Goal: Task Accomplishment & Management: Use online tool/utility

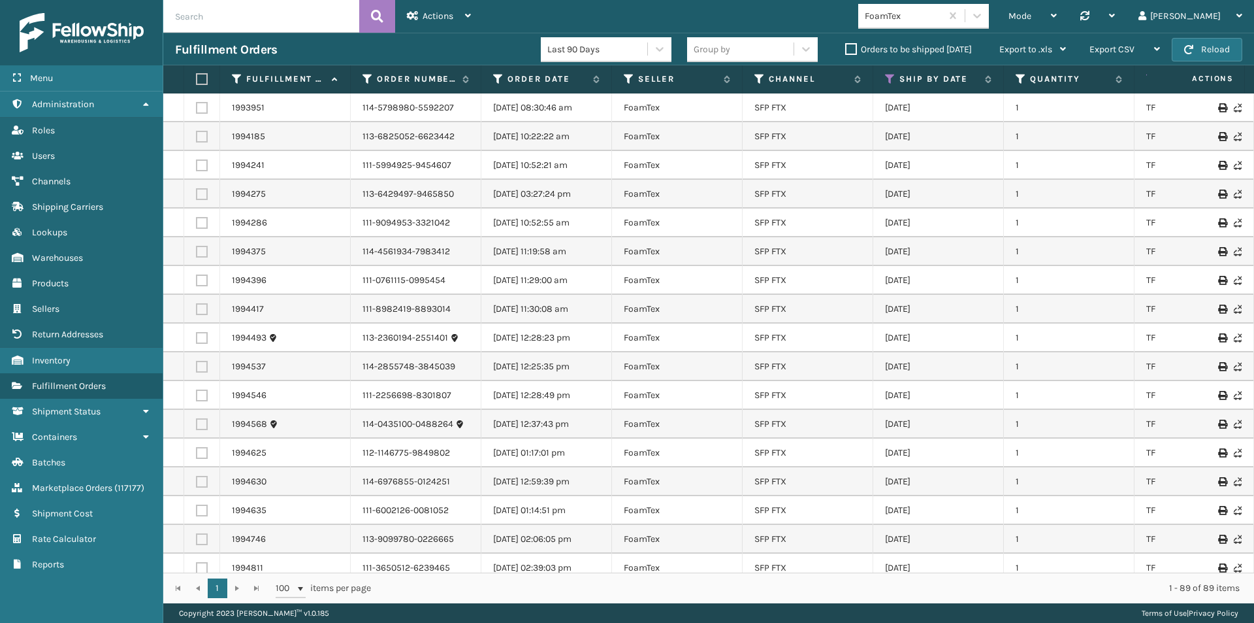
scroll to position [131, 457]
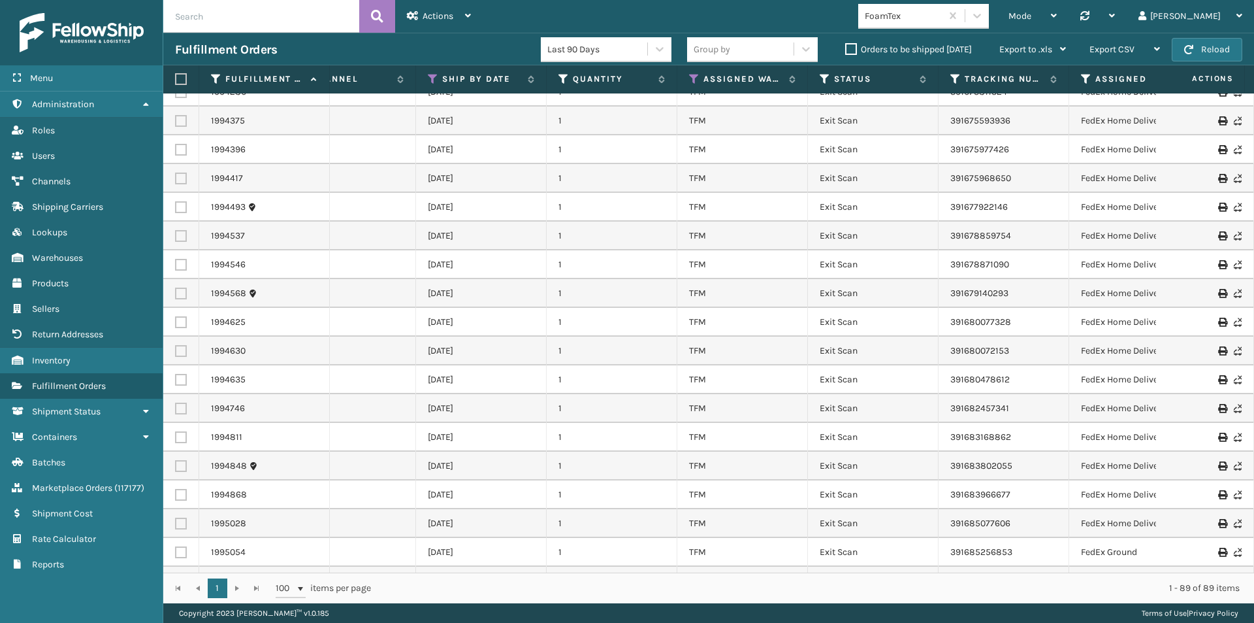
click at [96, 27] on img at bounding box center [82, 32] width 124 height 39
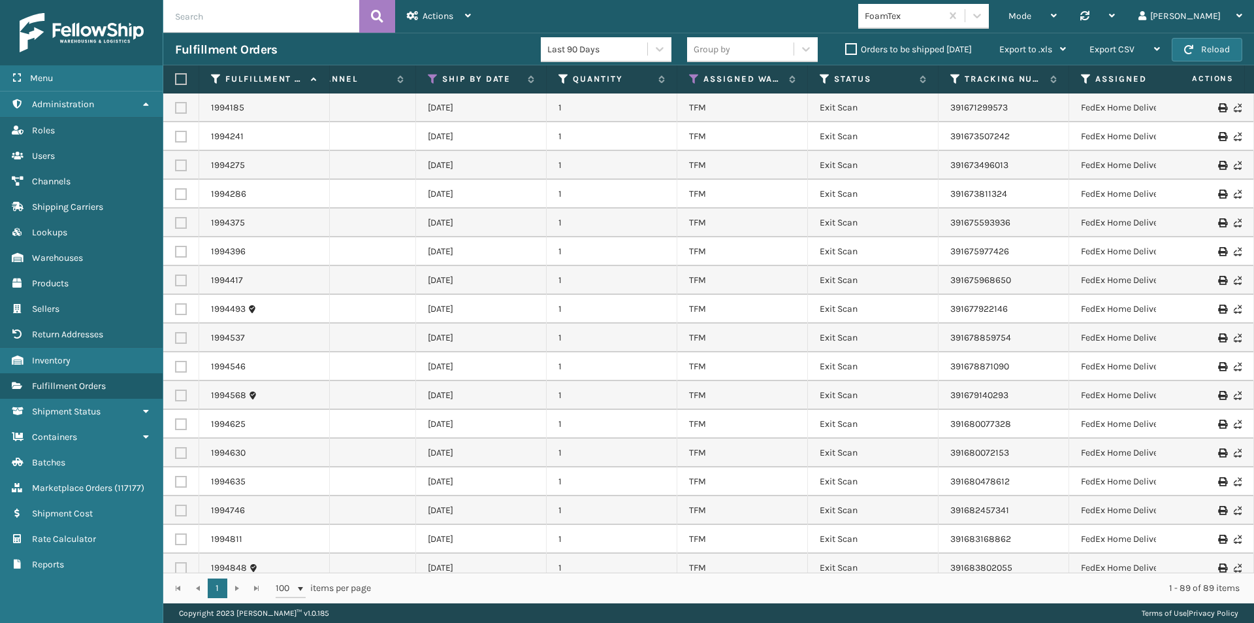
scroll to position [0, 457]
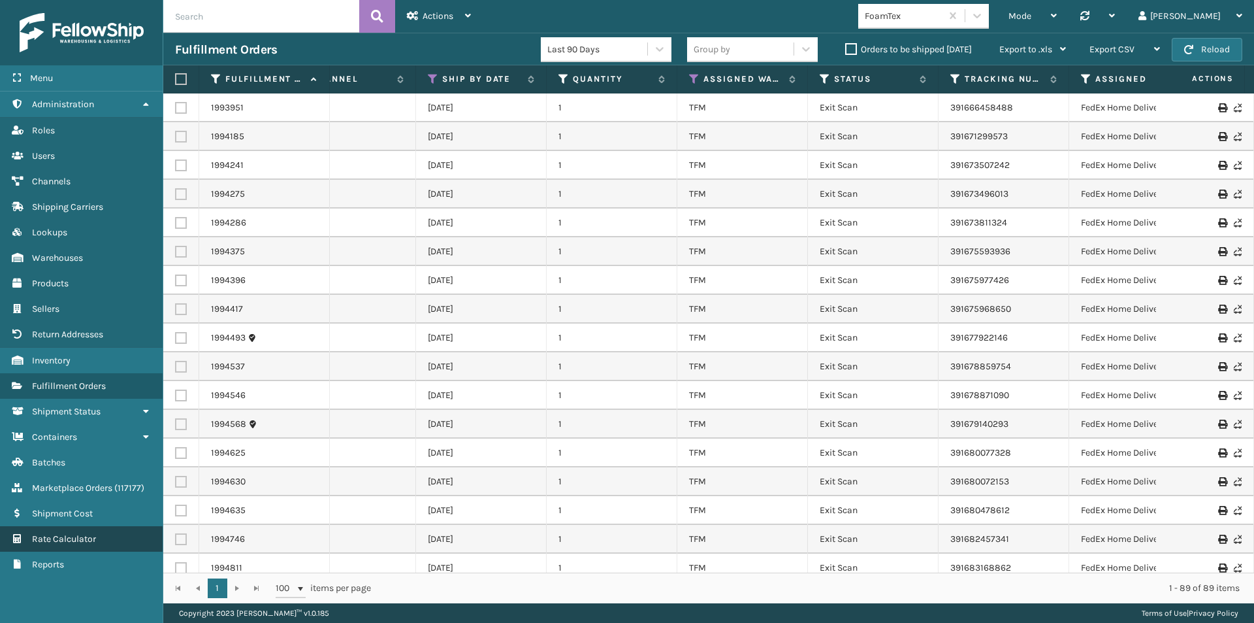
click at [42, 533] on span "Rate Calculator" at bounding box center [64, 538] width 64 height 11
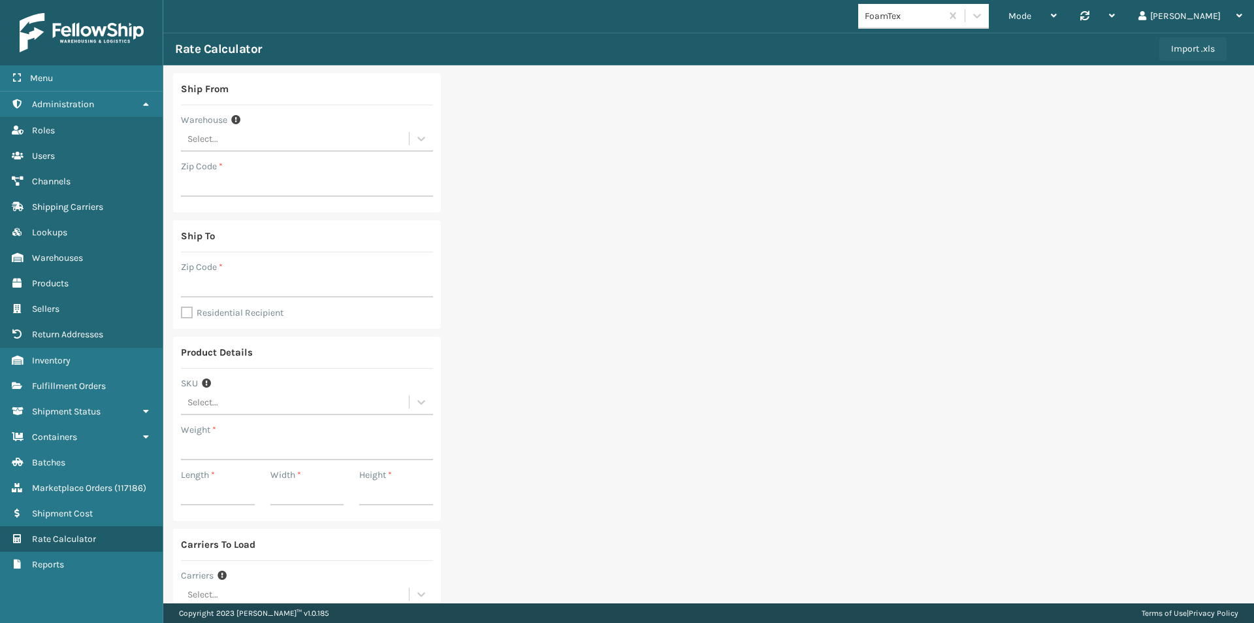
click at [1171, 50] on button "Import .xls" at bounding box center [1193, 49] width 67 height 24
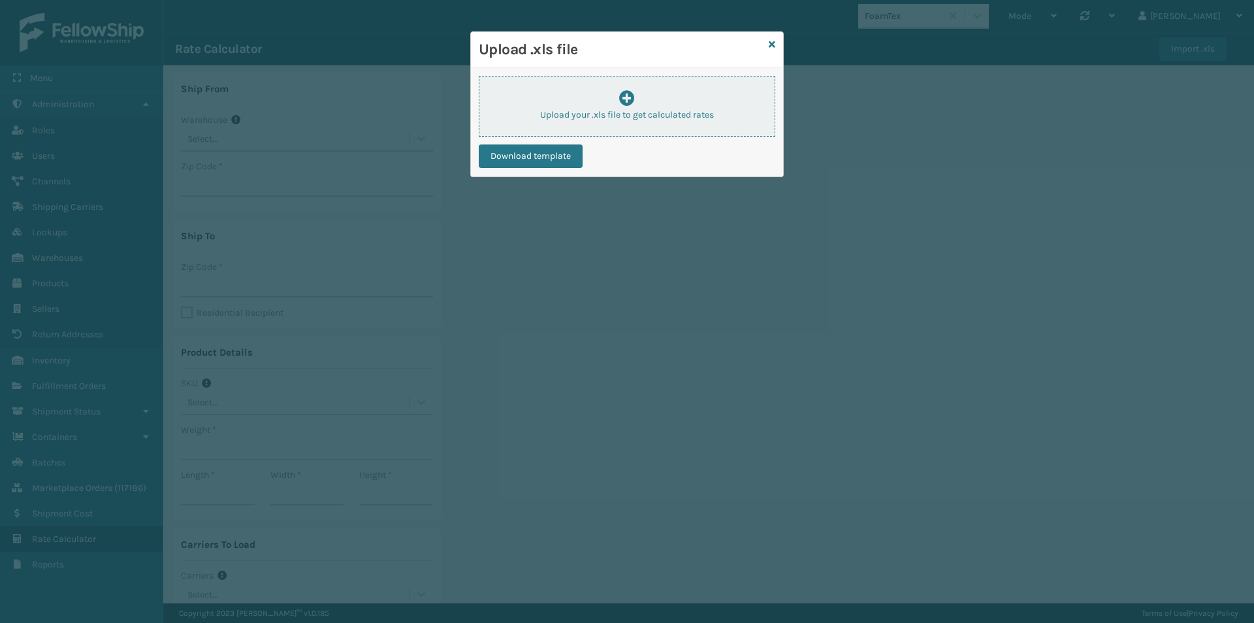
click at [595, 118] on p "Upload your .xls file to get calculated rates" at bounding box center [627, 115] width 295 height 14
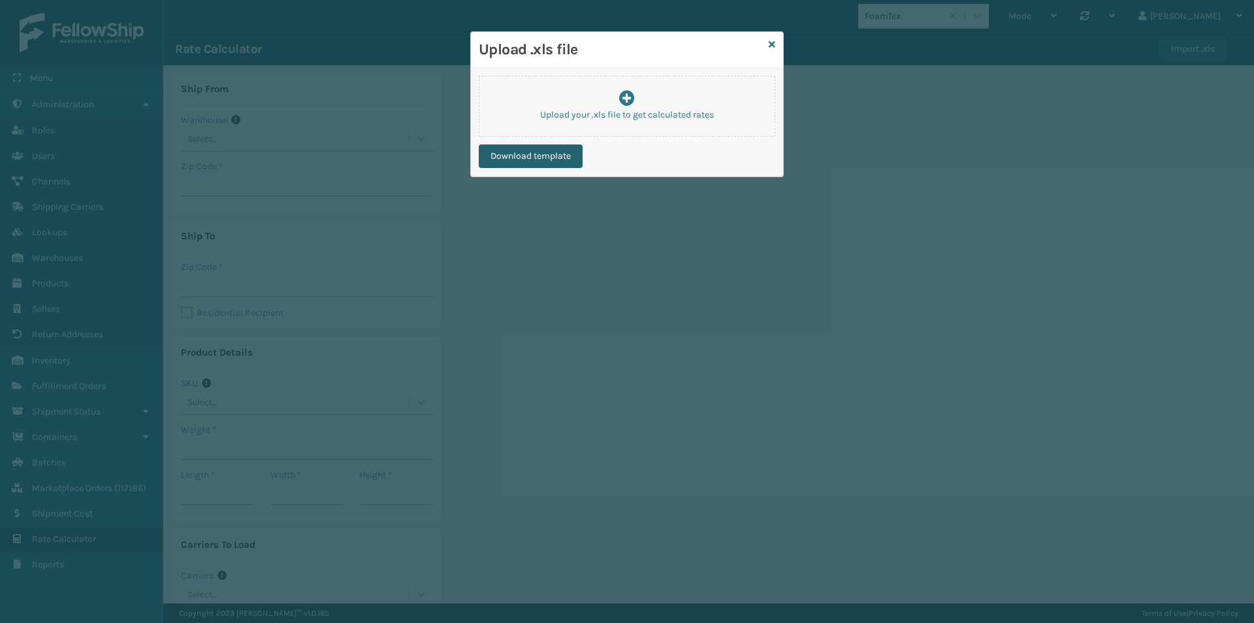
click at [552, 151] on button "Download template" at bounding box center [531, 156] width 104 height 24
drag, startPoint x: 772, startPoint y: 44, endPoint x: 700, endPoint y: 111, distance: 98.9
click at [772, 44] on icon at bounding box center [772, 44] width 7 height 9
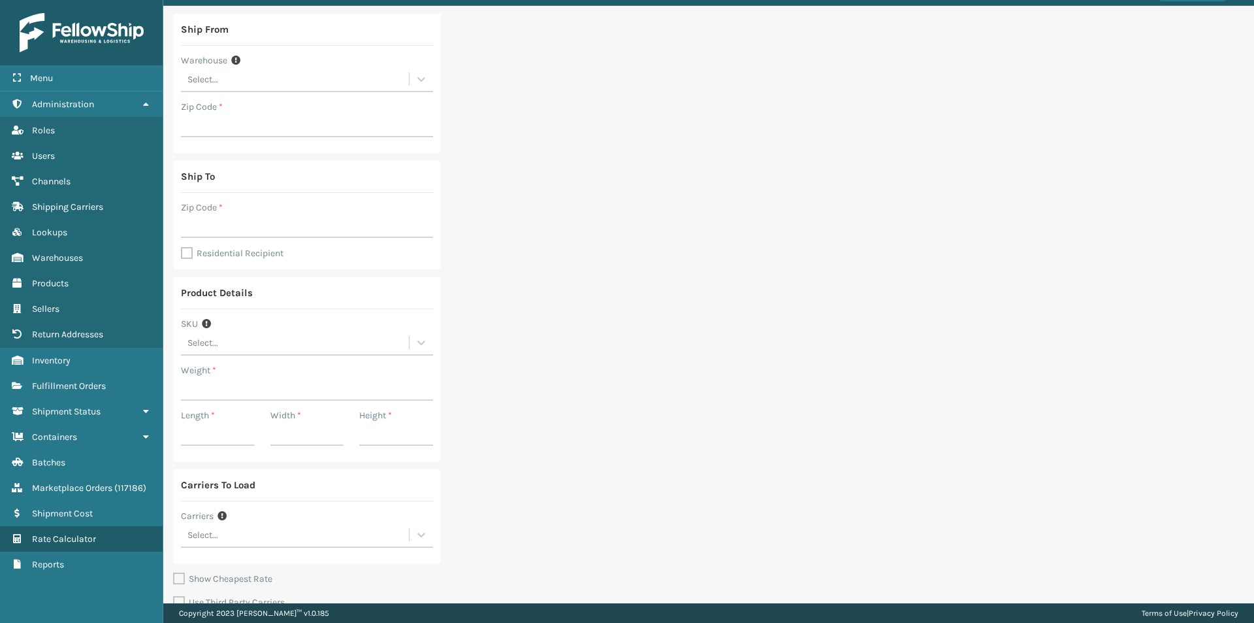
scroll to position [114, 0]
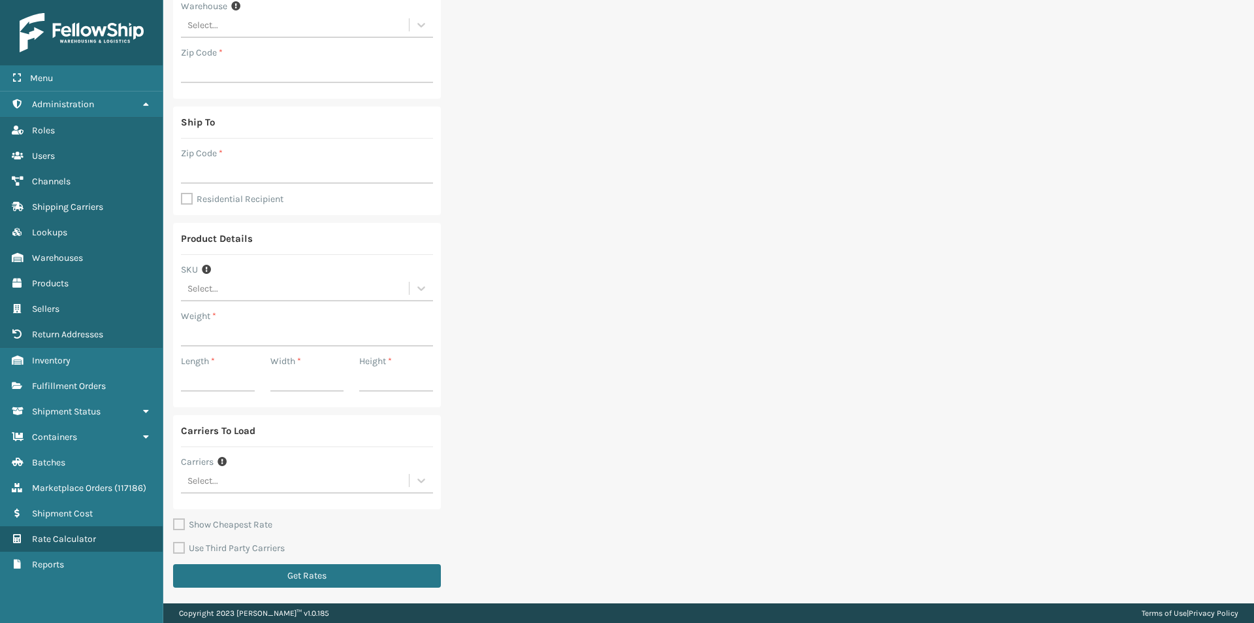
click at [236, 480] on div "Select..." at bounding box center [295, 481] width 228 height 22
type input "m"
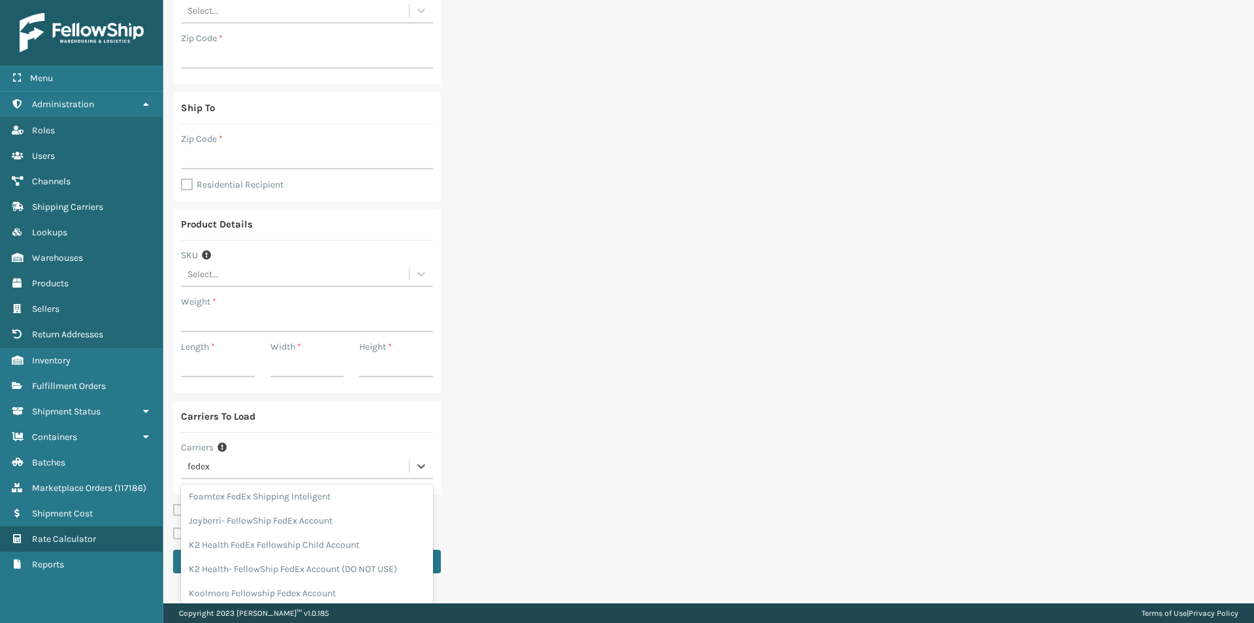
scroll to position [382, 0]
click at [213, 469] on input "fedex" at bounding box center [201, 466] width 26 height 10
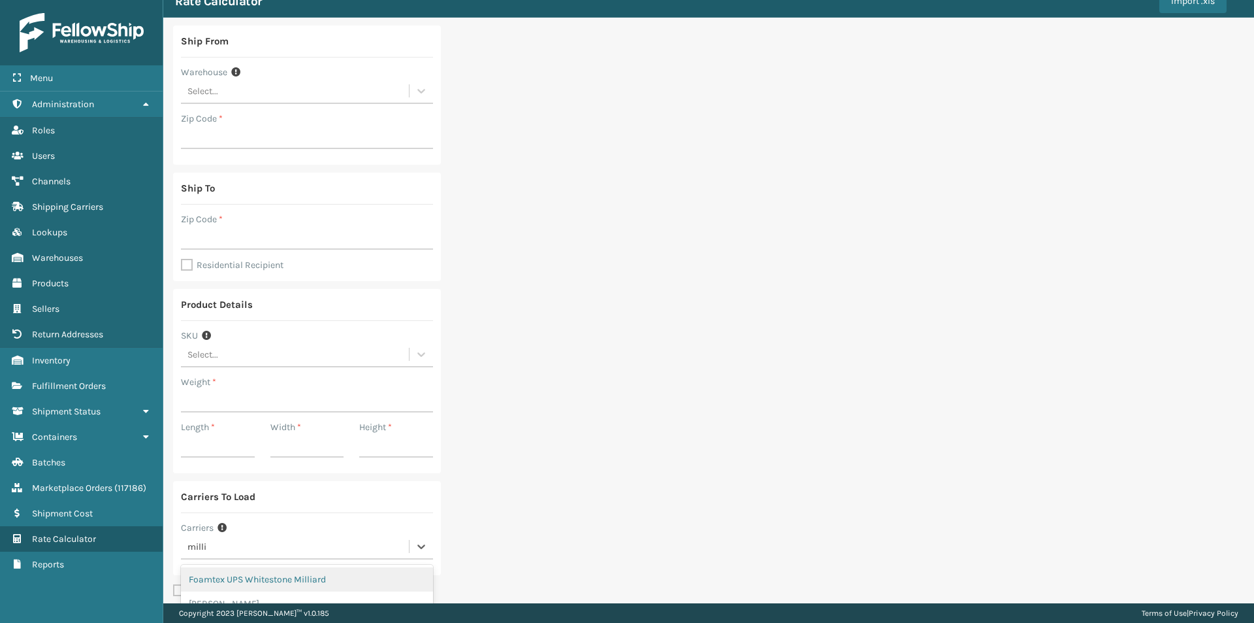
scroll to position [0, 0]
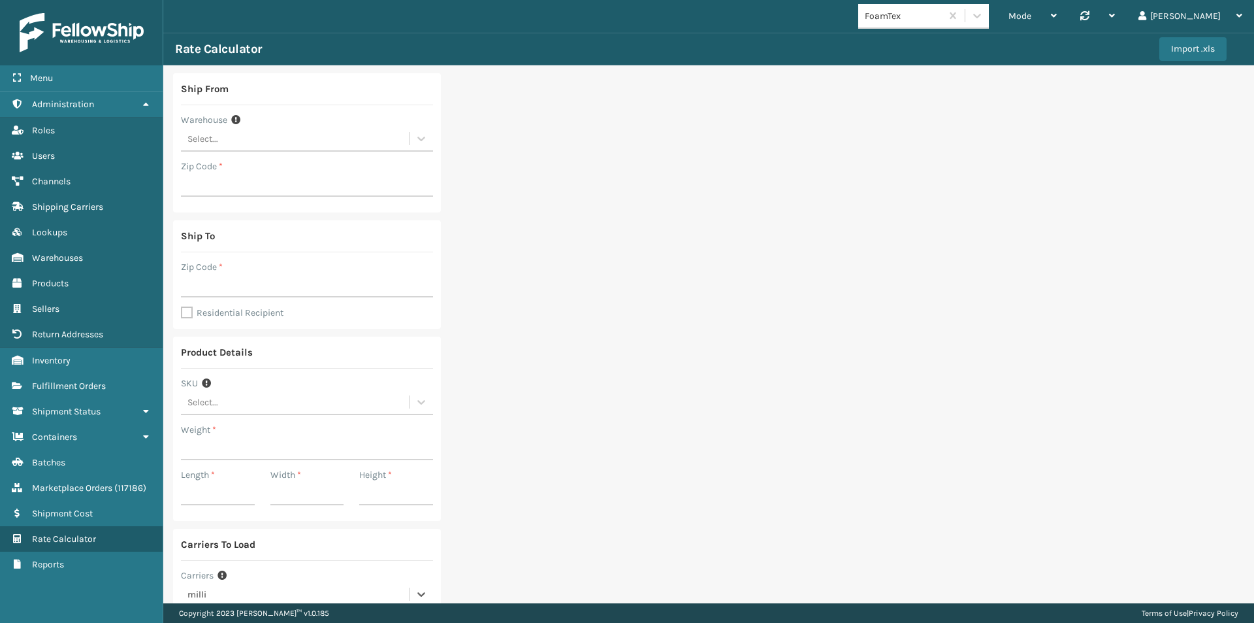
type input "milli"
click at [941, 24] on div "FoamTex" at bounding box center [899, 16] width 83 height 22
type input "mil"
click at [929, 46] on div "[PERSON_NAME] Brands" at bounding box center [923, 49] width 131 height 24
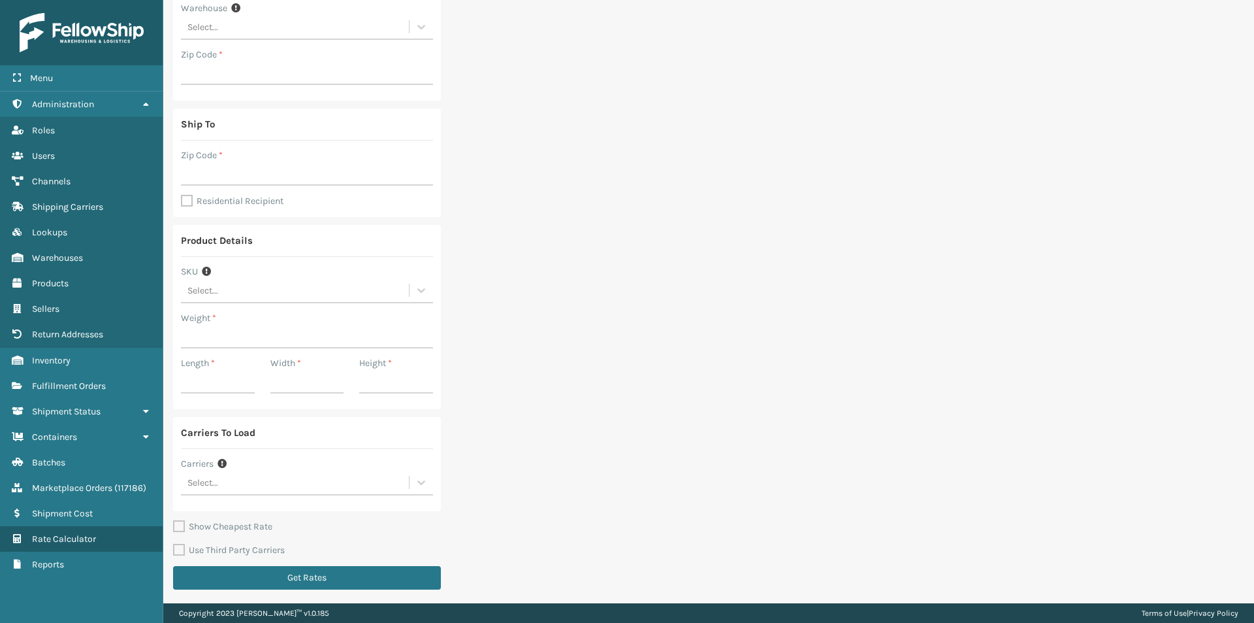
scroll to position [114, 0]
click at [211, 485] on div "Select..." at bounding box center [203, 481] width 31 height 14
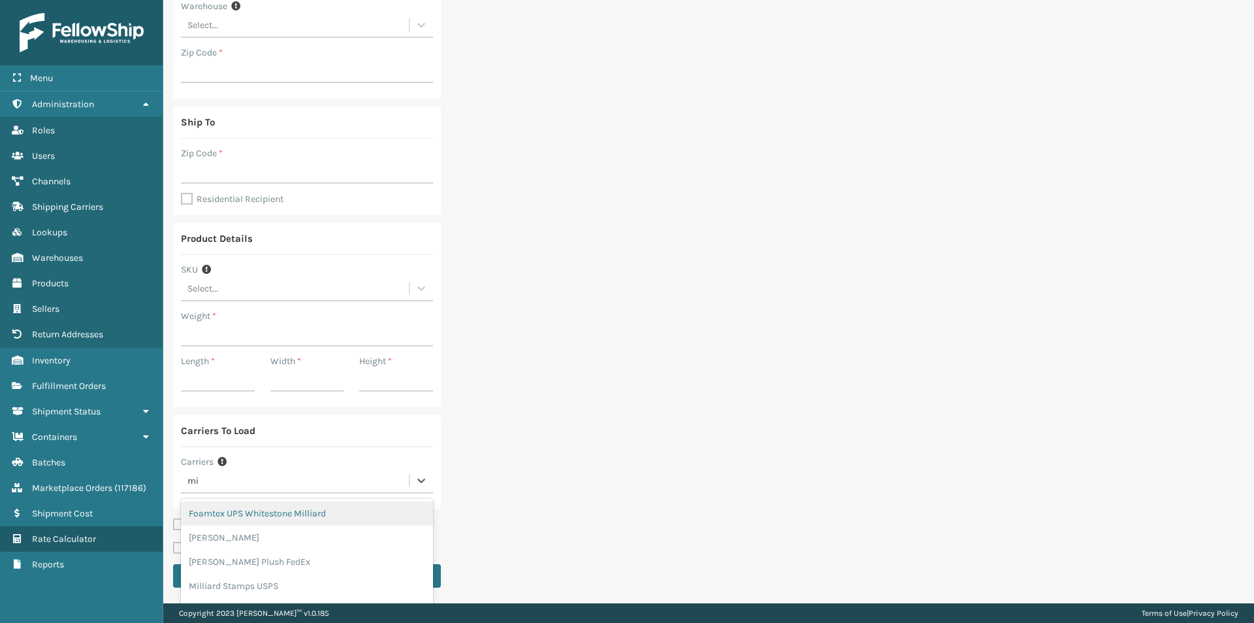
type input "m"
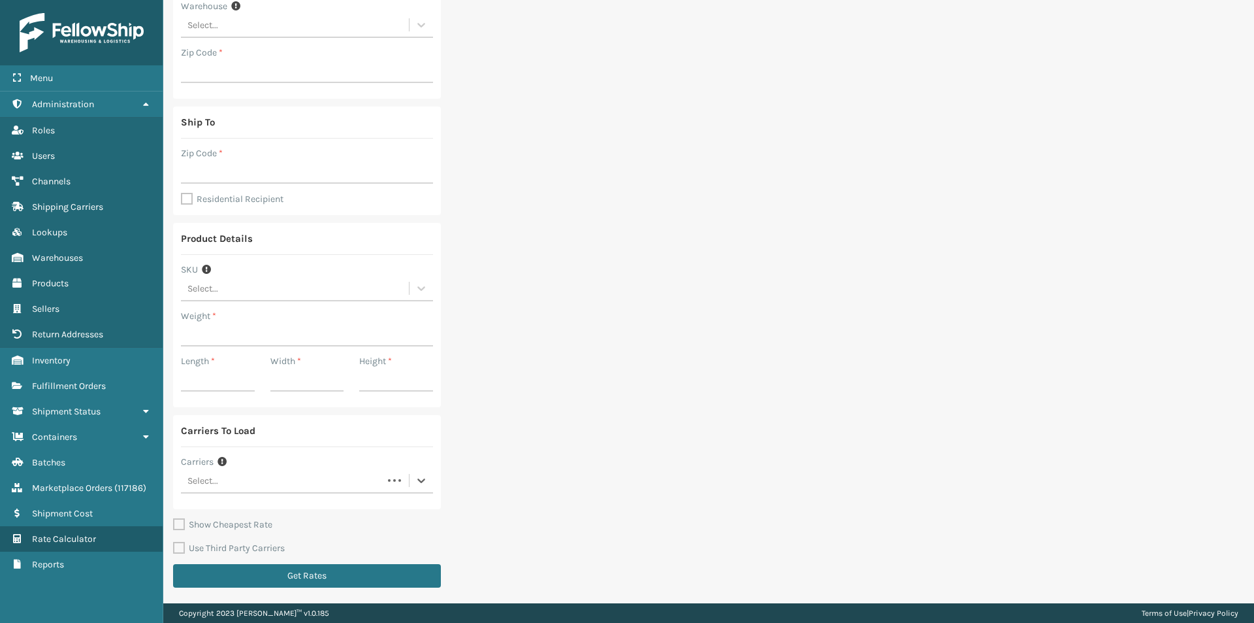
click at [226, 484] on div "Select..." at bounding box center [282, 481] width 202 height 22
type input "mill"
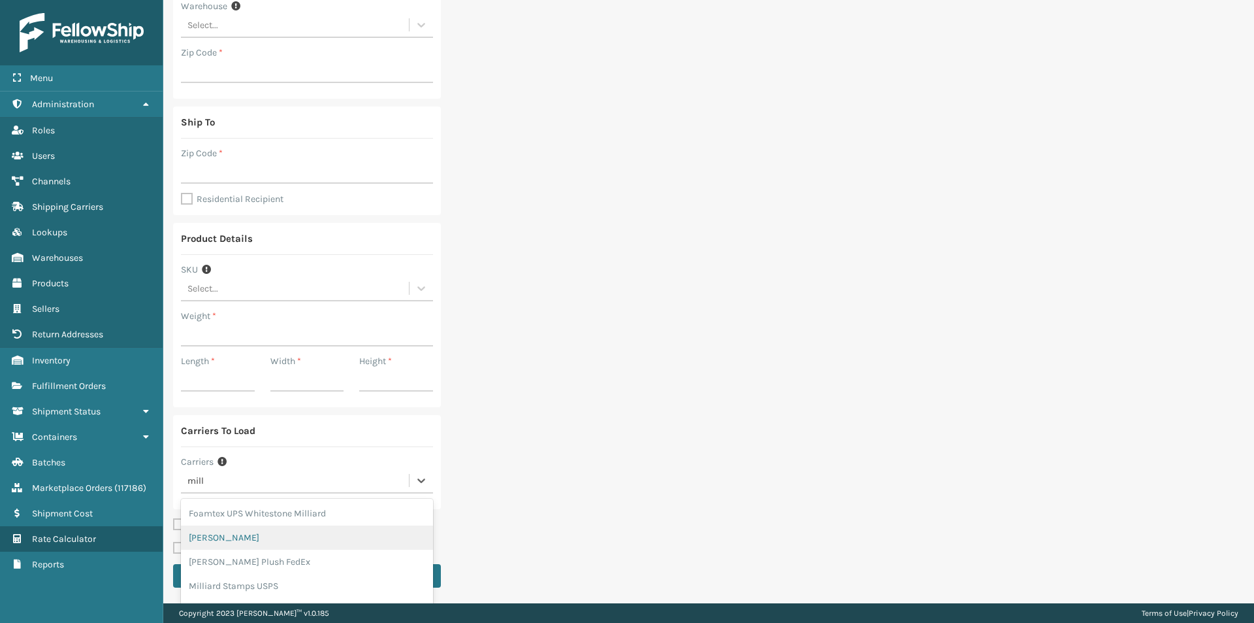
click at [225, 544] on div "[PERSON_NAME]" at bounding box center [307, 537] width 252 height 24
drag, startPoint x: 242, startPoint y: 480, endPoint x: 163, endPoint y: 474, distance: 79.9
click at [169, 475] on div "Ship From Warehouse Select... Zip Code * Ship To Zip Code * Residential Recipie…" at bounding box center [708, 277] width 1091 height 651
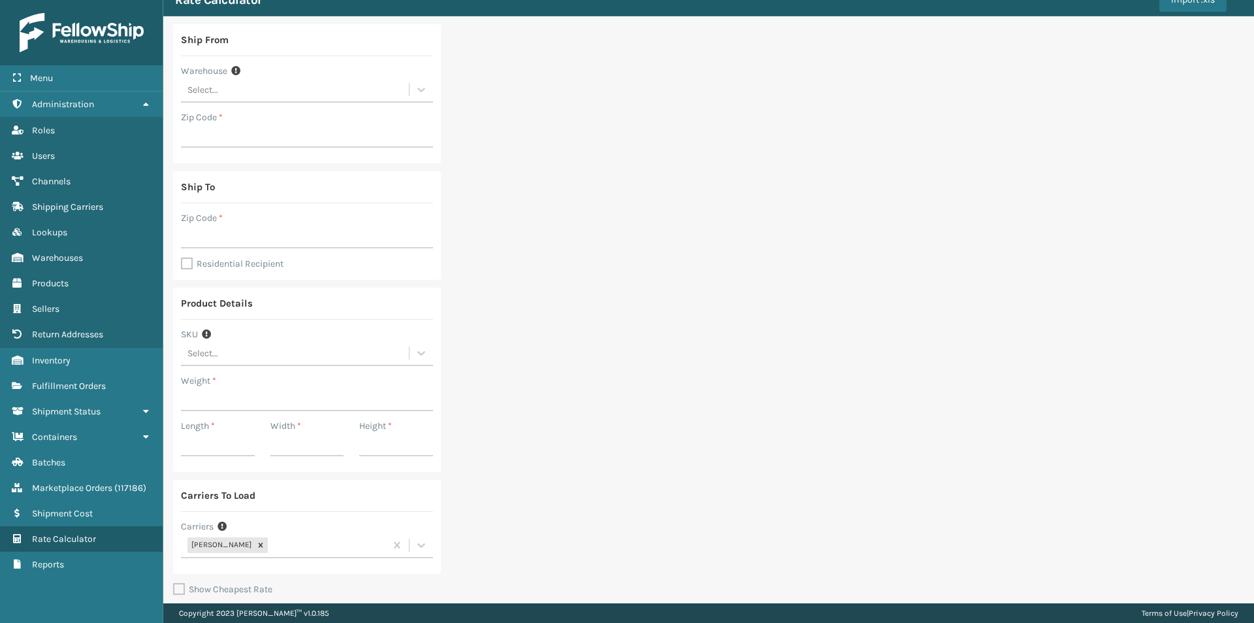
scroll to position [0, 0]
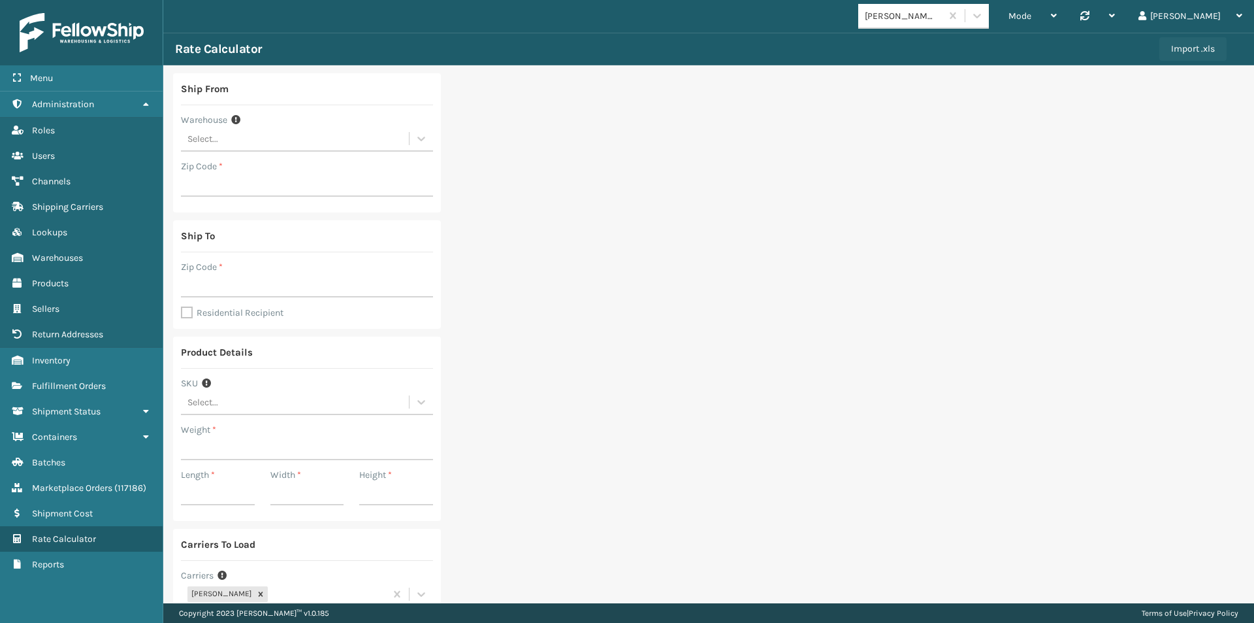
click at [1177, 56] on button "Import .xls" at bounding box center [1193, 49] width 67 height 24
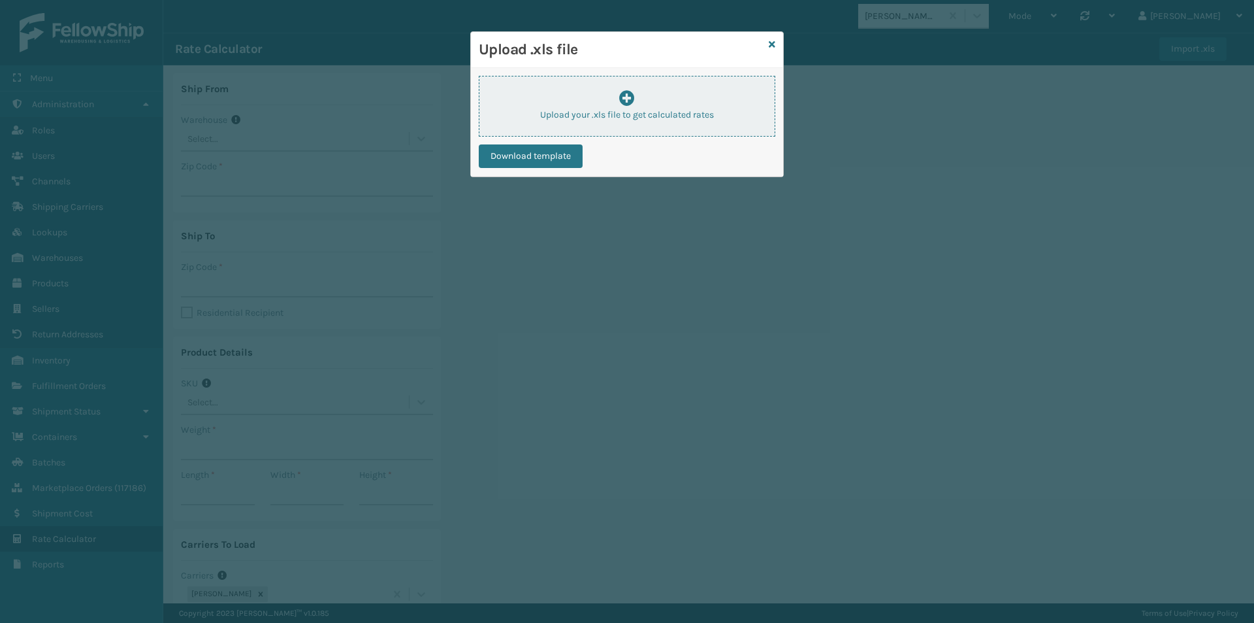
click at [578, 100] on div "Upload your .xls file to get calculated rates" at bounding box center [627, 105] width 295 height 31
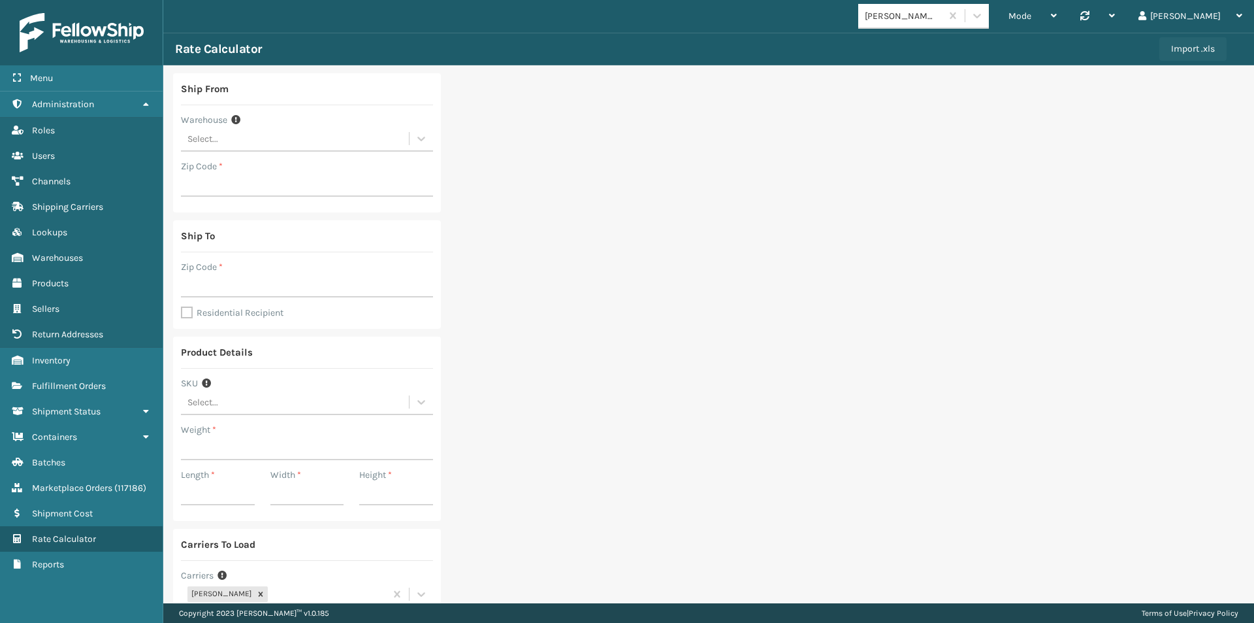
click at [1193, 52] on button "Import .xls" at bounding box center [1193, 49] width 67 height 24
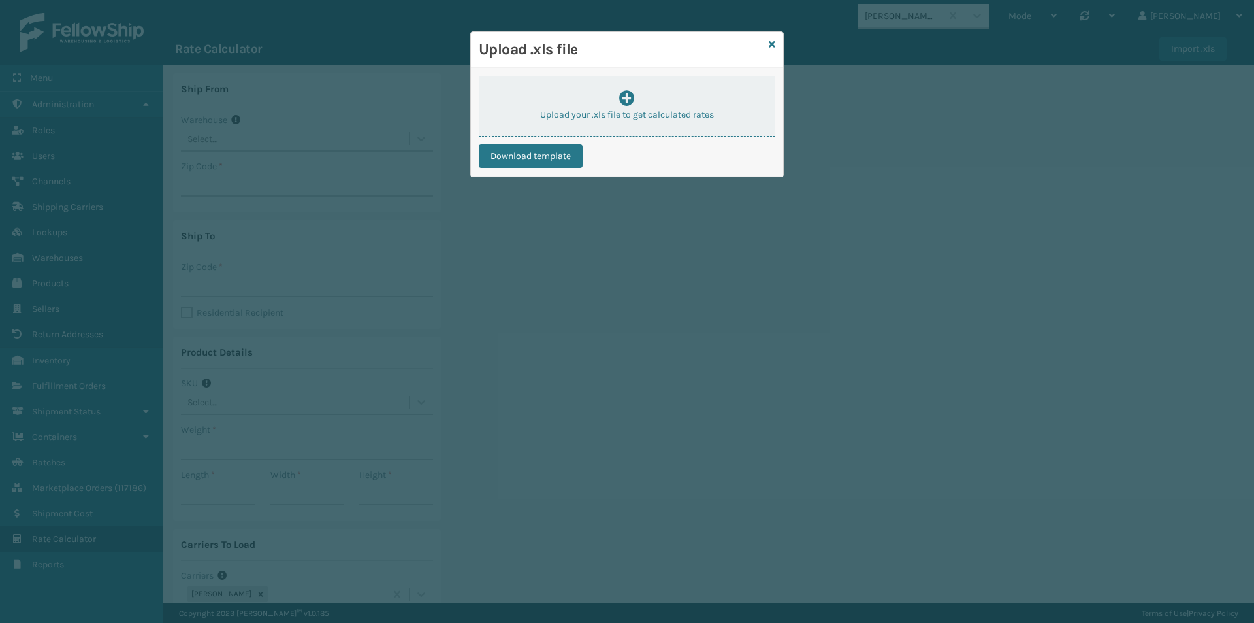
click at [572, 106] on div "Upload your .xls file to get calculated rates" at bounding box center [627, 105] width 295 height 31
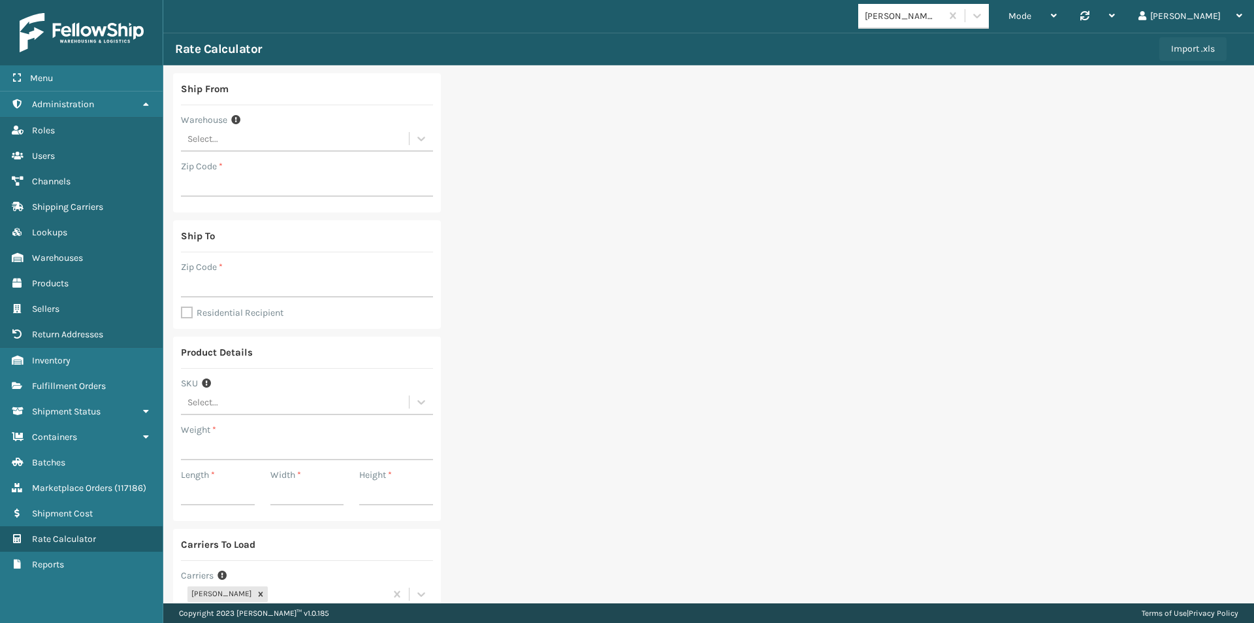
click at [1173, 51] on button "Import .xls" at bounding box center [1193, 49] width 67 height 24
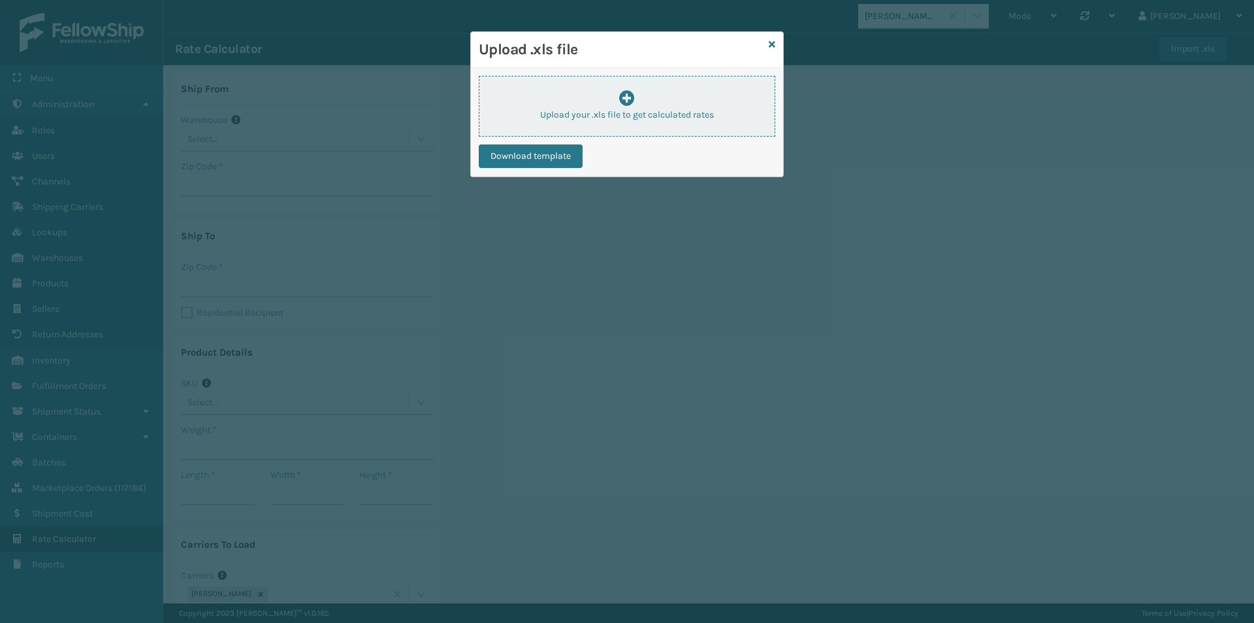
click at [589, 105] on div "Upload your .xls file to get calculated rates" at bounding box center [627, 105] width 295 height 31
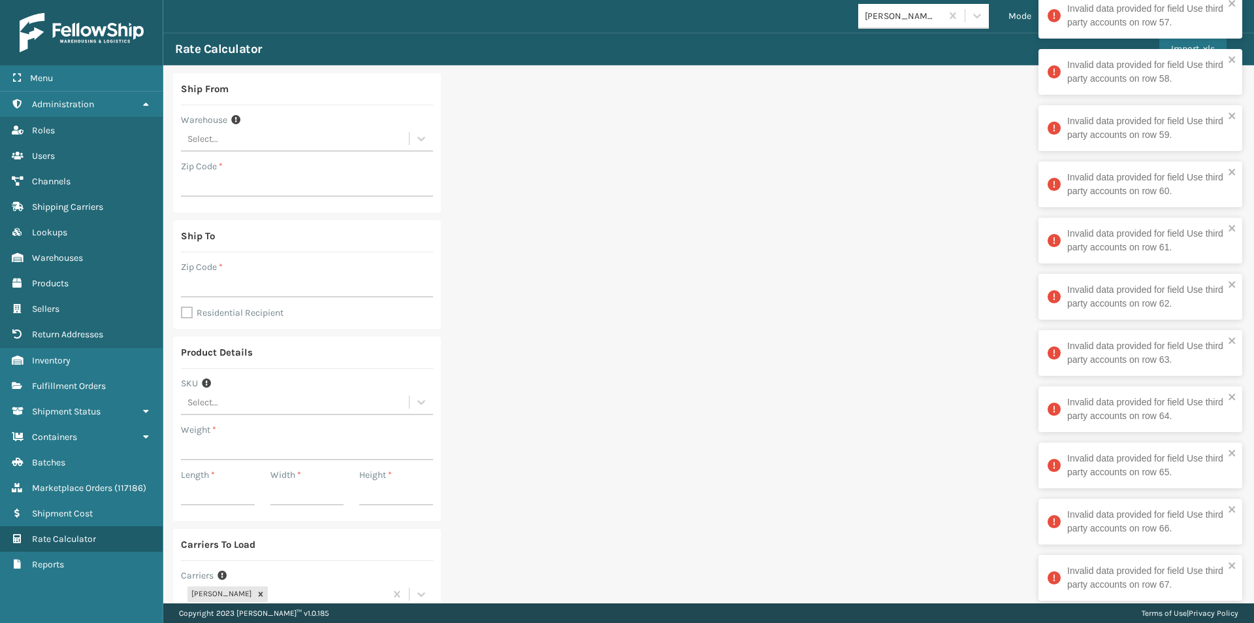
click at [1147, 182] on div "Invalid data provided for field Use third party accounts on row 60." at bounding box center [1146, 184] width 157 height 27
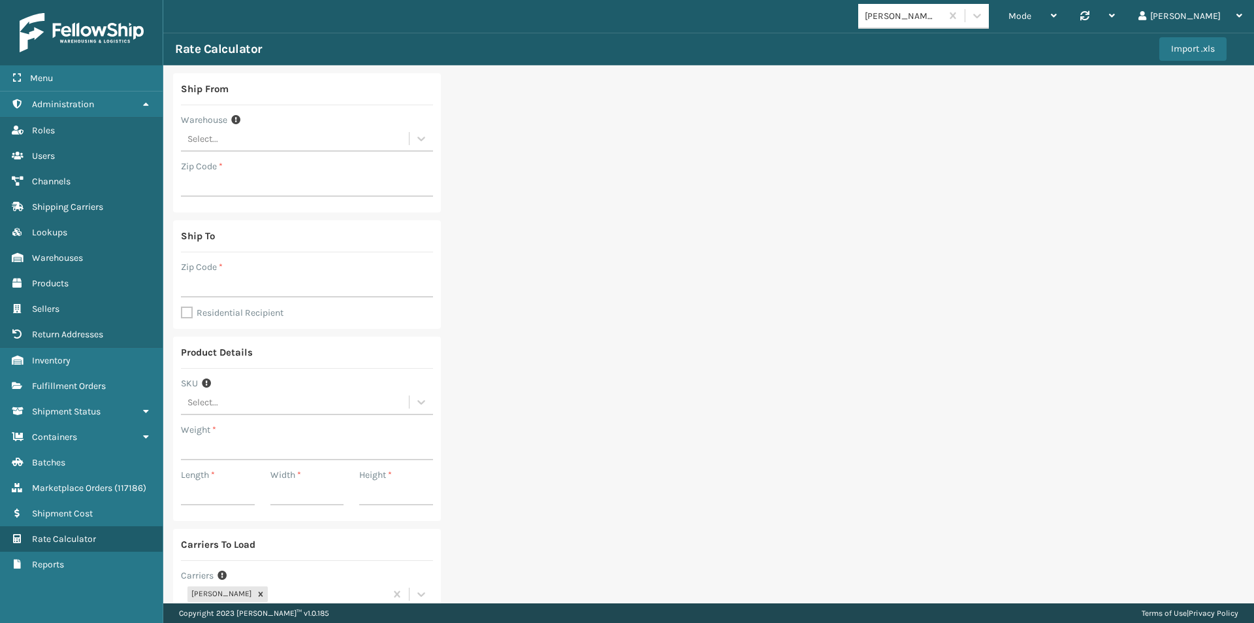
click at [637, 372] on div "Ship From Warehouse Select... Zip Code * Ship To Zip Code * Residential Recipie…" at bounding box center [708, 390] width 1091 height 651
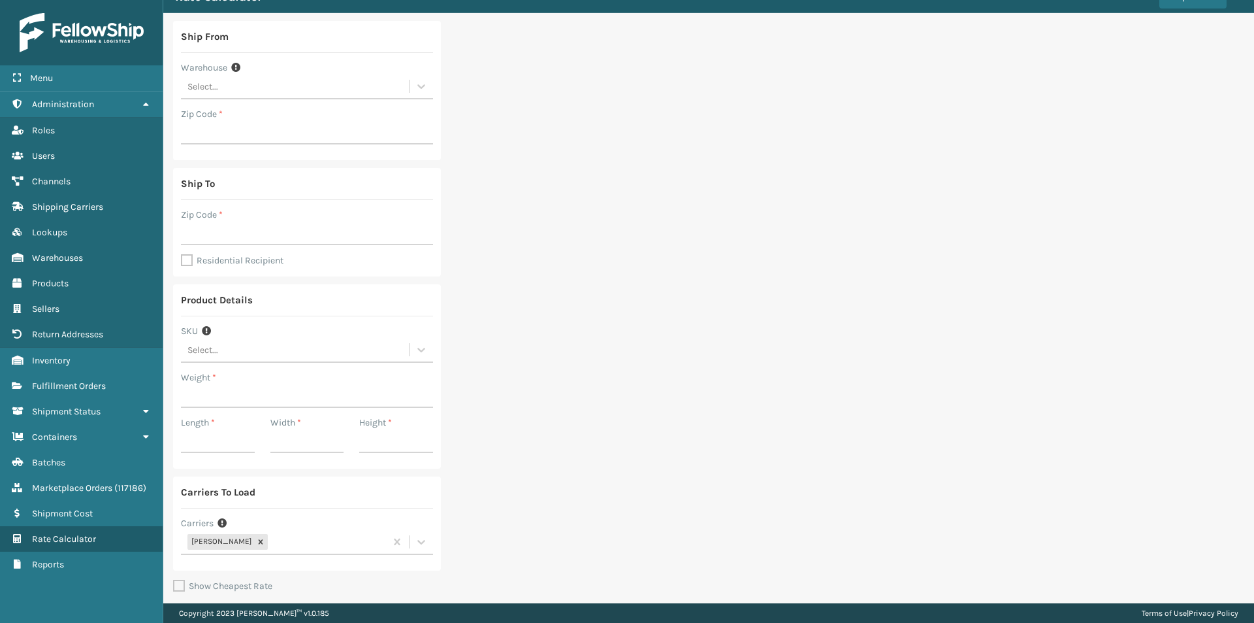
scroll to position [114, 0]
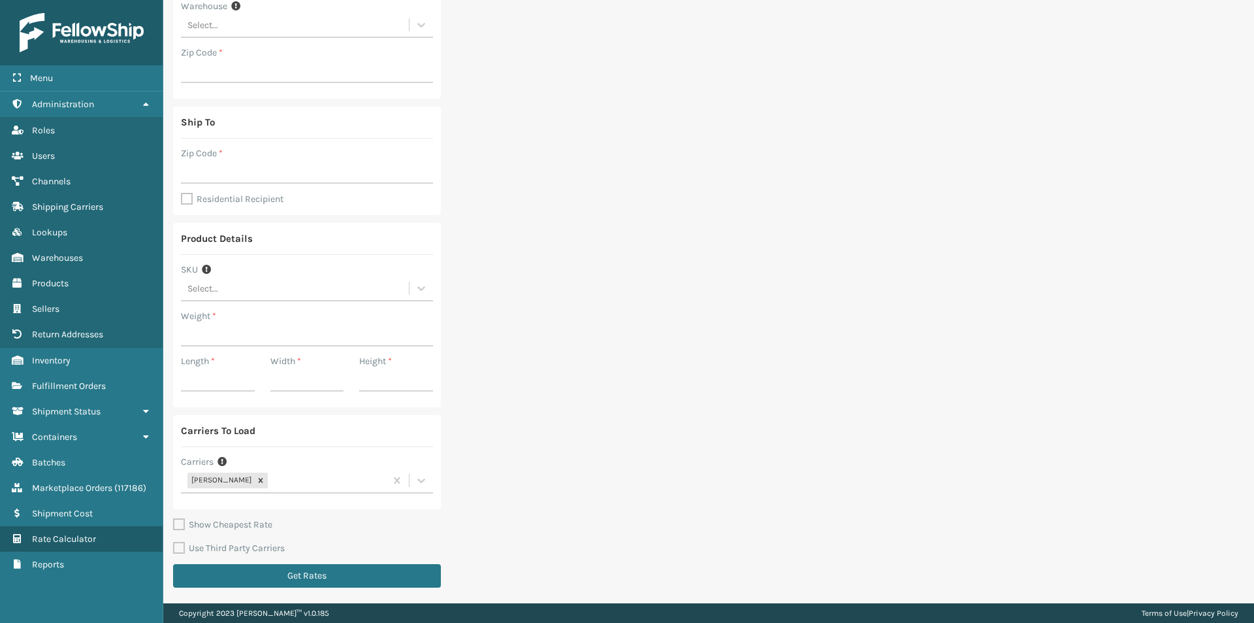
click at [1002, 160] on div "Ship From Warehouse Select... Zip Code * Ship To Zip Code * Residential Recipie…" at bounding box center [708, 277] width 1091 height 651
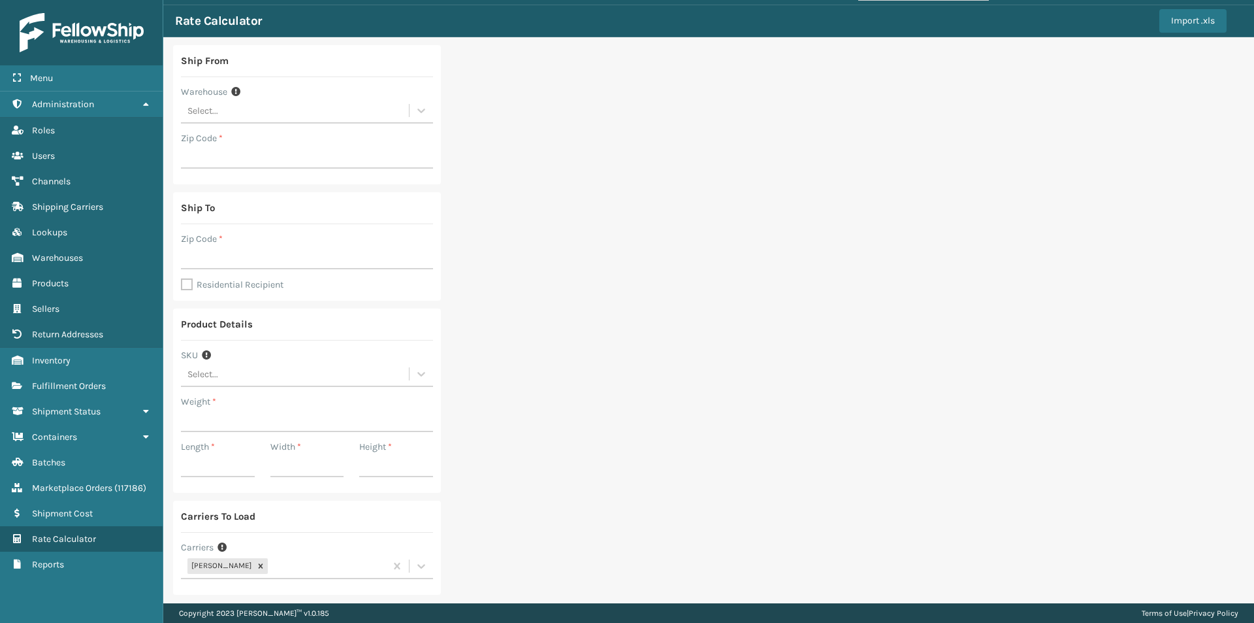
scroll to position [0, 0]
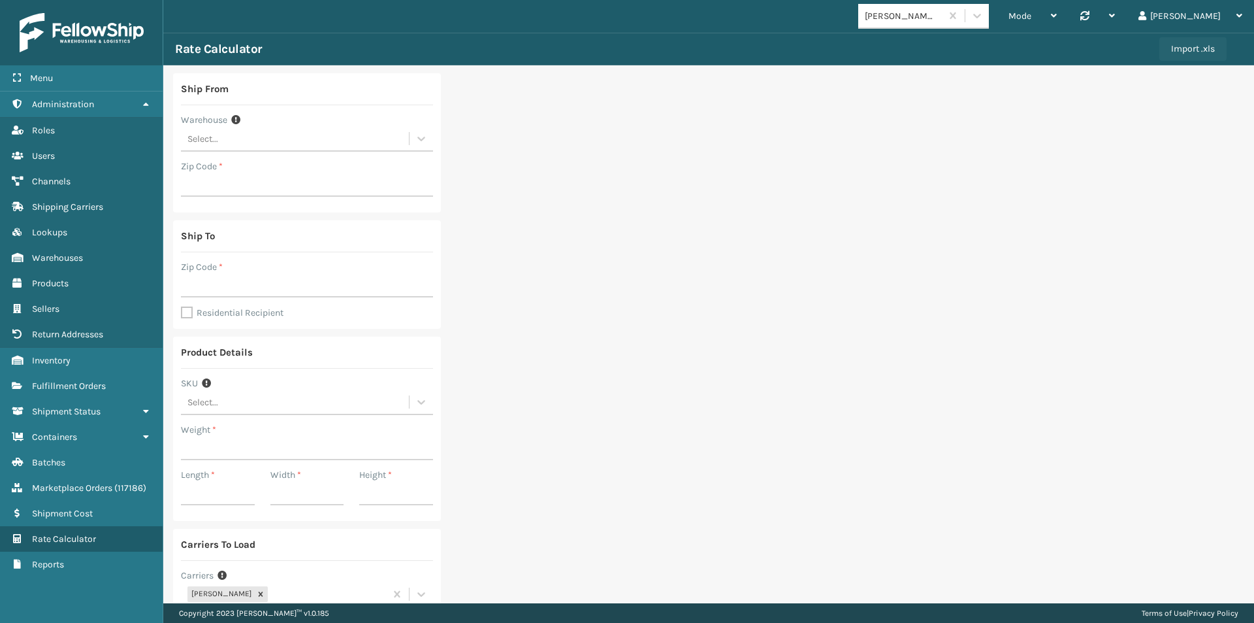
click at [1194, 50] on button "Import .xls" at bounding box center [1193, 49] width 67 height 24
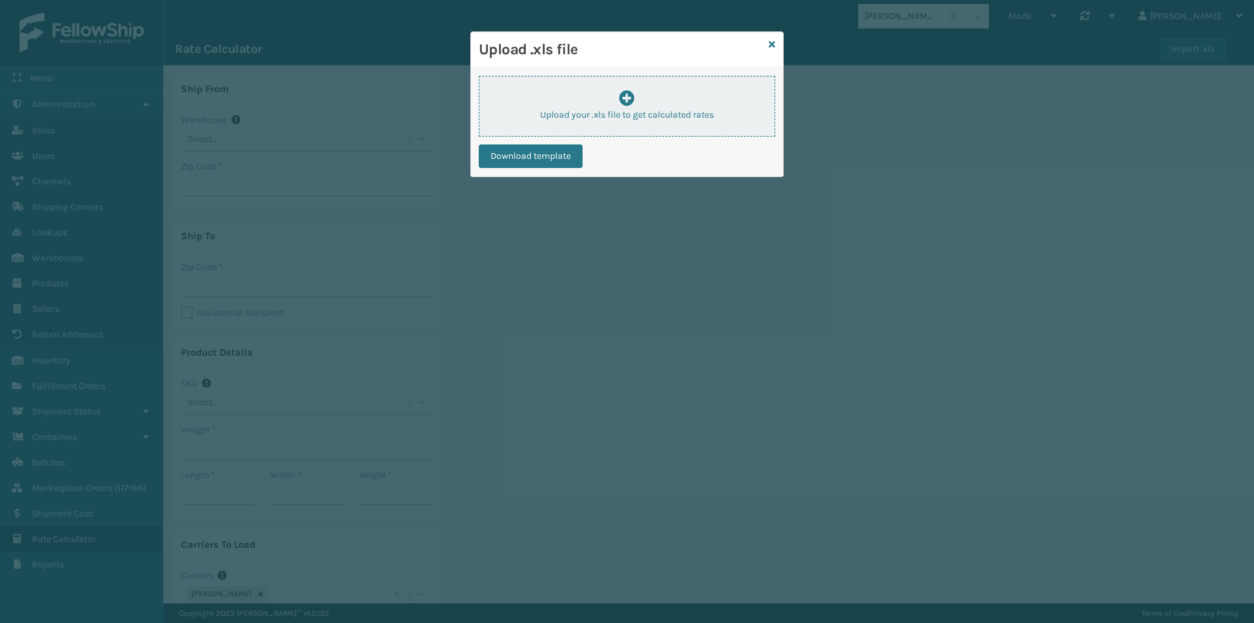
click at [630, 106] on div "Upload your .xls file to get calculated rates" at bounding box center [627, 105] width 295 height 31
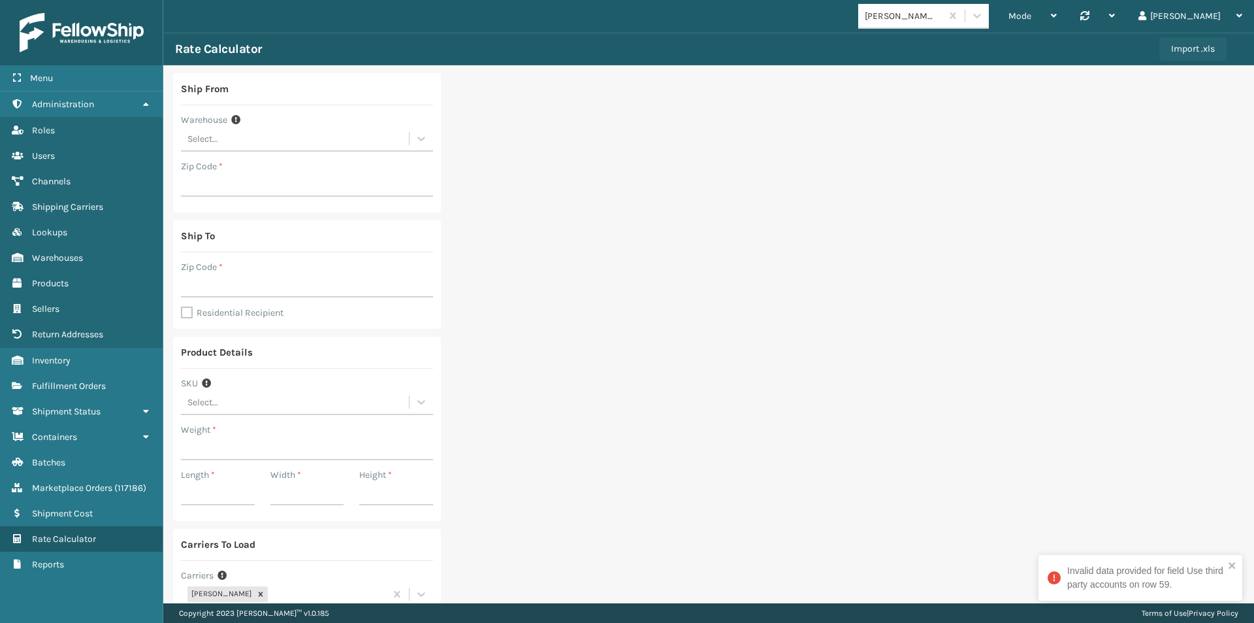
click at [1147, 46] on div "Rate Calculator" at bounding box center [667, 49] width 985 height 16
click at [1160, 46] on button "Import .xls" at bounding box center [1193, 49] width 67 height 24
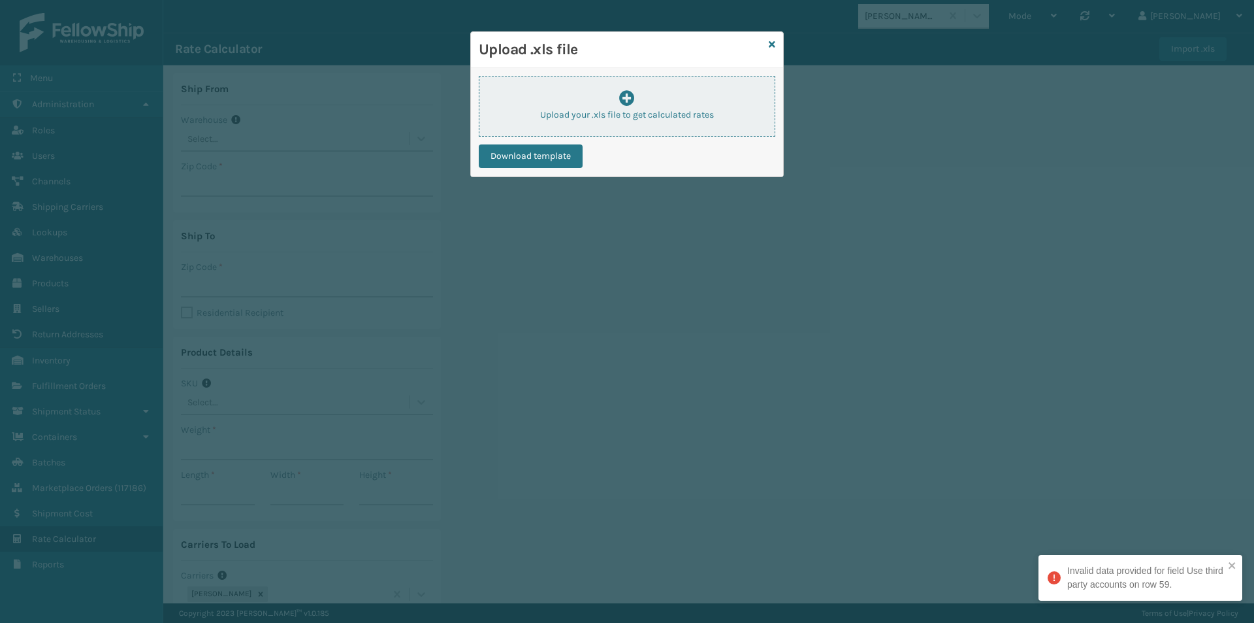
click at [563, 105] on div "Upload your .xls file to get calculated rates" at bounding box center [627, 105] width 295 height 31
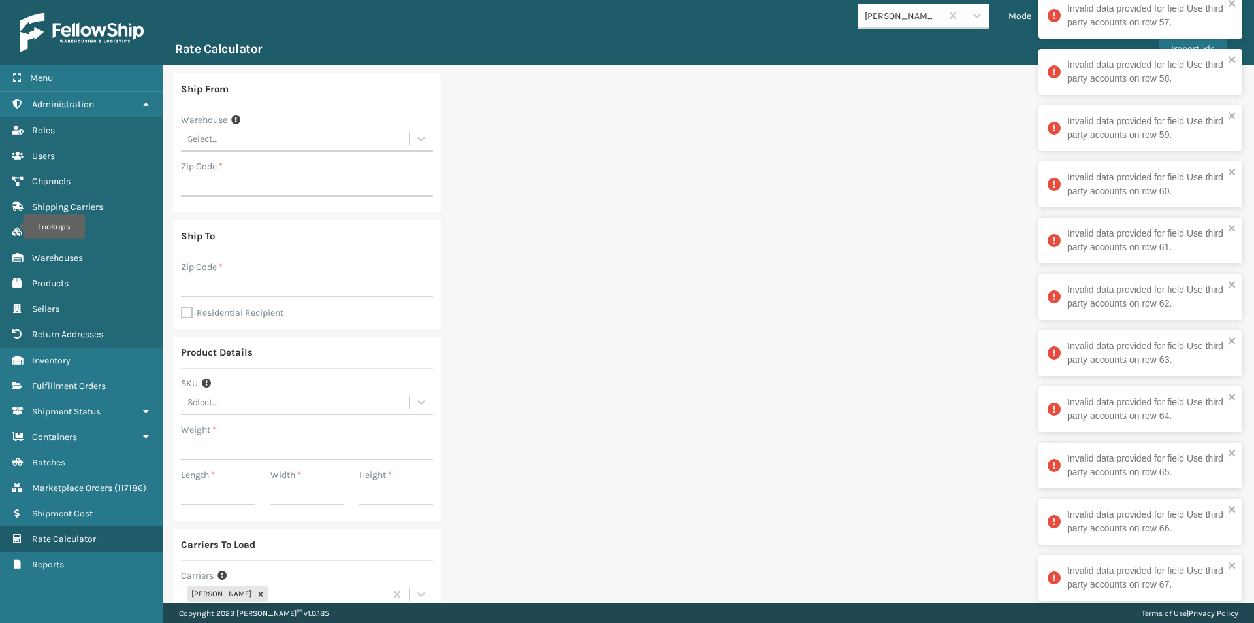
click at [994, 143] on div "Ship From Warehouse Select... Zip Code * Ship To Zip Code * Residential Recipie…" at bounding box center [708, 390] width 1091 height 651
click at [1234, 57] on icon "close" at bounding box center [1232, 59] width 7 height 7
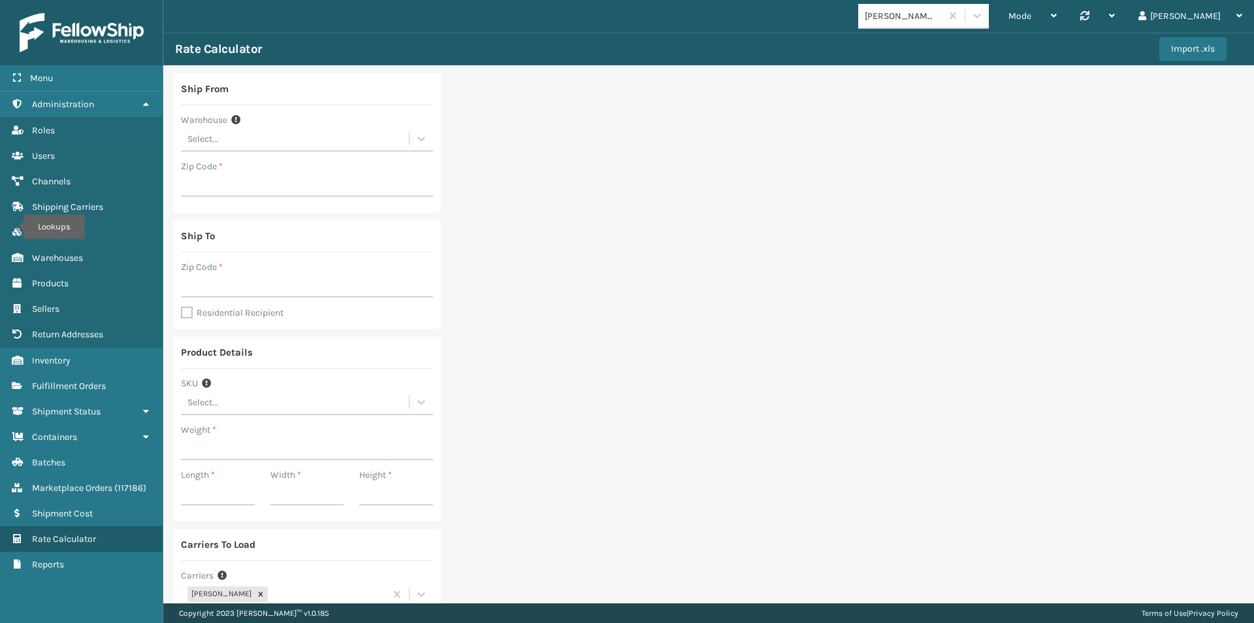
click at [1194, 48] on button "Import .xls" at bounding box center [1193, 49] width 67 height 24
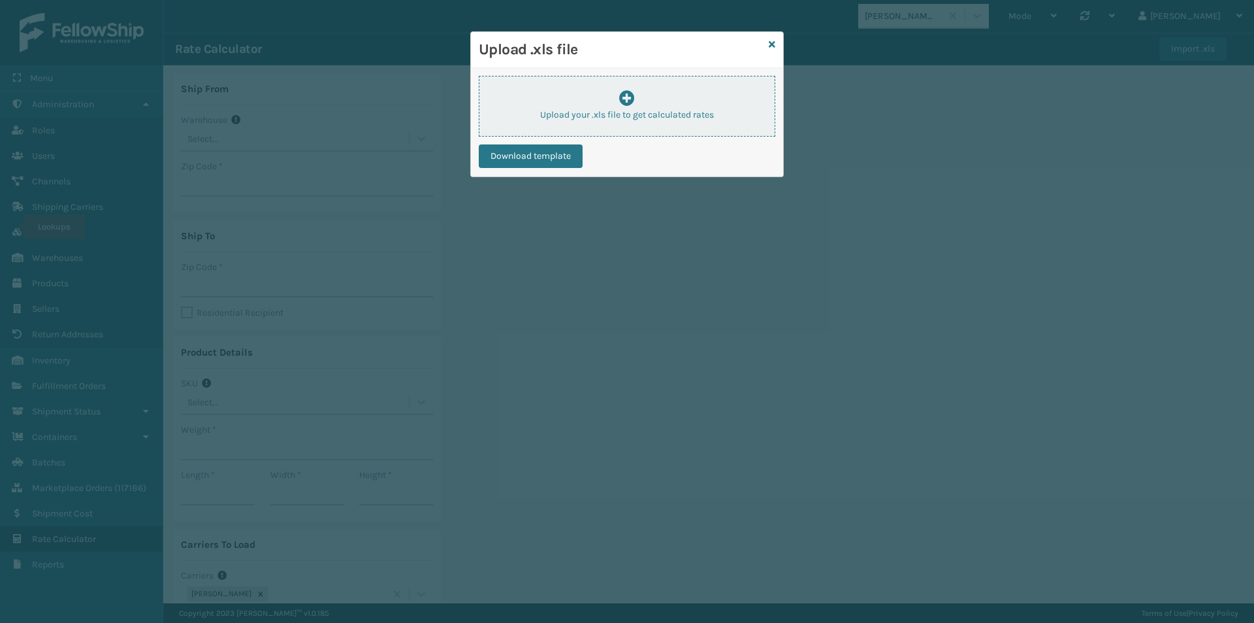
click at [644, 97] on div "Upload your .xls file to get calculated rates" at bounding box center [627, 105] width 295 height 31
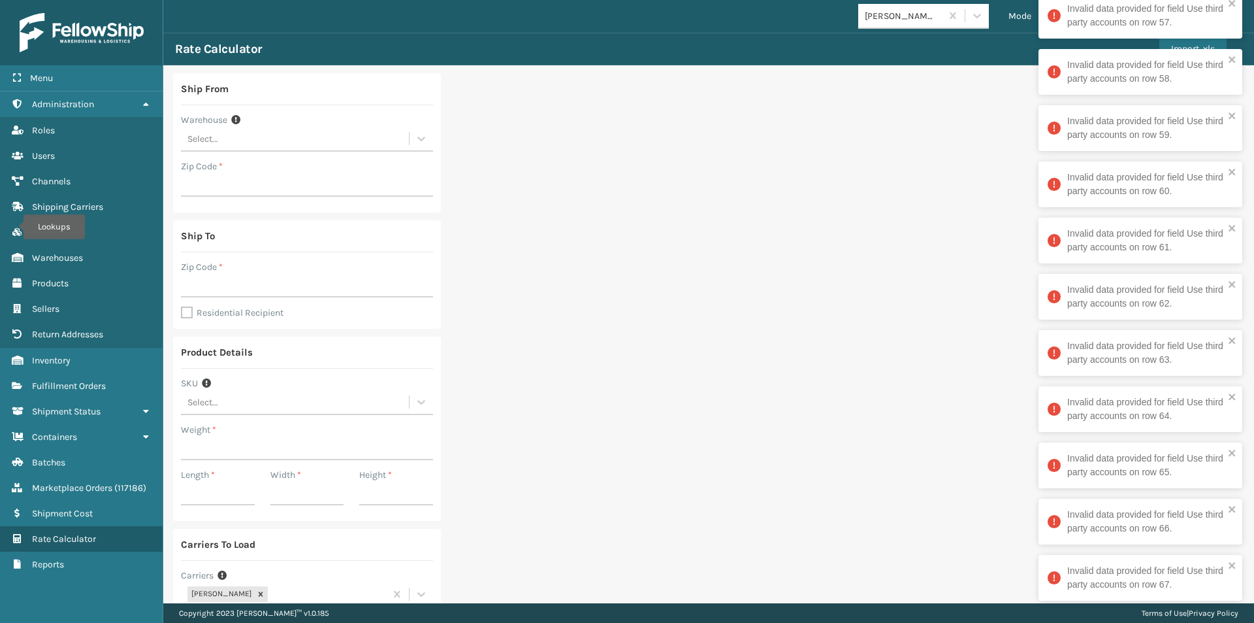
click at [960, 119] on div "Ship From Warehouse Select... Zip Code * Ship To Zip Code * Residential Recipie…" at bounding box center [708, 390] width 1091 height 651
click at [1232, 60] on icon "close" at bounding box center [1232, 59] width 7 height 7
click at [1181, 50] on div "Invalid data provided for field Use third party accounts on row 57." at bounding box center [1141, 72] width 204 height 46
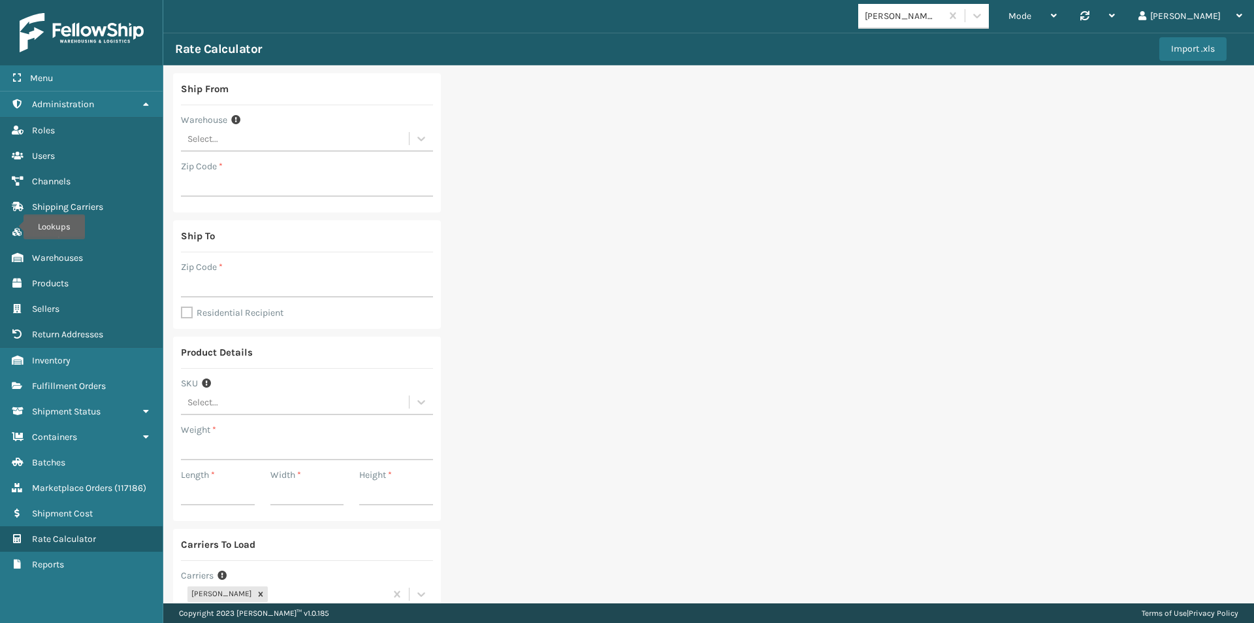
click at [1165, 52] on button "Import .xls" at bounding box center [1193, 49] width 67 height 24
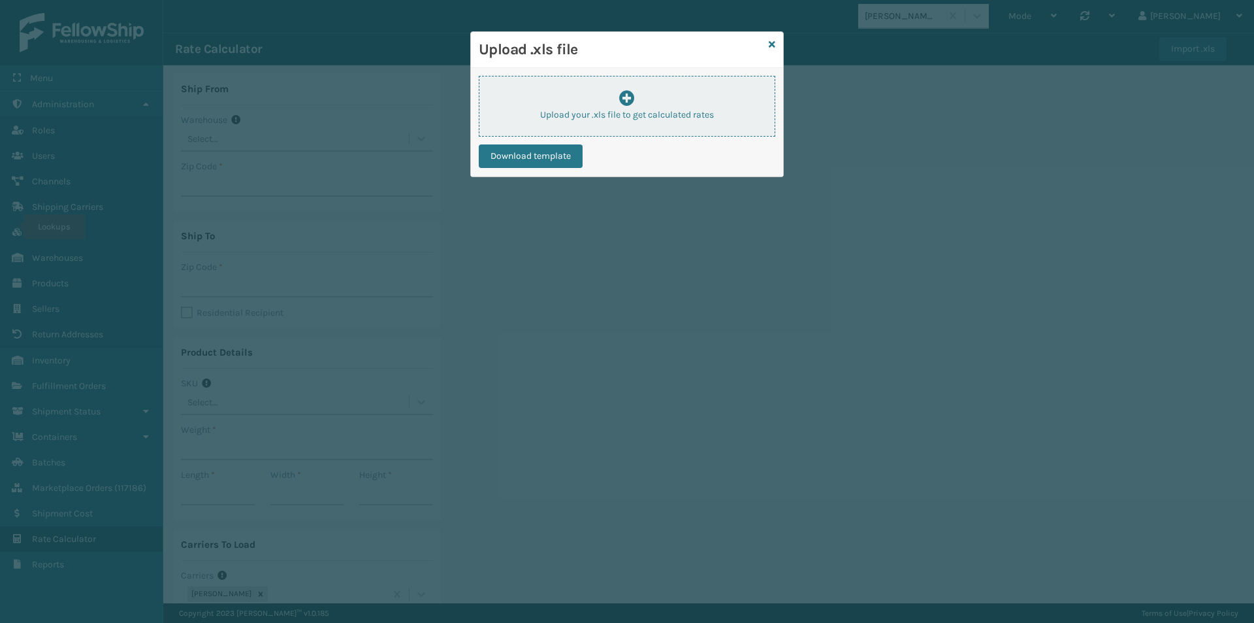
click at [608, 121] on p "Upload your .xls file to get calculated rates" at bounding box center [627, 115] width 295 height 14
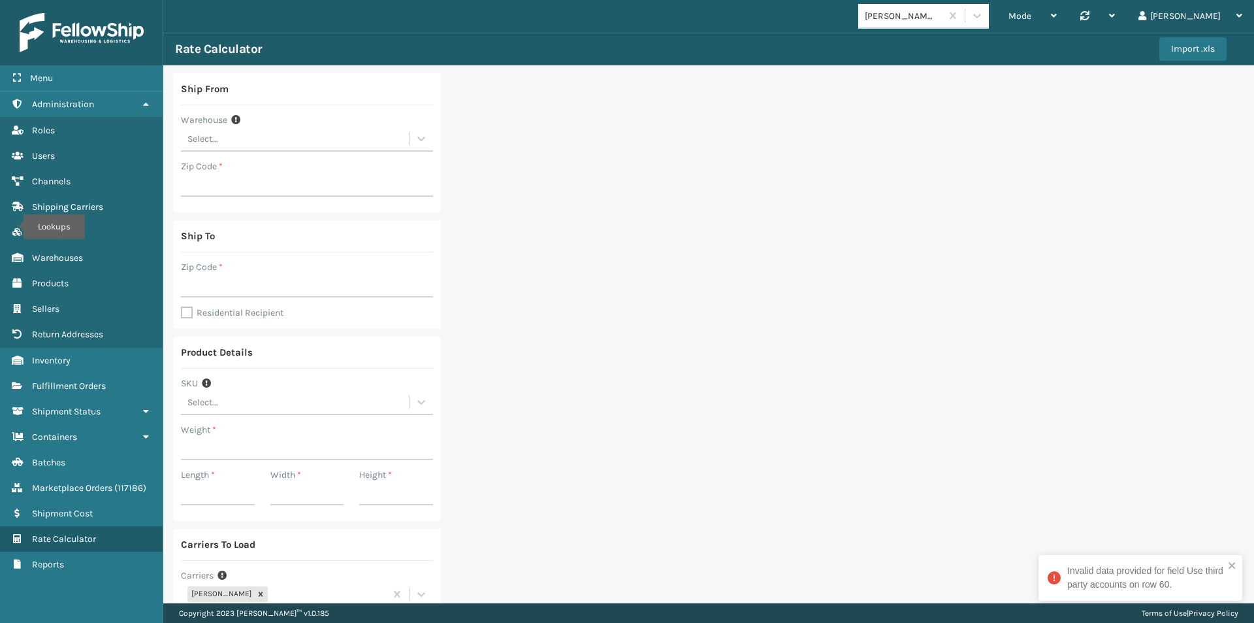
click at [1036, 224] on div "Ship From Warehouse Select... Zip Code * Ship To Zip Code * Residential Recipie…" at bounding box center [708, 390] width 1091 height 651
click at [1232, 562] on icon "close" at bounding box center [1232, 565] width 9 height 10
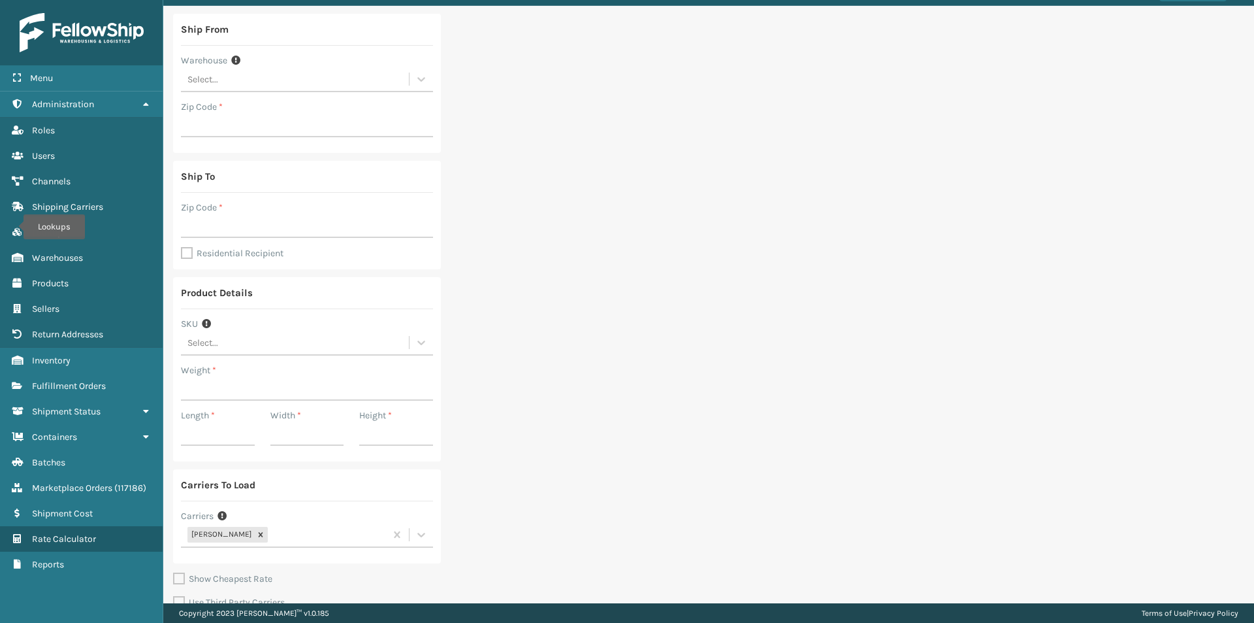
scroll to position [114, 0]
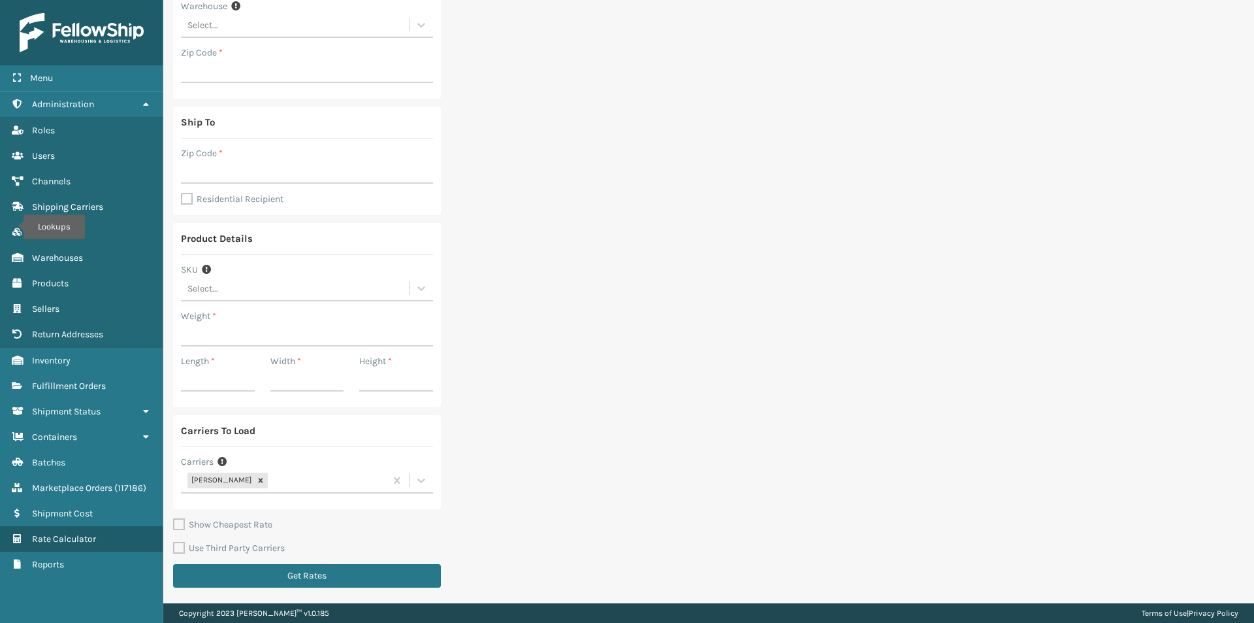
click at [176, 550] on label "Use Third Party Carriers" at bounding box center [229, 547] width 112 height 11
checkbox input "true"
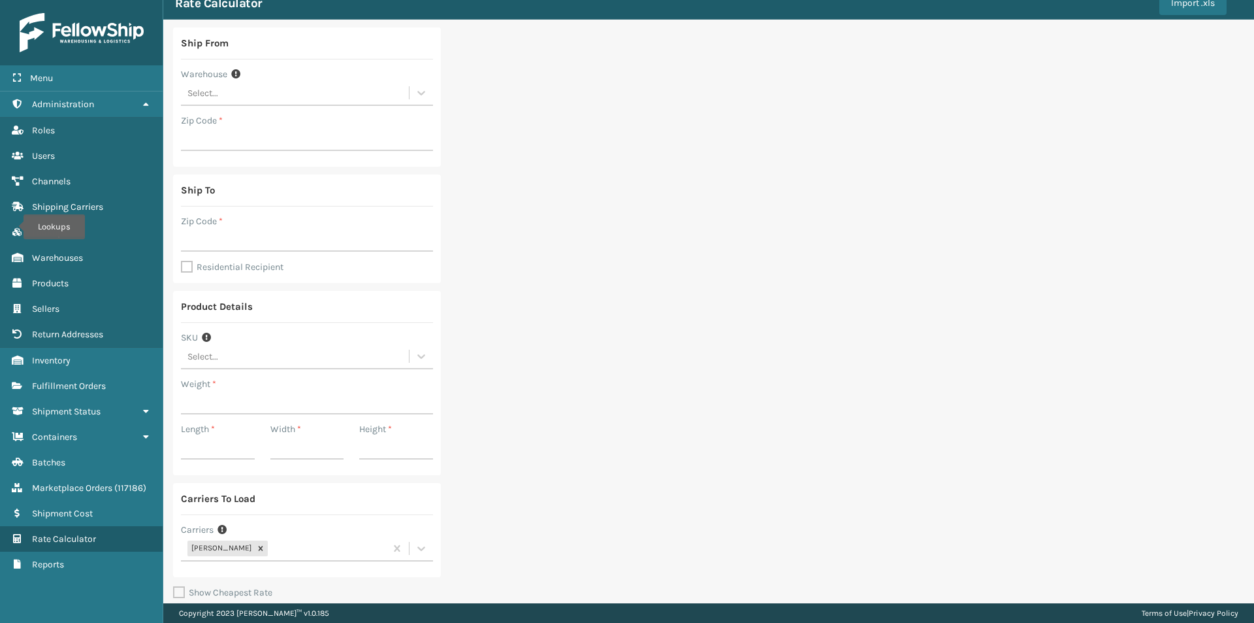
scroll to position [0, 0]
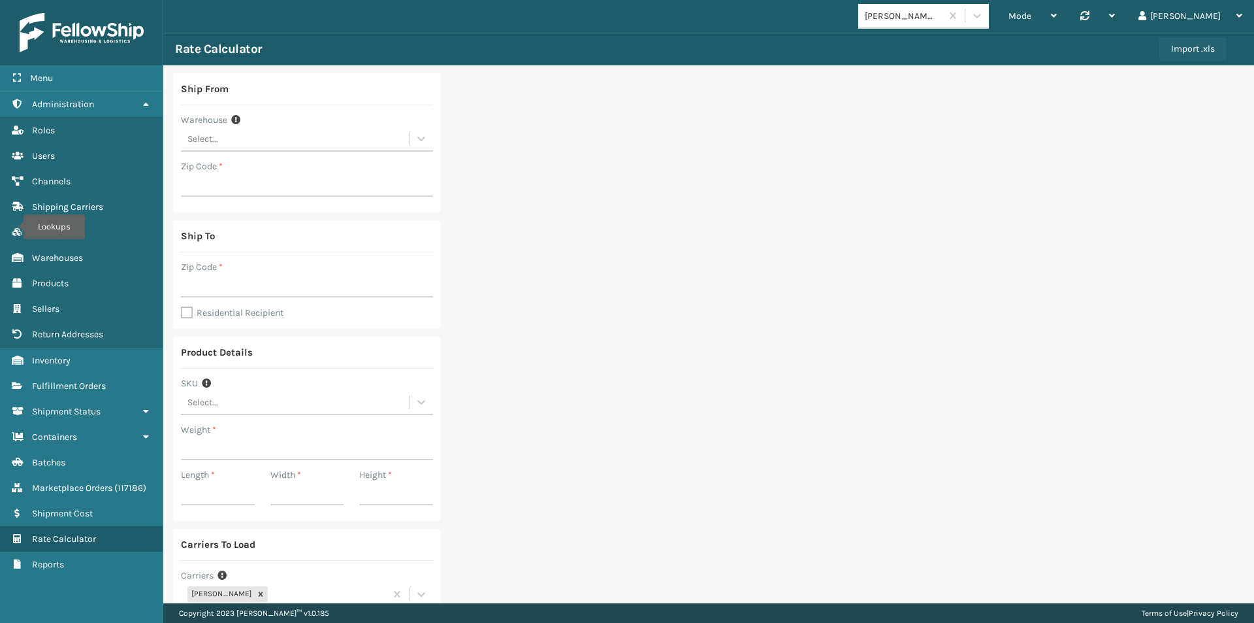
click at [1199, 50] on button "Import .xls" at bounding box center [1193, 49] width 67 height 24
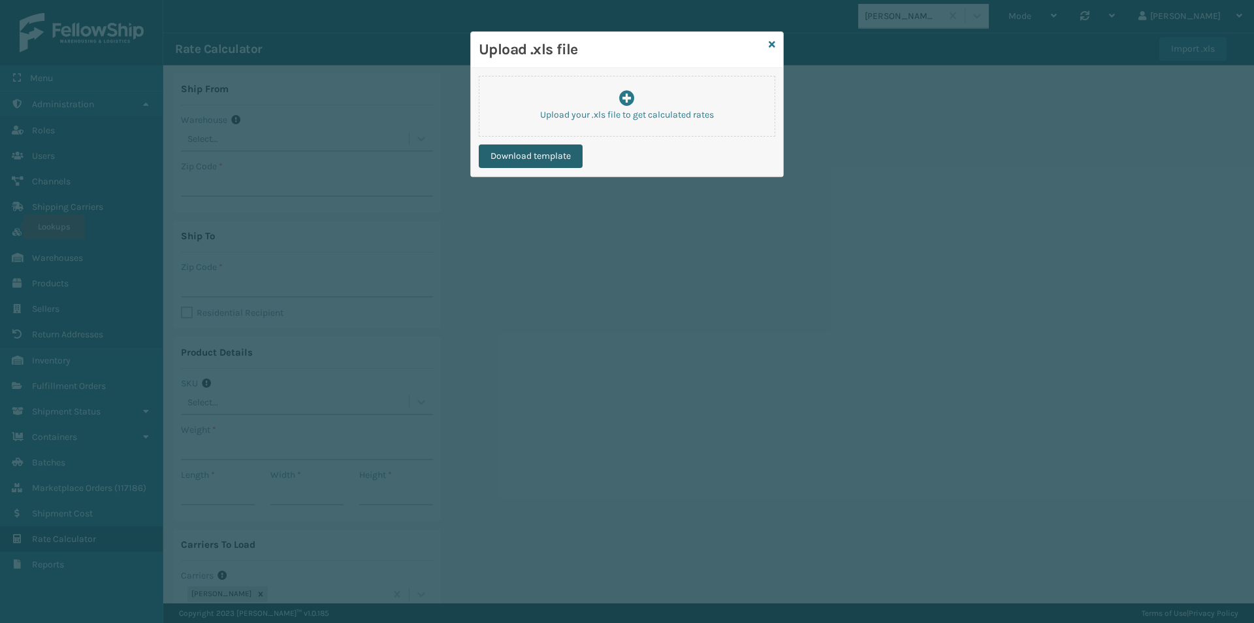
click at [538, 159] on button "Download template" at bounding box center [531, 156] width 104 height 24
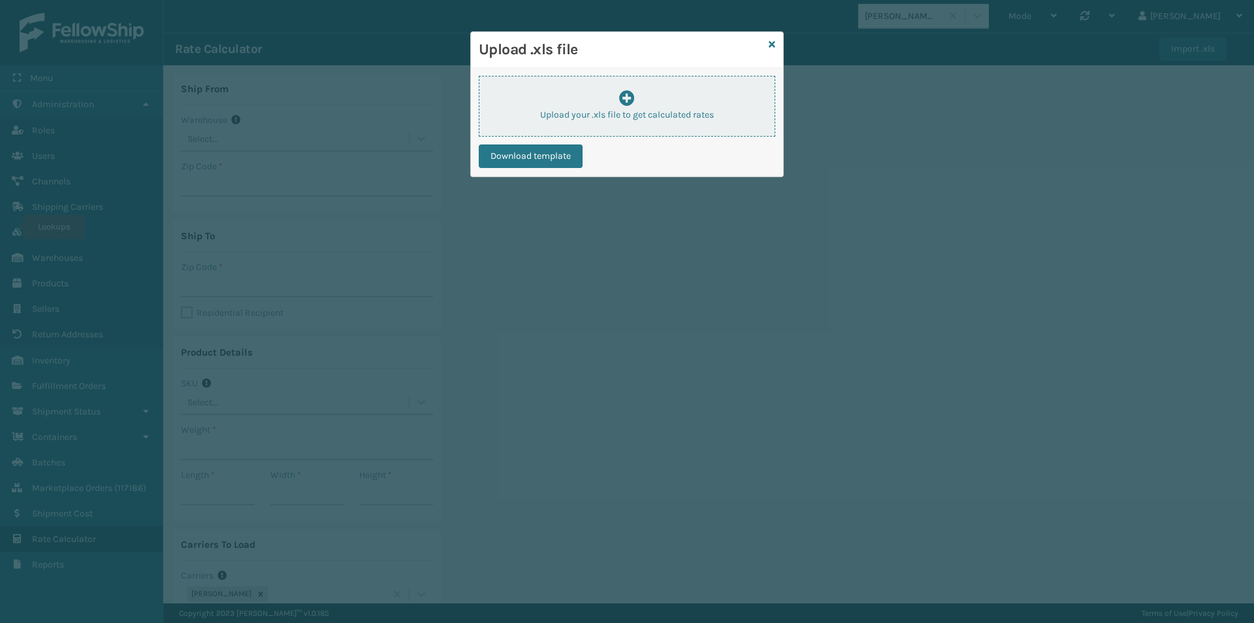
click at [687, 102] on div "Upload your .xls file to get calculated rates" at bounding box center [627, 105] width 295 height 31
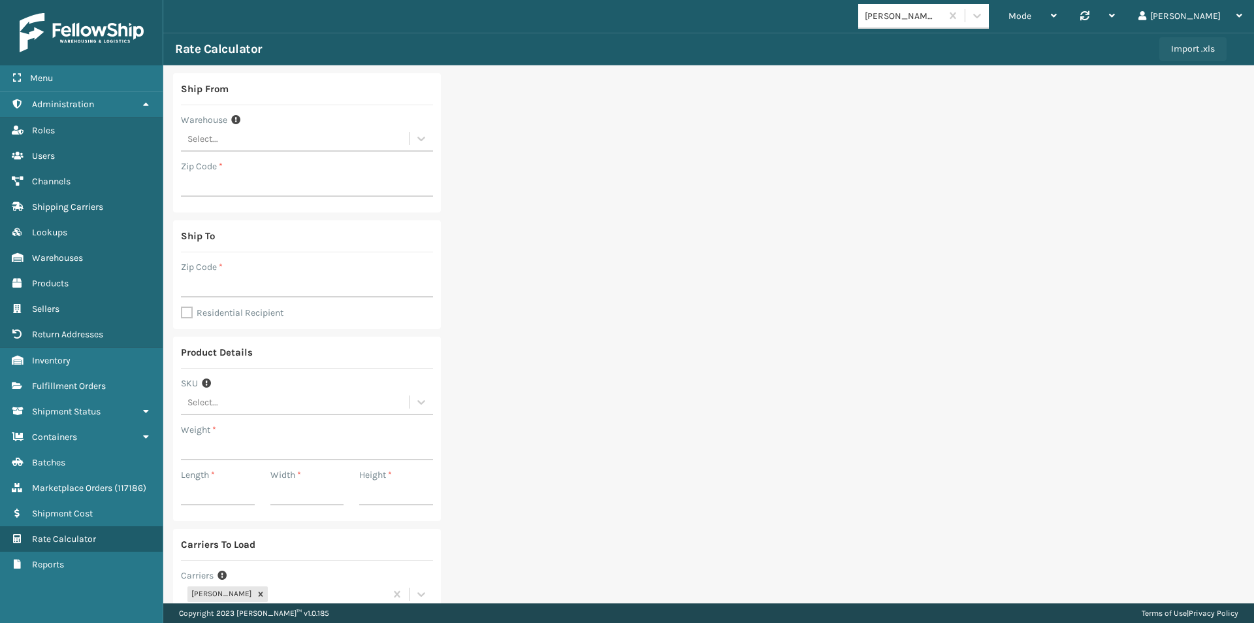
click at [1179, 57] on button "Import .xls" at bounding box center [1193, 49] width 67 height 24
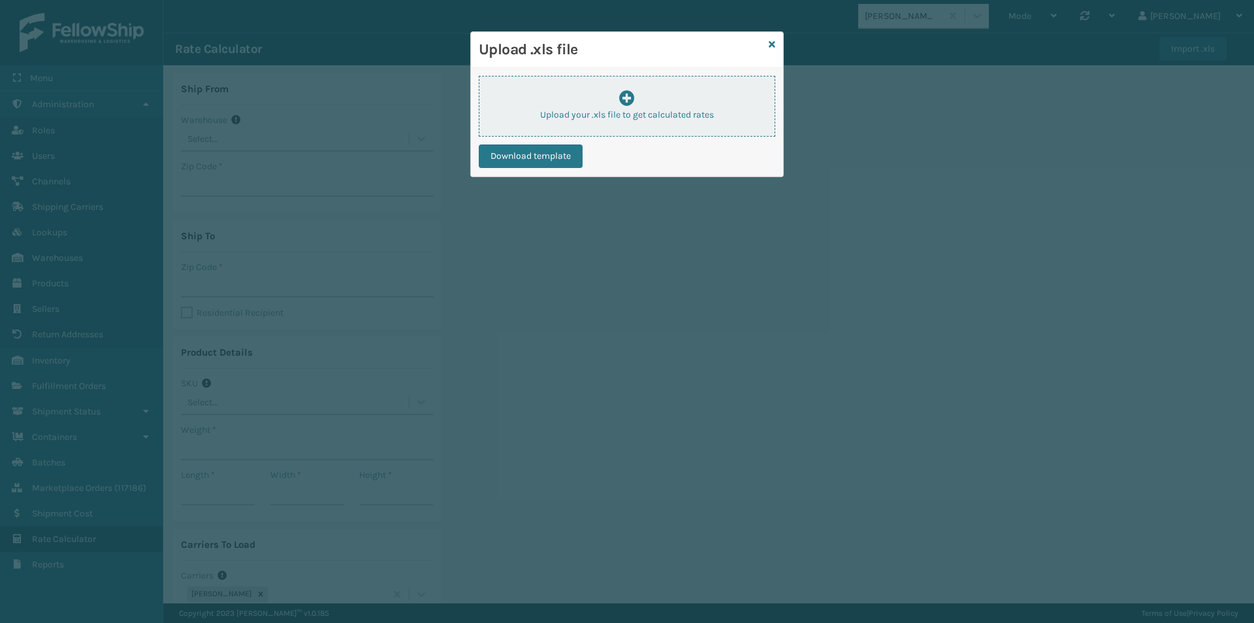
click at [728, 115] on p "Upload your .xls file to get calculated rates" at bounding box center [627, 115] width 295 height 14
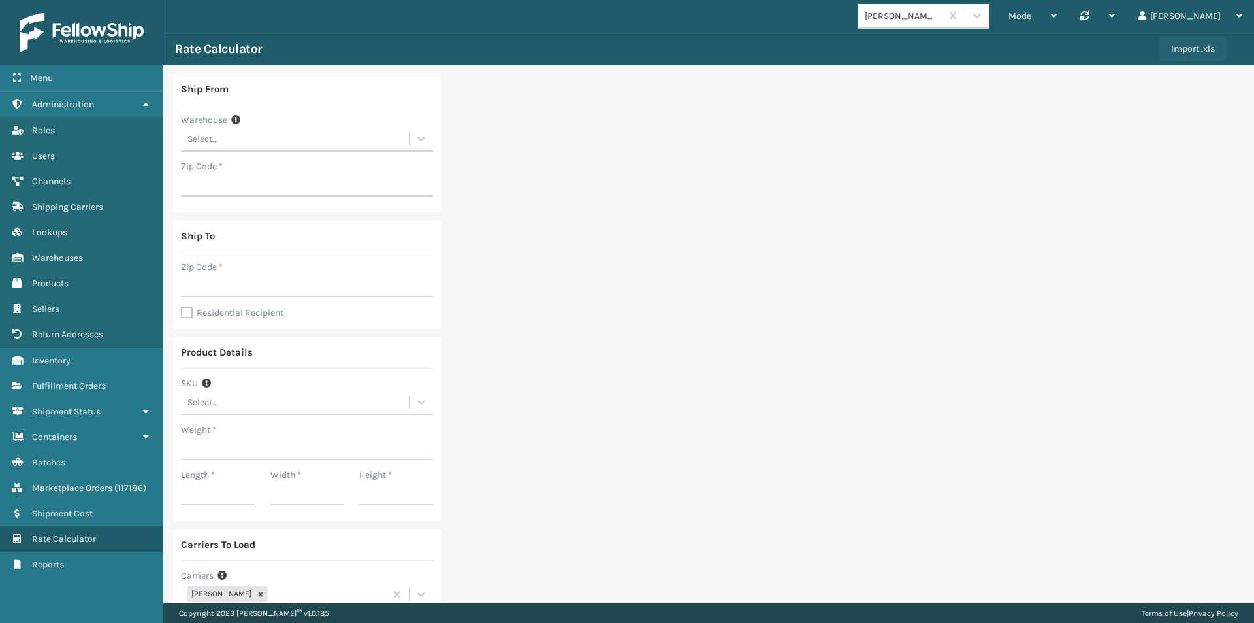
click at [1179, 44] on button "Import .xls" at bounding box center [1193, 49] width 67 height 24
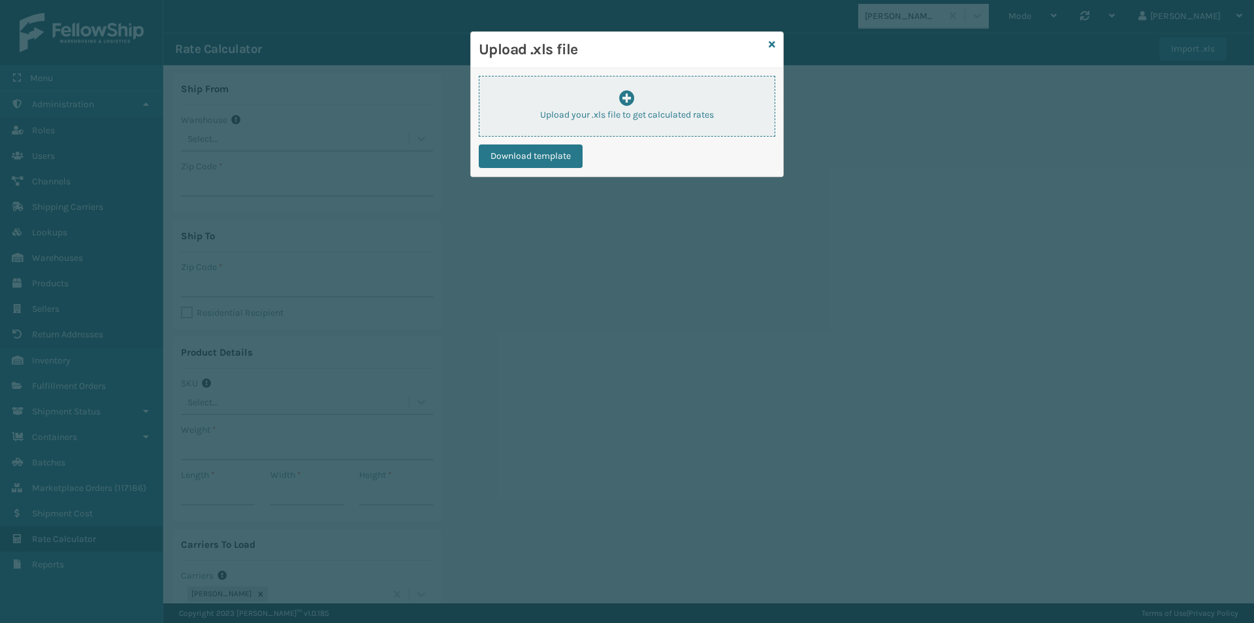
click at [613, 91] on div "Upload your .xls file to get calculated rates" at bounding box center [627, 105] width 295 height 31
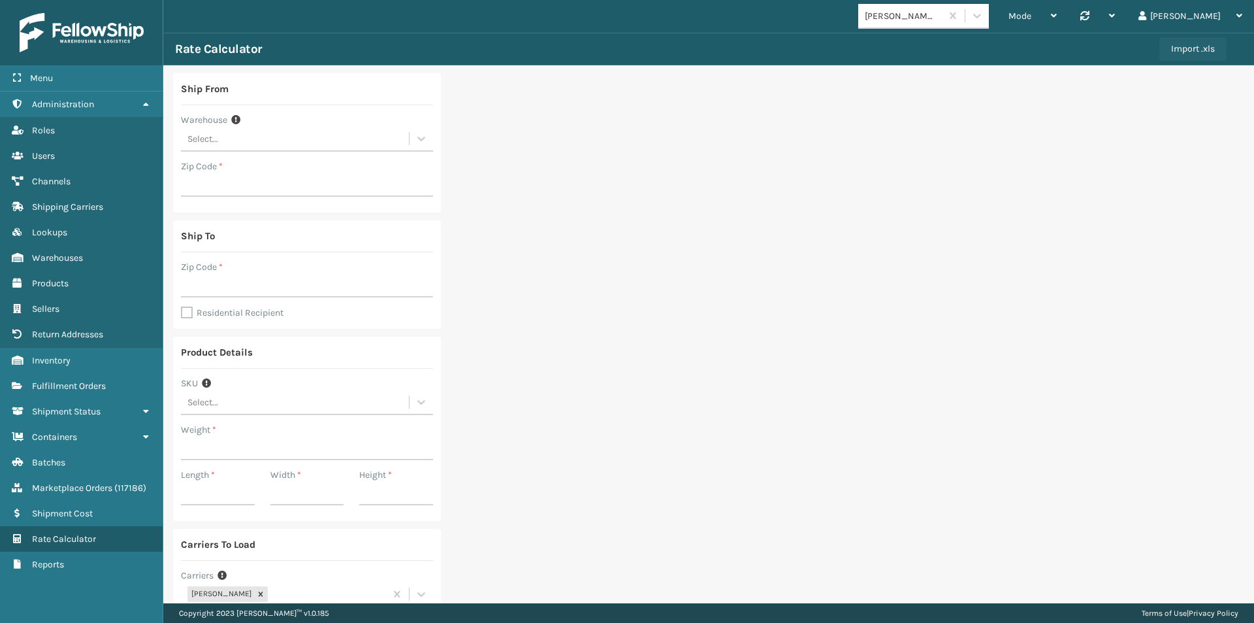
click at [1181, 48] on button "Import .xls" at bounding box center [1193, 49] width 67 height 24
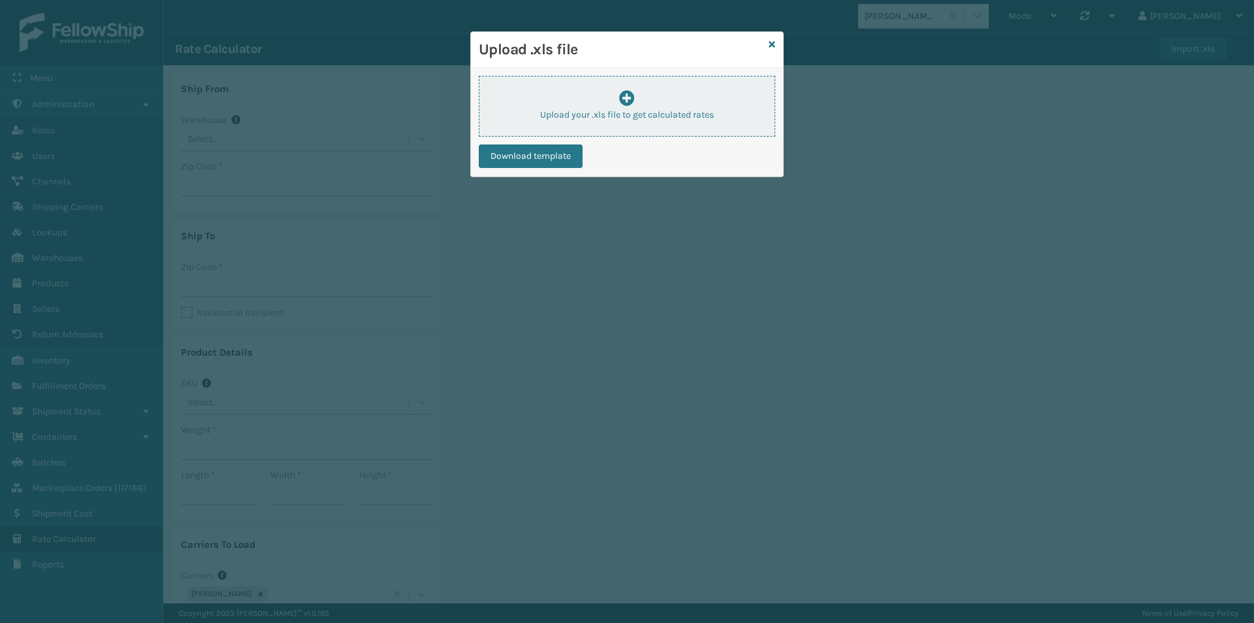
click at [554, 116] on p "Upload your .xls file to get calculated rates" at bounding box center [627, 115] width 295 height 14
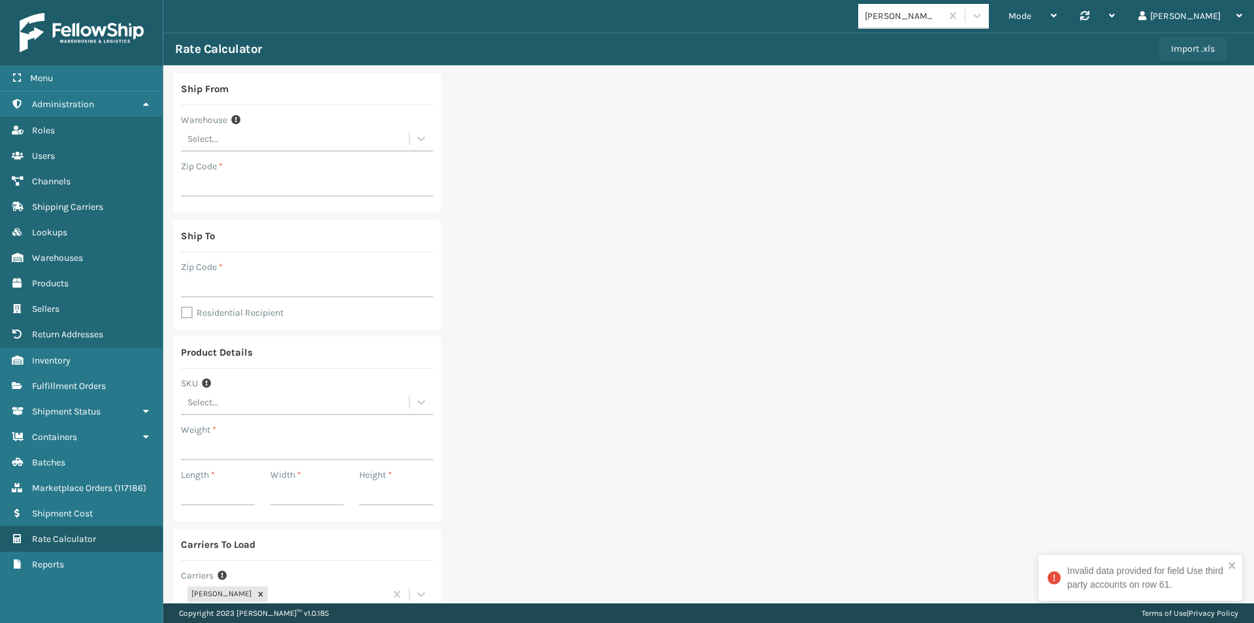
click at [1183, 43] on button "Import .xls" at bounding box center [1193, 49] width 67 height 24
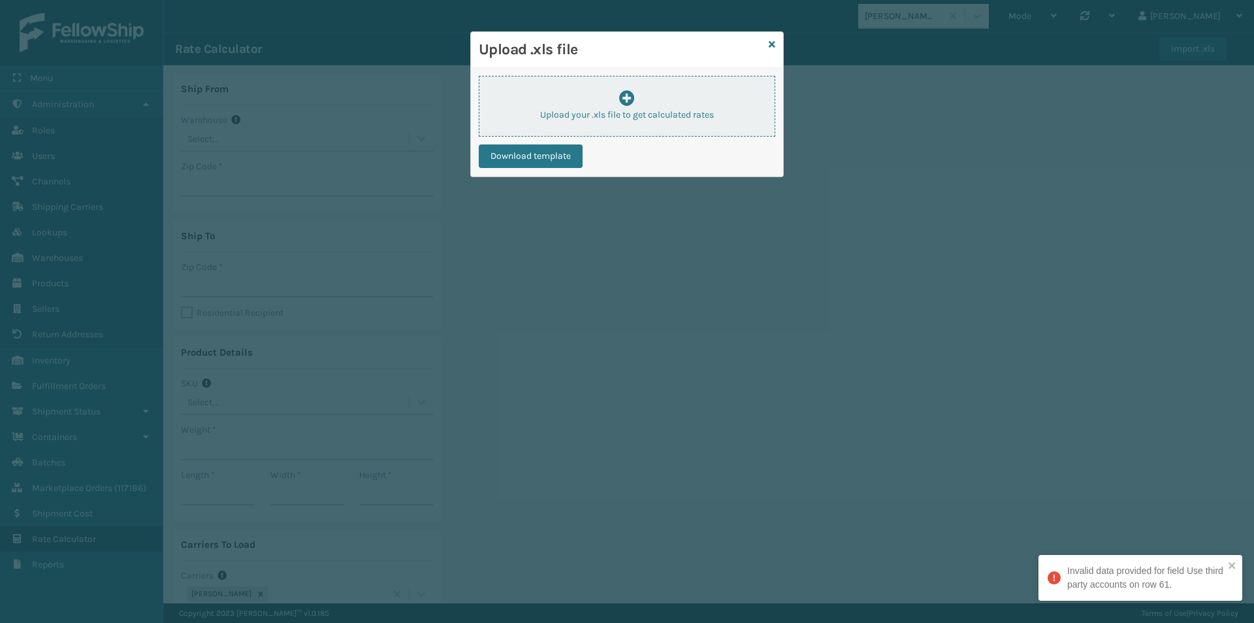
click at [615, 90] on div "Upload your .xls file to get calculated rates" at bounding box center [627, 105] width 295 height 31
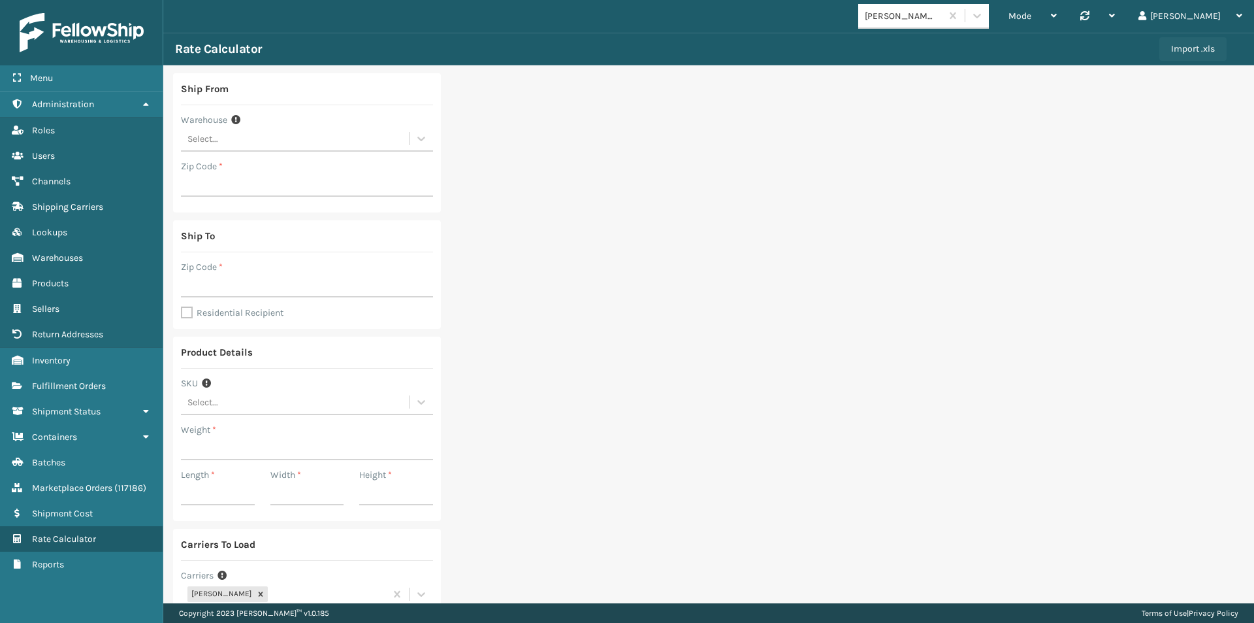
click at [1183, 46] on button "Import .xls" at bounding box center [1193, 49] width 67 height 24
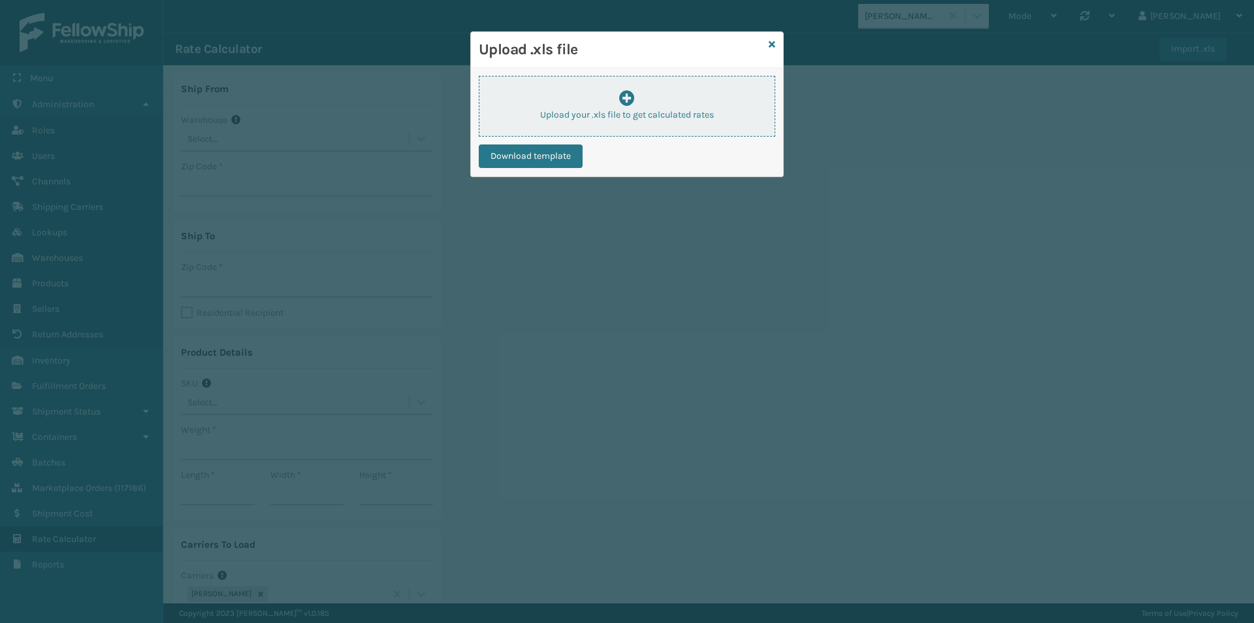
click at [583, 111] on p "Upload your .xls file to get calculated rates" at bounding box center [627, 115] width 295 height 14
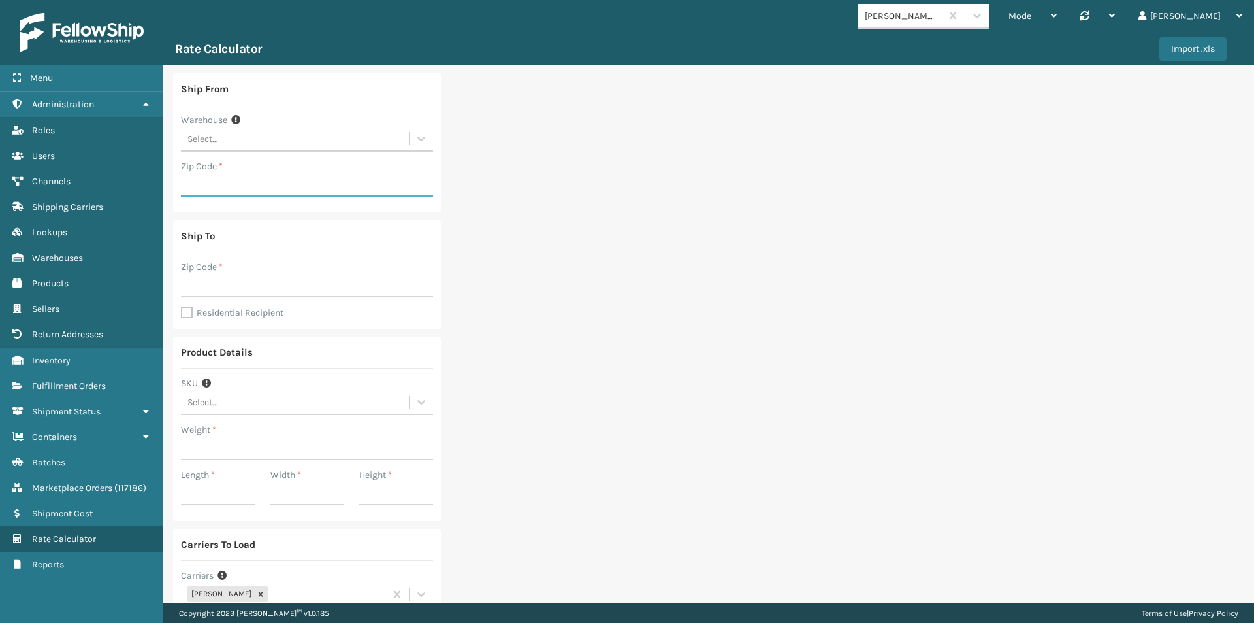
click at [209, 173] on input "Zip Code *" at bounding box center [307, 185] width 252 height 24
type input "92336"
click at [199, 287] on input "Zip Code *" at bounding box center [307, 286] width 252 height 24
type input "94591"
click at [183, 314] on label "Residential Recipient" at bounding box center [232, 312] width 103 height 11
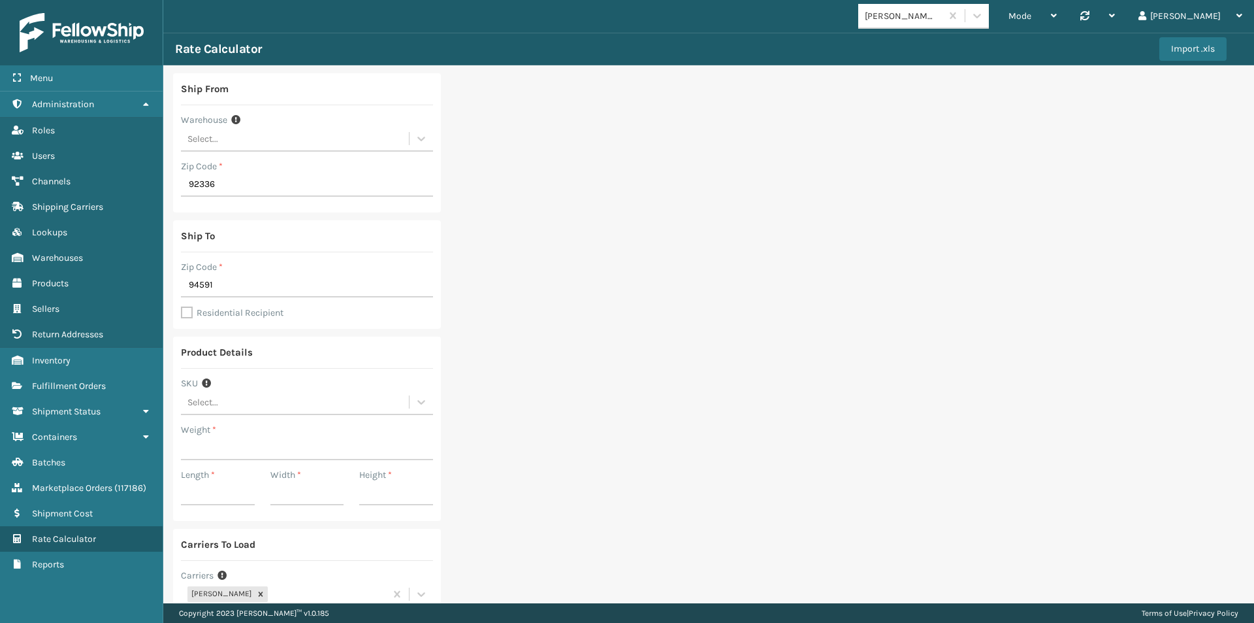
click at [182, 306] on input "Residential Recipient" at bounding box center [181, 305] width 1 height 1
checkbox input "true"
click at [1175, 53] on button "Import .xls" at bounding box center [1193, 49] width 67 height 24
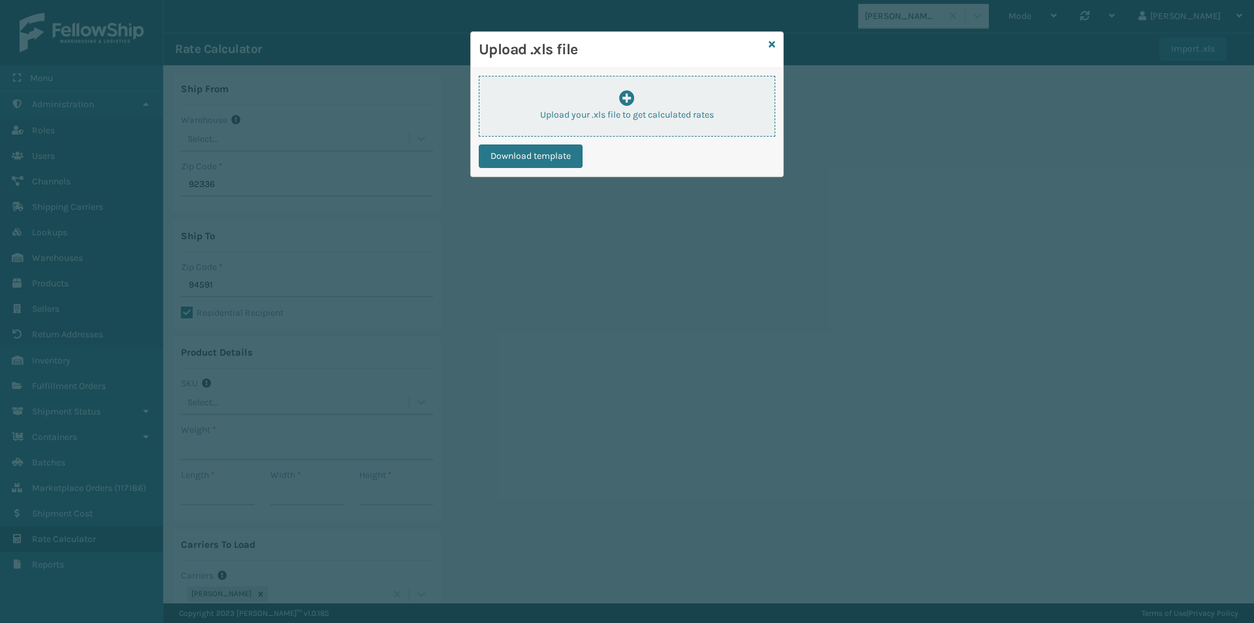
click at [643, 117] on p "Upload your .xls file to get calculated rates" at bounding box center [627, 115] width 295 height 14
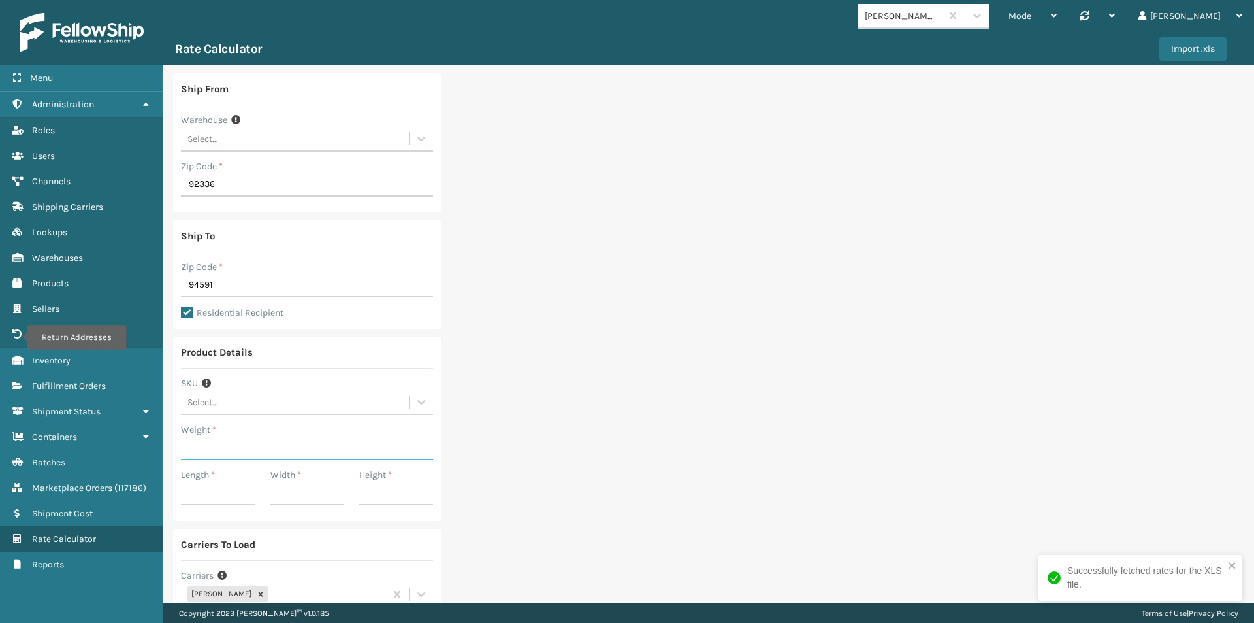
click at [214, 446] on input "Weight *" at bounding box center [307, 448] width 252 height 24
click at [186, 448] on input "Weight *" at bounding box center [307, 448] width 252 height 24
type input "146"
click at [329, 469] on div "Width *" at bounding box center [307, 475] width 74 height 14
click at [215, 493] on input "Length *" at bounding box center [218, 494] width 74 height 24
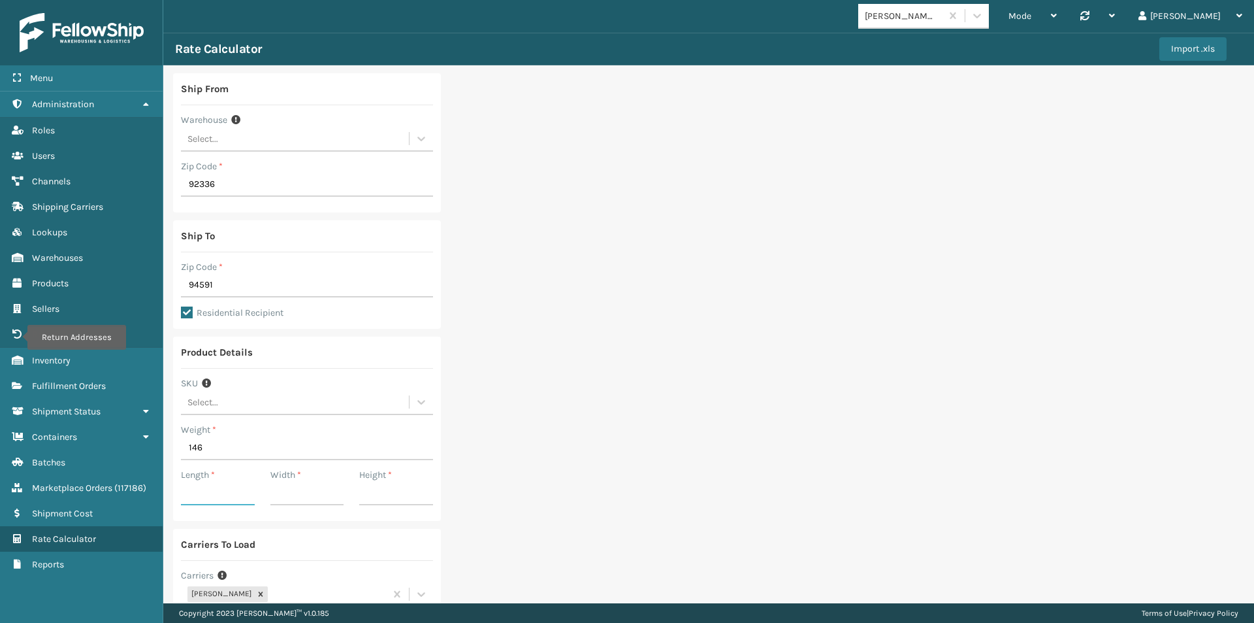
scroll to position [65, 0]
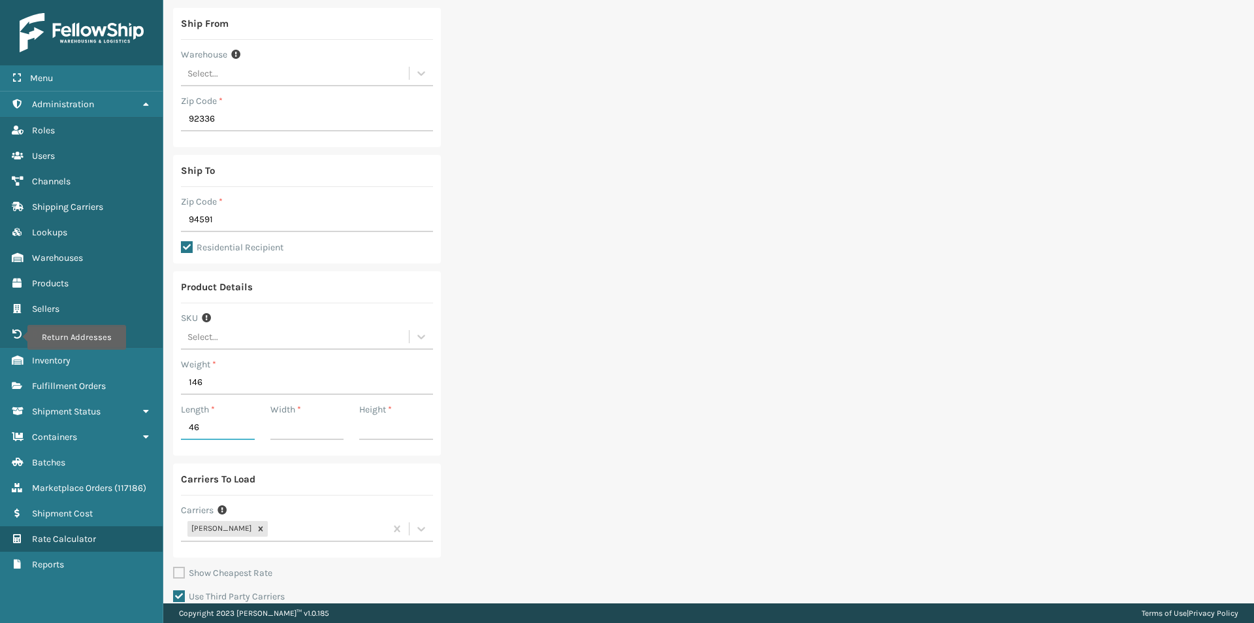
type input "46"
type input "13"
click at [723, 381] on div "Ship From Warehouse Select... Zip Code * 92336 Ship To Zip Code * 94591 Residen…" at bounding box center [708, 325] width 1091 height 651
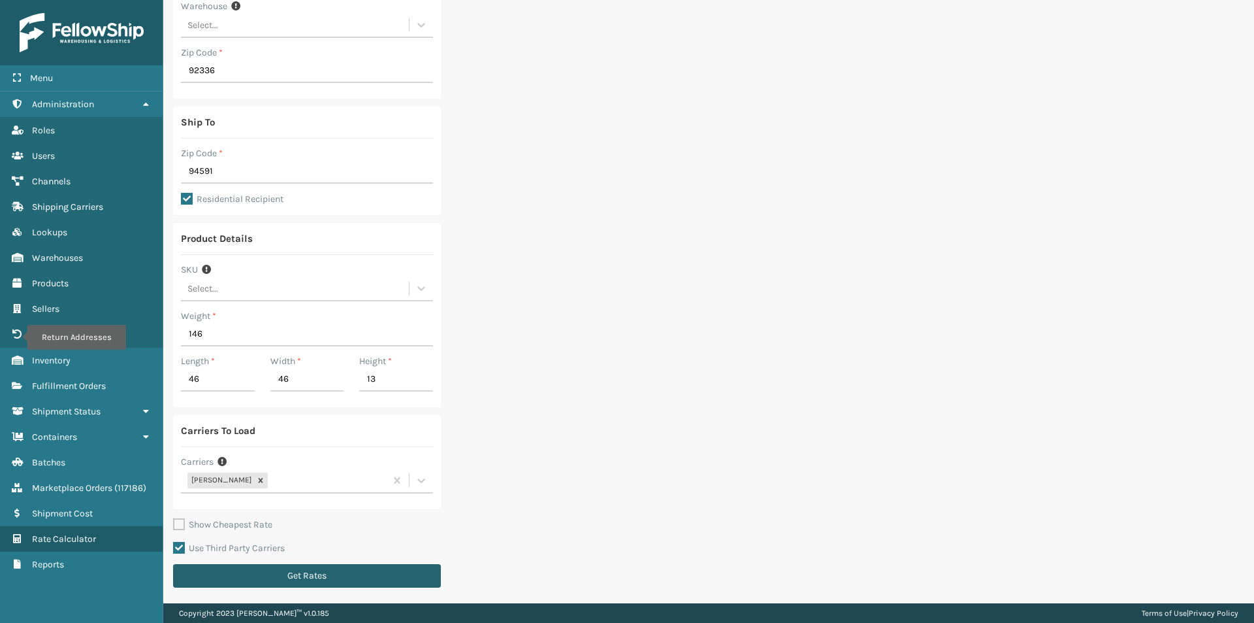
click at [297, 577] on button "Get Rates" at bounding box center [307, 576] width 268 height 24
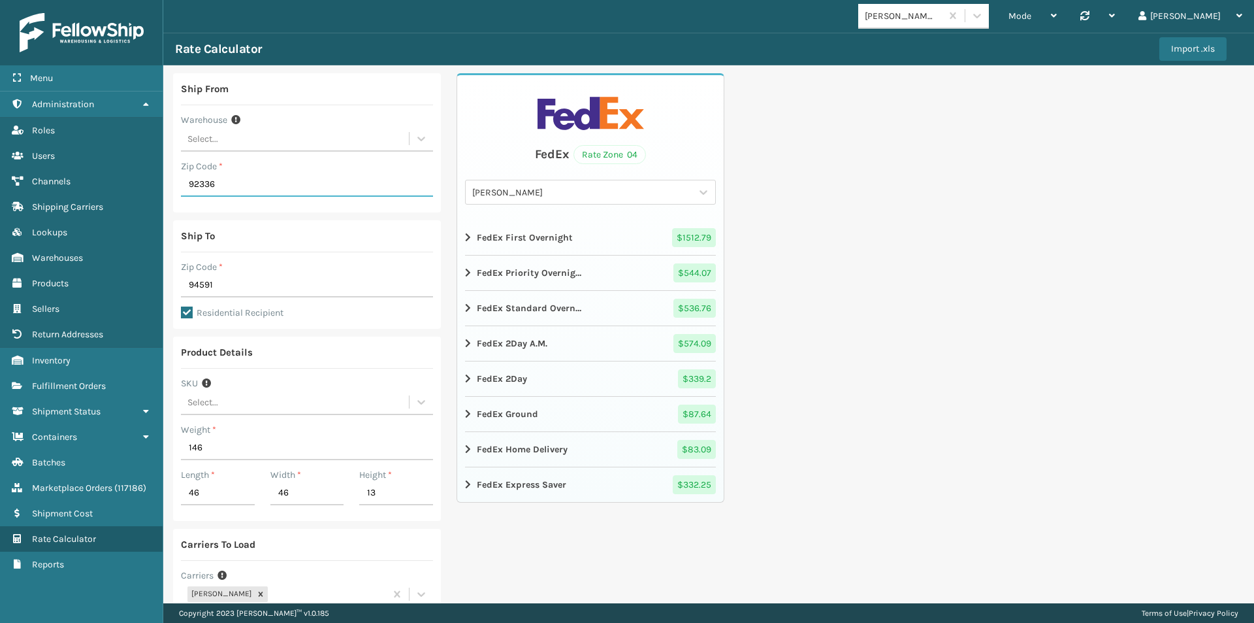
click at [209, 183] on input "92336" at bounding box center [307, 185] width 252 height 24
paste input "0702"
type input "07026"
click at [203, 278] on input "94591" at bounding box center [307, 286] width 252 height 24
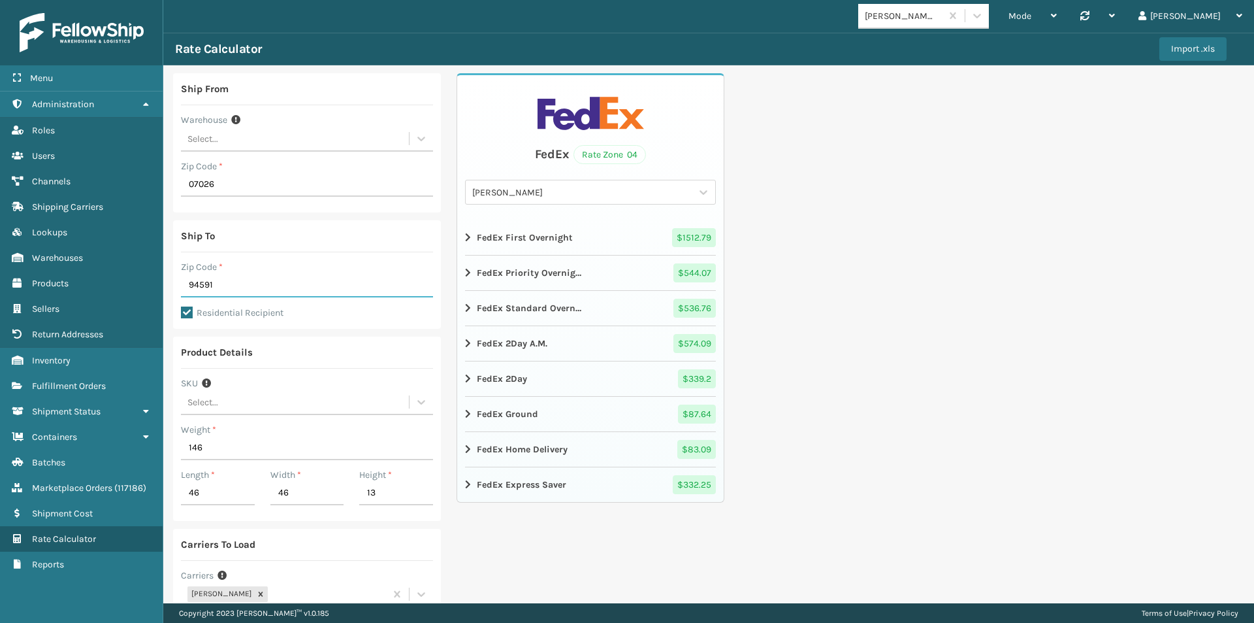
click at [203, 278] on input "94591" at bounding box center [307, 286] width 252 height 24
paste input "29078"
type input "29078"
drag, startPoint x: 193, startPoint y: 447, endPoint x: 174, endPoint y: 442, distance: 19.5
click at [172, 446] on div "Ship From Warehouse Select... Zip Code * 07026 Ship To Zip Code * 29078 Residen…" at bounding box center [708, 390] width 1091 height 651
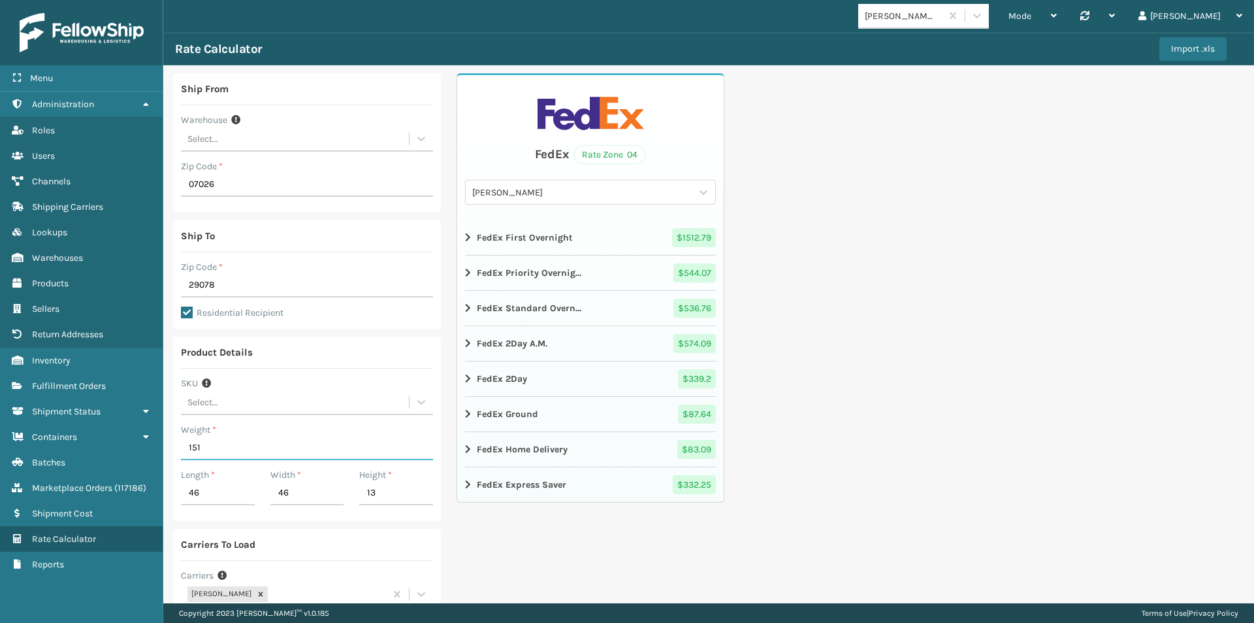
type input "151"
click at [200, 490] on input "46" at bounding box center [218, 494] width 74 height 24
type input "46"
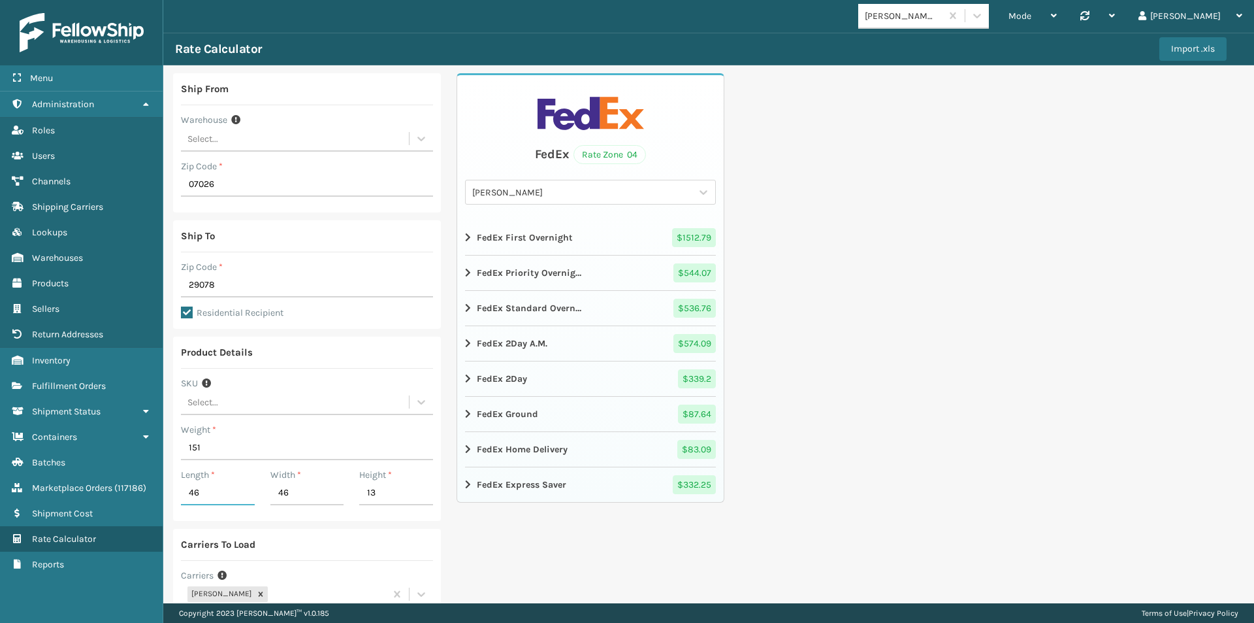
drag, startPoint x: 213, startPoint y: 491, endPoint x: 181, endPoint y: 493, distance: 32.1
click at [181, 493] on input "46" at bounding box center [218, 494] width 74 height 24
type input "52"
type input "35"
type input "21"
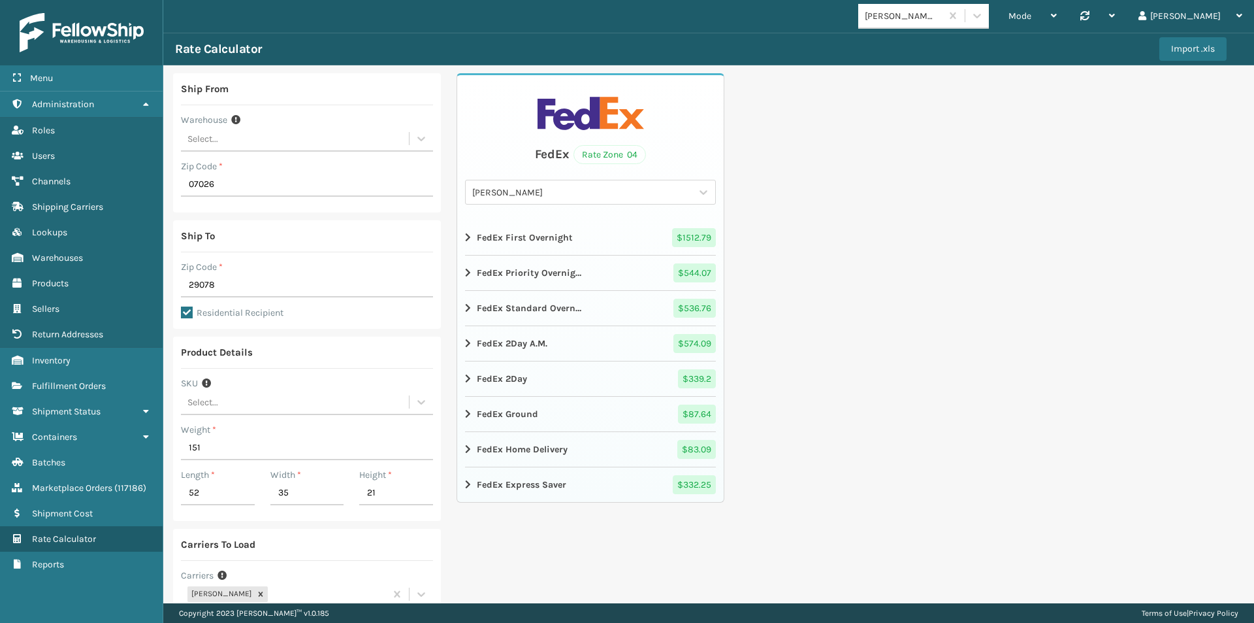
click at [862, 310] on div "Ship From Warehouse Select... Zip Code * 07026 Ship To Zip Code * 29078 Residen…" at bounding box center [708, 390] width 1091 height 651
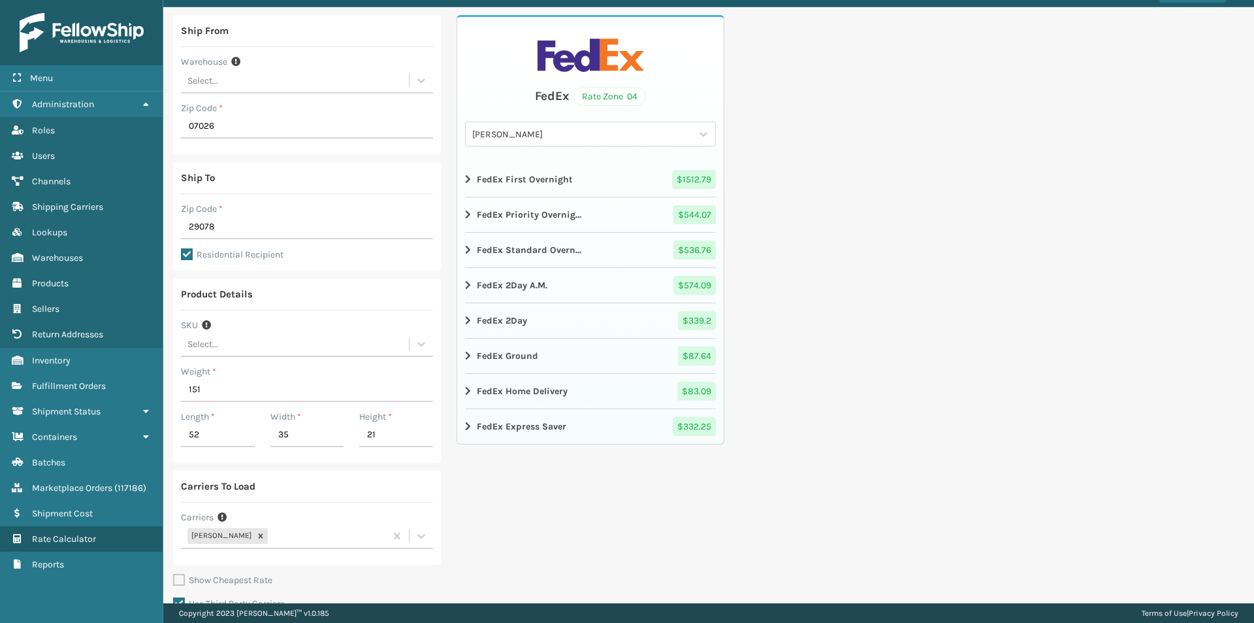
scroll to position [114, 0]
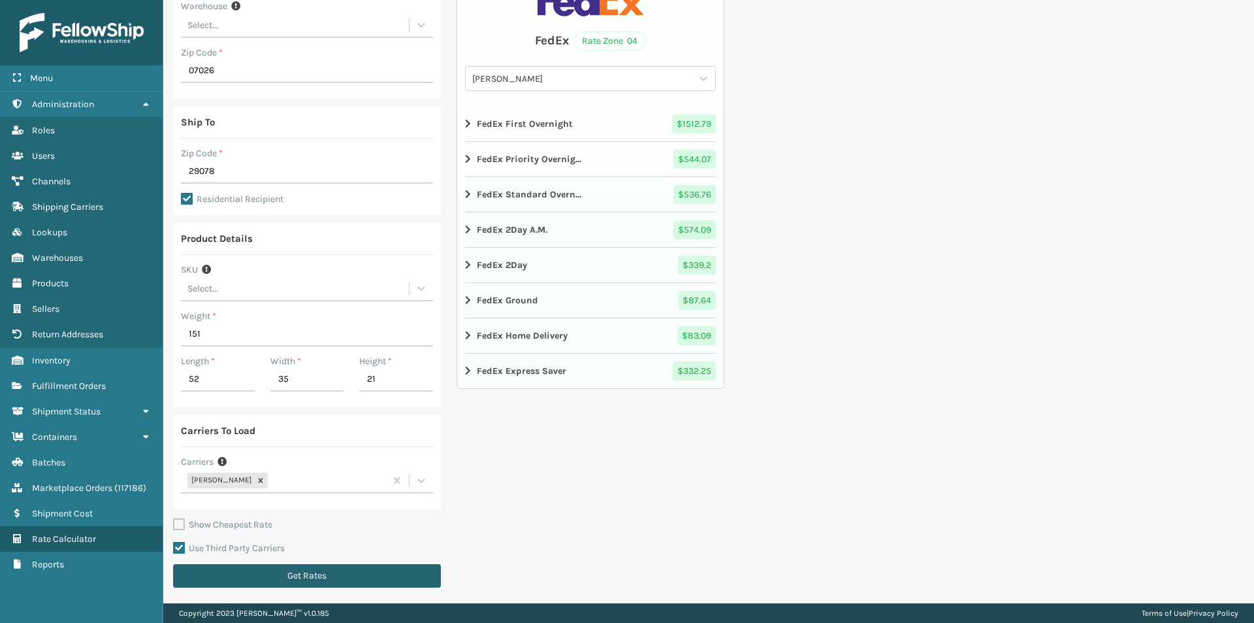
click at [299, 565] on button "Get Rates" at bounding box center [307, 576] width 268 height 24
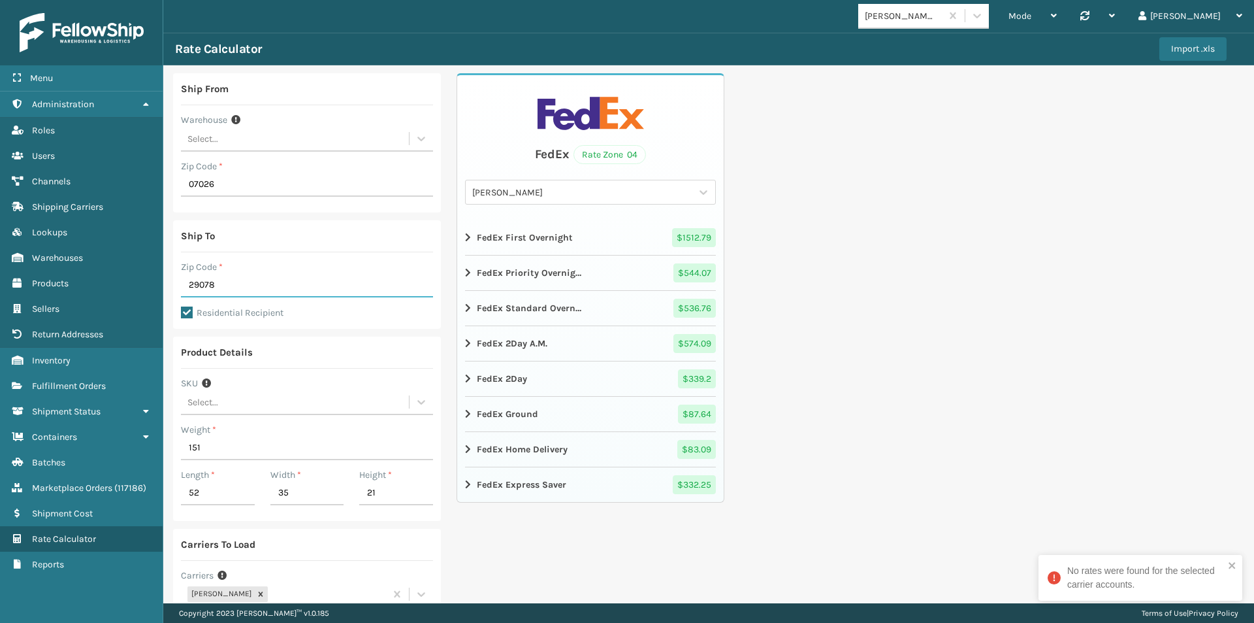
click at [199, 279] on input "29078" at bounding box center [307, 286] width 252 height 24
click at [198, 282] on input "29078" at bounding box center [307, 286] width 252 height 24
paste input "76036"
drag, startPoint x: 235, startPoint y: 285, endPoint x: 144, endPoint y: 287, distance: 90.8
click at [144, 0] on div "Menu Lookups Administration Lookups Roles Lookups Users Lookups Channels Lookup…" at bounding box center [627, 0] width 1254 height 0
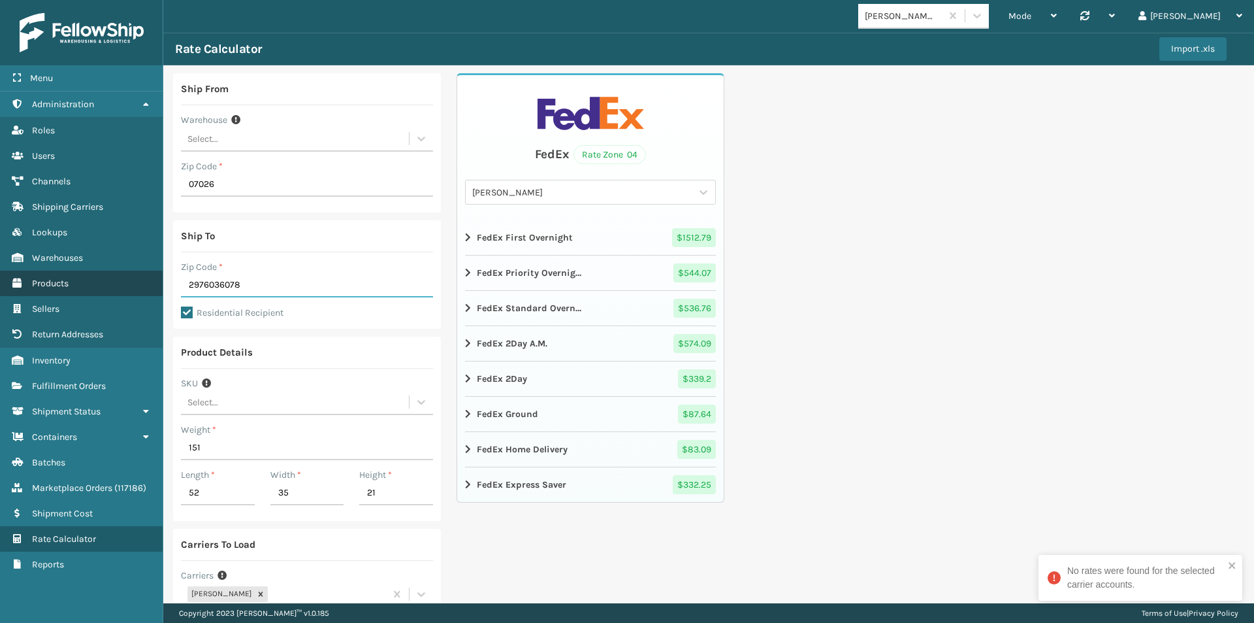
paste input "76036"
type input "76036"
click at [207, 433] on label "Weight *" at bounding box center [198, 430] width 35 height 14
click at [207, 436] on input "151" at bounding box center [307, 448] width 252 height 24
click at [207, 433] on label "Weight *" at bounding box center [198, 430] width 35 height 14
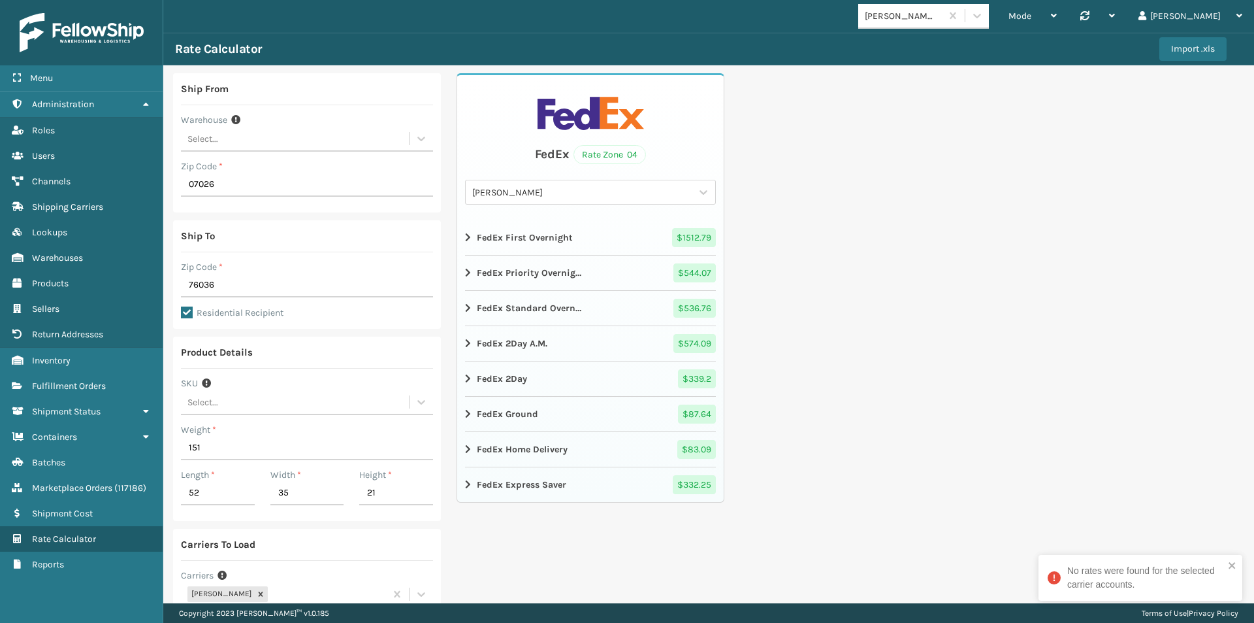
click at [207, 436] on input "151" at bounding box center [307, 448] width 252 height 24
click at [207, 433] on label "Weight *" at bounding box center [198, 430] width 35 height 14
click at [207, 436] on input "151" at bounding box center [307, 448] width 252 height 24
drag, startPoint x: 215, startPoint y: 450, endPoint x: 176, endPoint y: 444, distance: 39.0
click at [176, 444] on div "Product Details SKU Select... Weight * 151 Length * 52 Width * 35 Height * 21" at bounding box center [307, 428] width 268 height 184
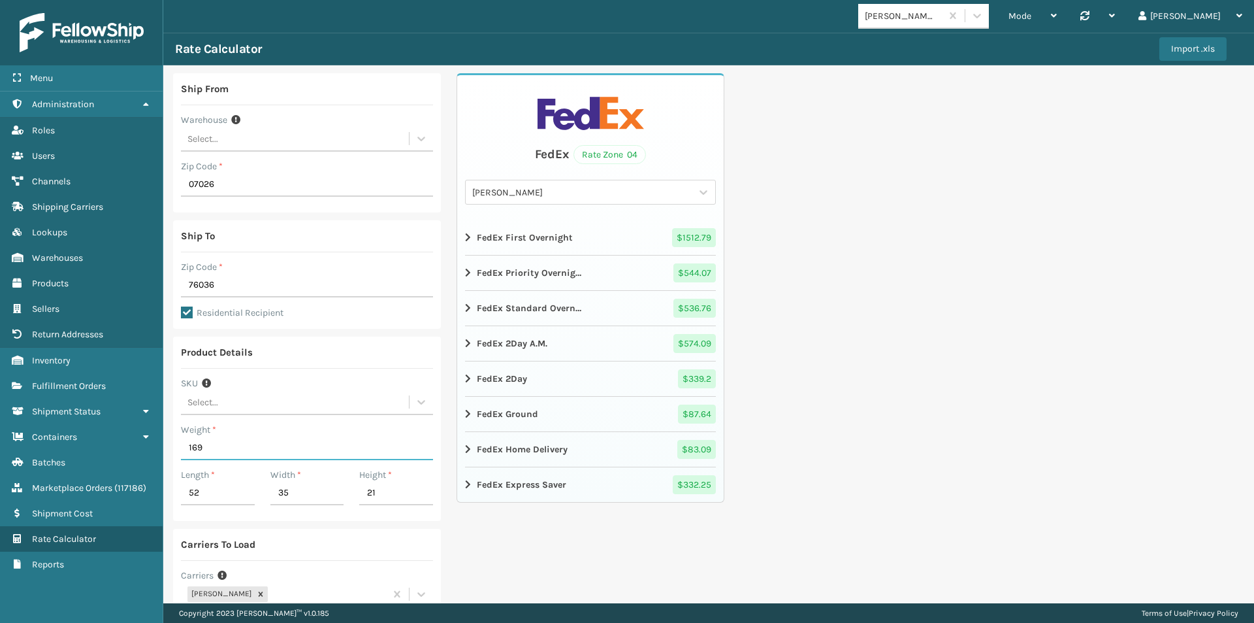
type input "169"
click at [193, 495] on input "52" at bounding box center [218, 494] width 74 height 24
type input "37"
type input "20"
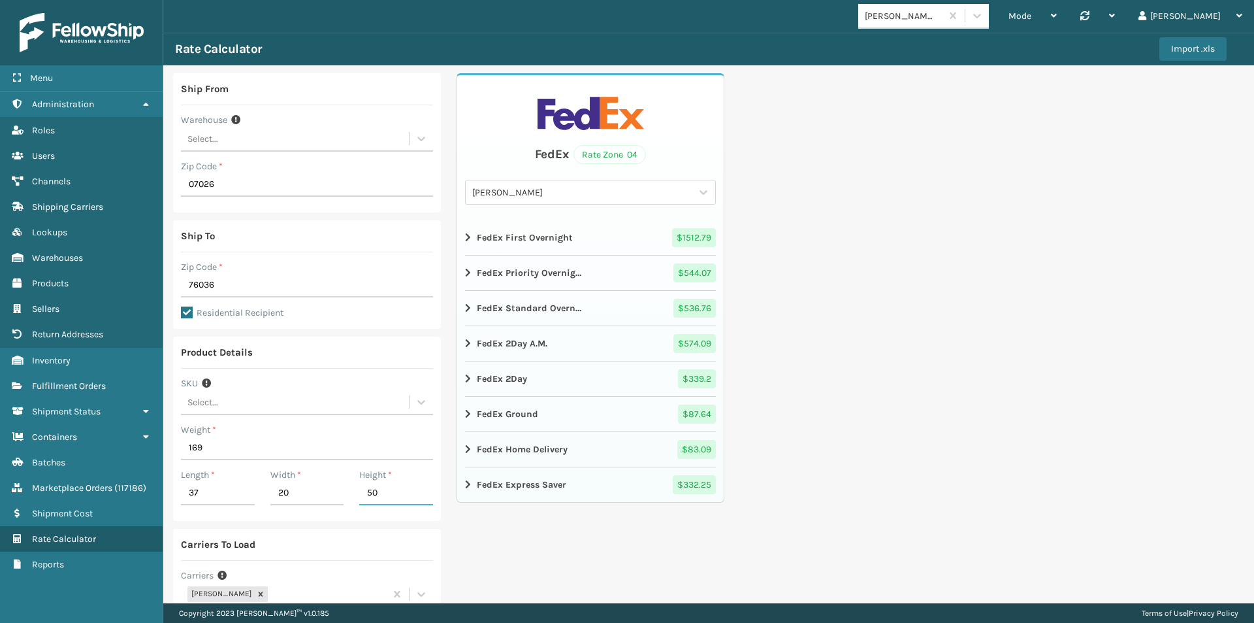
type input "50"
click at [951, 471] on div "Ship From Warehouse Select... Zip Code * 07026 Ship To Zip Code * 76036 Residen…" at bounding box center [708, 390] width 1091 height 651
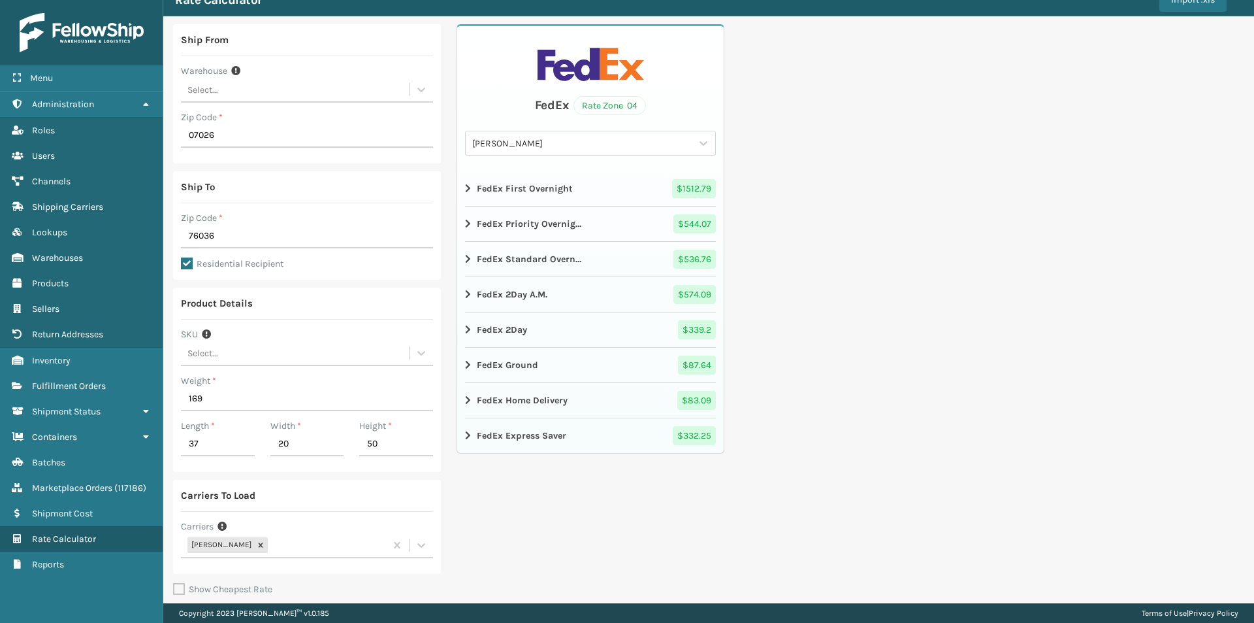
scroll to position [114, 0]
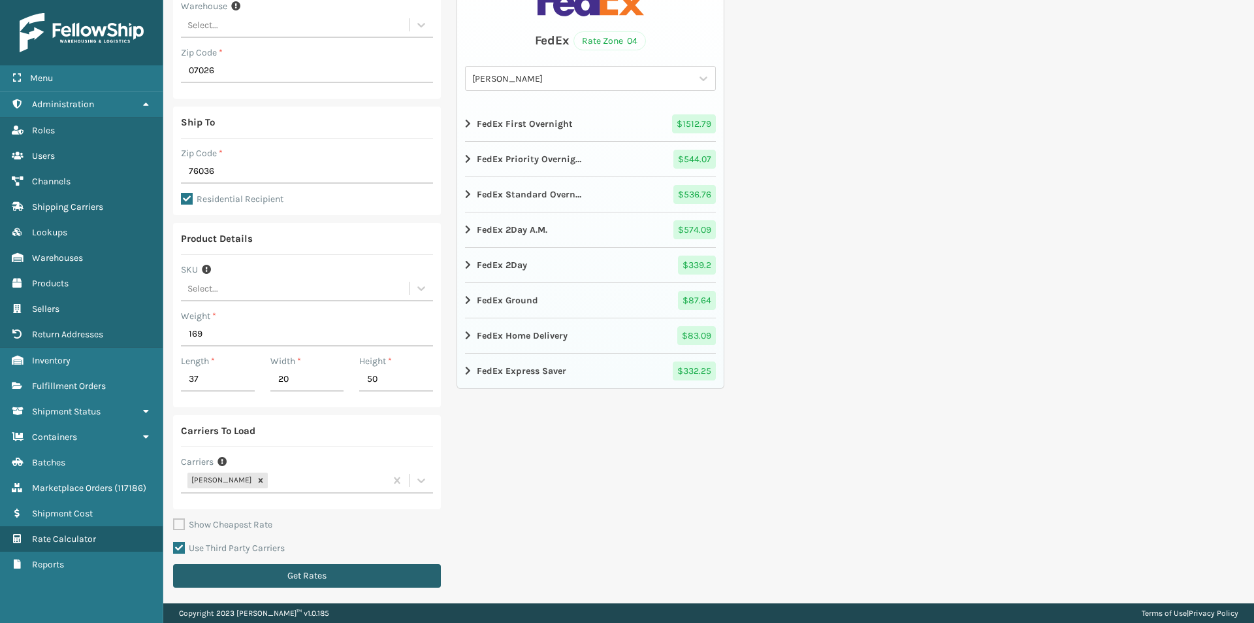
click at [238, 566] on button "Get Rates" at bounding box center [307, 576] width 268 height 24
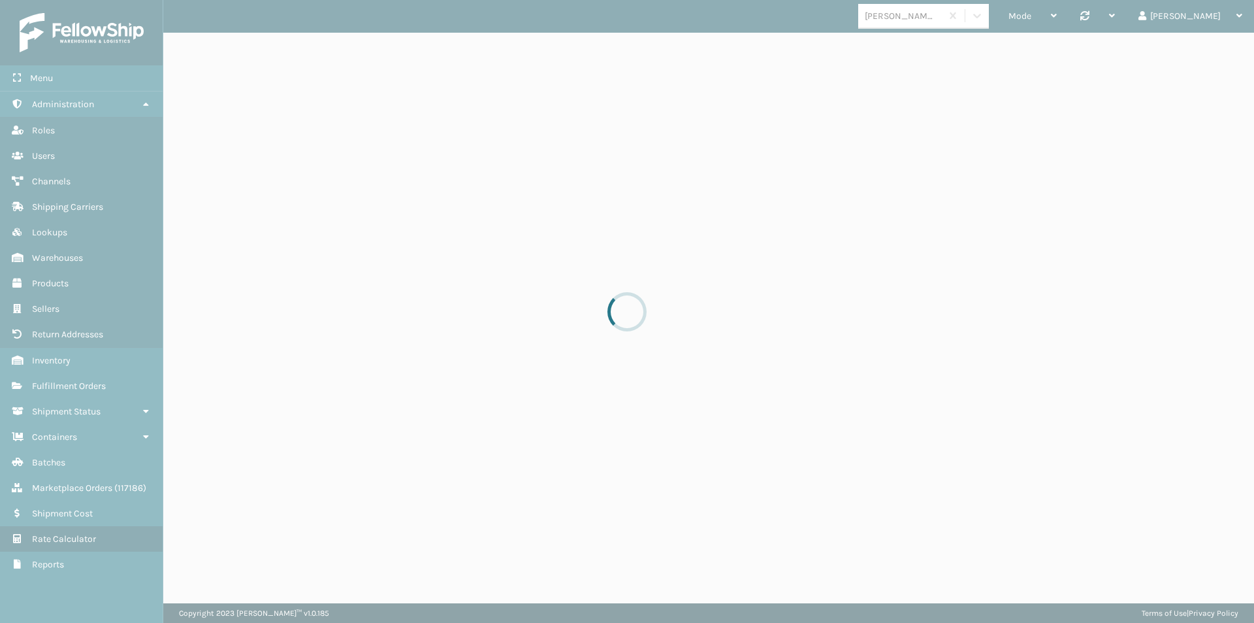
scroll to position [0, 0]
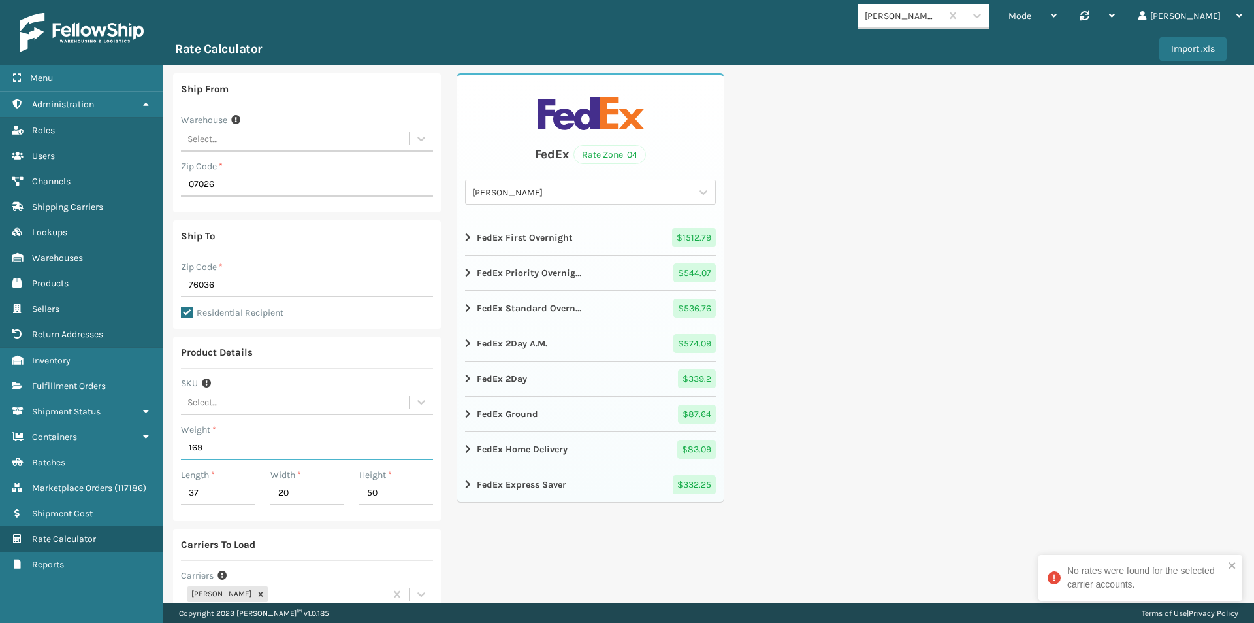
click at [227, 446] on input "169" at bounding box center [307, 448] width 252 height 24
drag, startPoint x: 225, startPoint y: 447, endPoint x: 191, endPoint y: 448, distance: 33.3
click at [191, 448] on input "169" at bounding box center [307, 448] width 252 height 24
type input "131"
click at [966, 331] on div "Ship From Warehouse Select... Zip Code * 07026 Ship To Zip Code * 76036 Residen…" at bounding box center [708, 390] width 1091 height 651
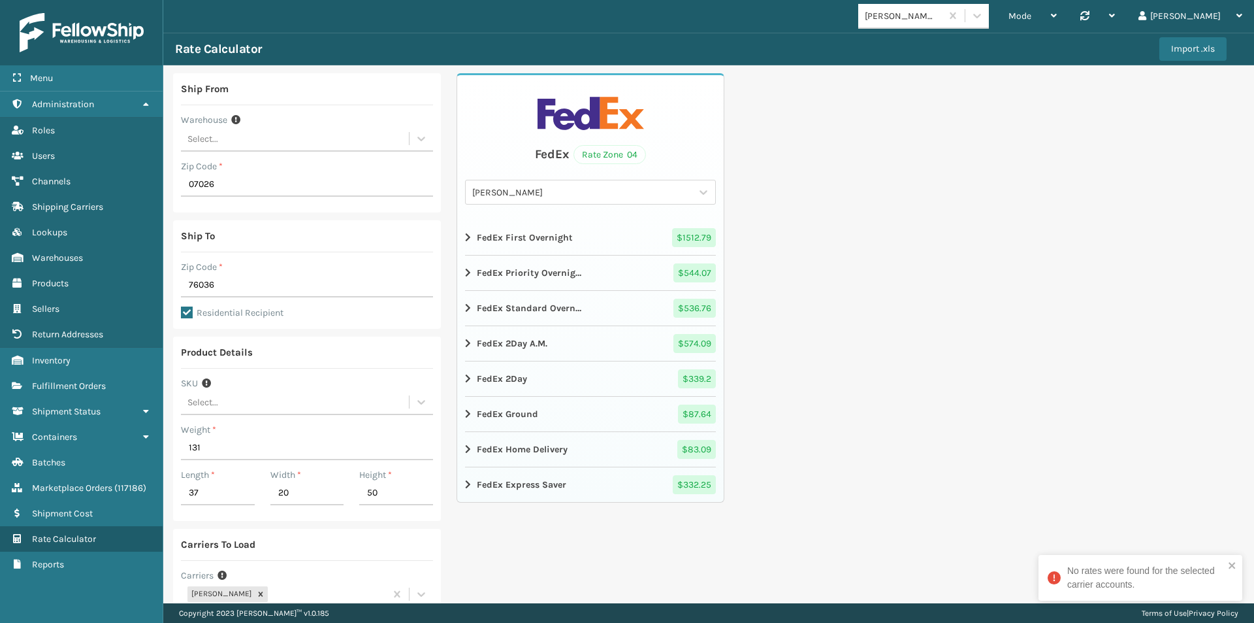
scroll to position [114, 0]
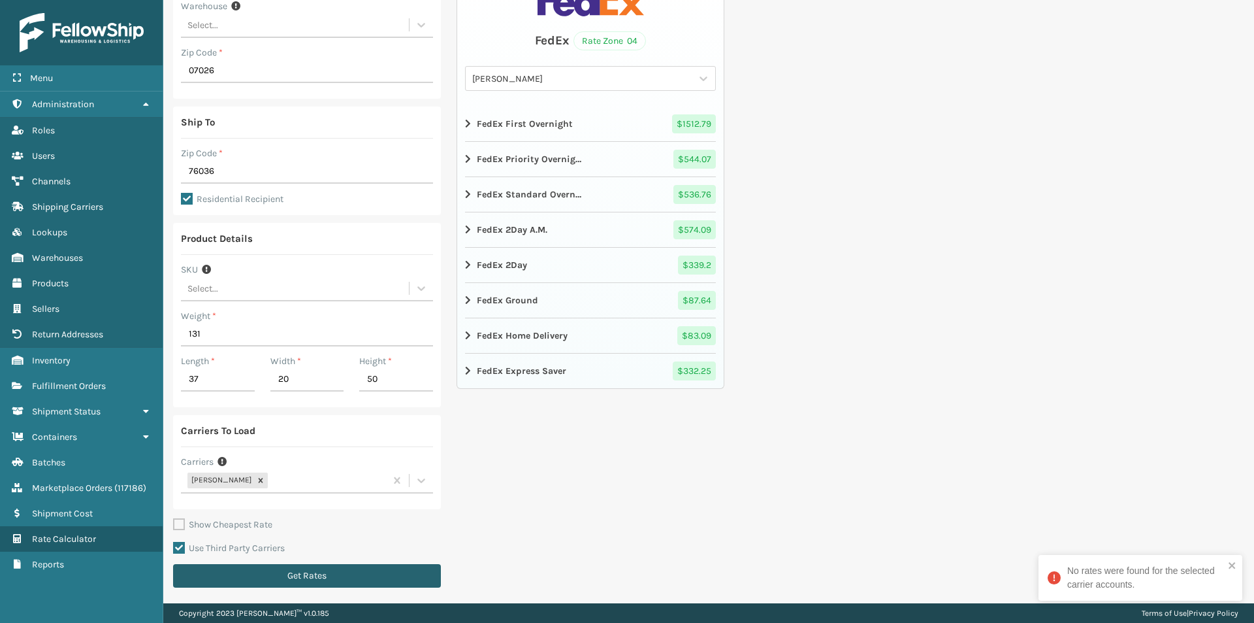
click at [248, 567] on button "Get Rates" at bounding box center [307, 576] width 268 height 24
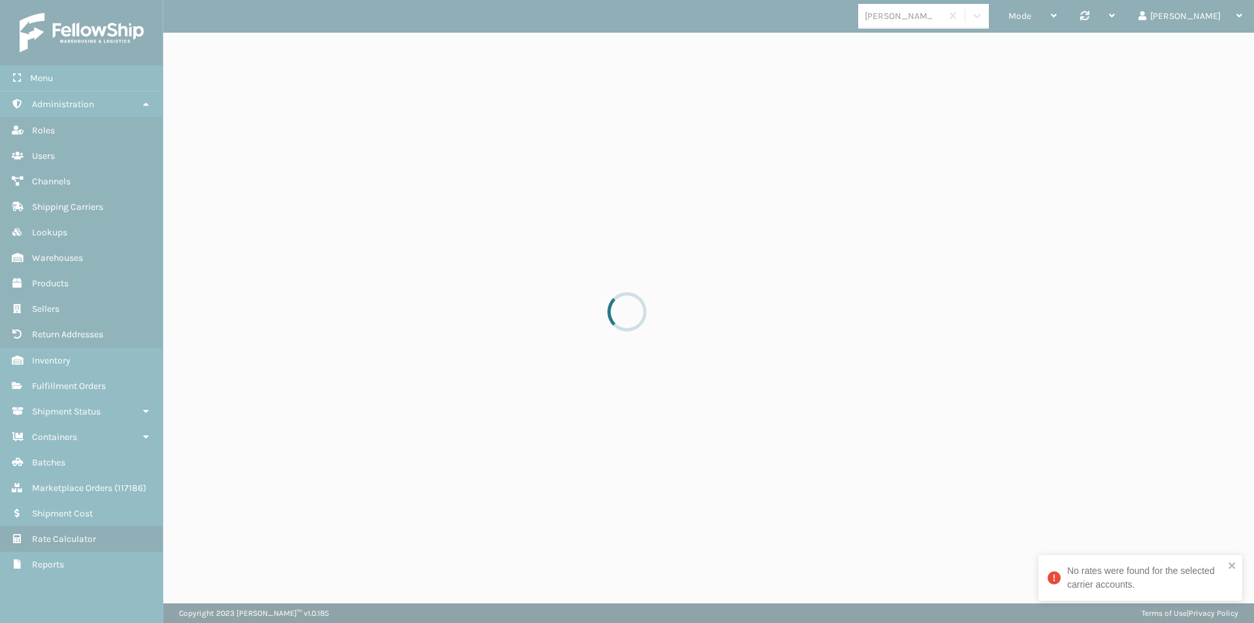
scroll to position [0, 0]
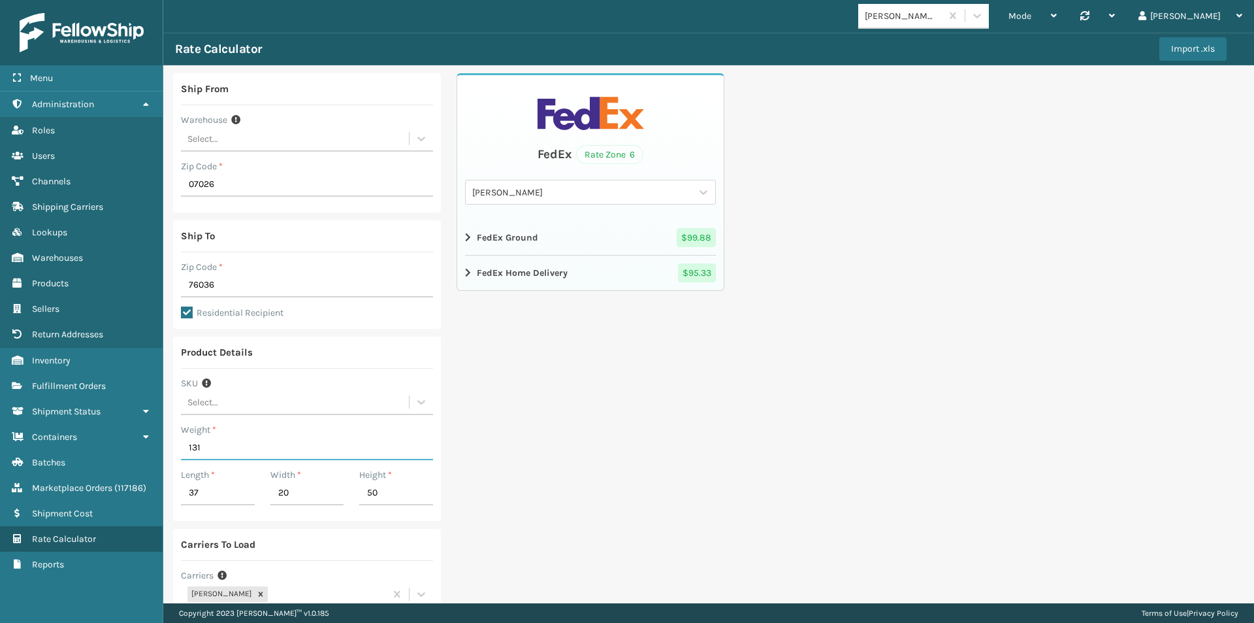
click at [212, 445] on input "131" at bounding box center [307, 448] width 252 height 24
drag, startPoint x: 212, startPoint y: 445, endPoint x: 193, endPoint y: 444, distance: 18.3
click at [193, 444] on input "131" at bounding box center [307, 448] width 252 height 24
type input "150"
click at [630, 404] on div "FedEx Rate Zone 6 [PERSON_NAME] FedEx FedEx Ground $ 99.88 FedEx Home Delivery …" at bounding box center [591, 391] width 268 height 636
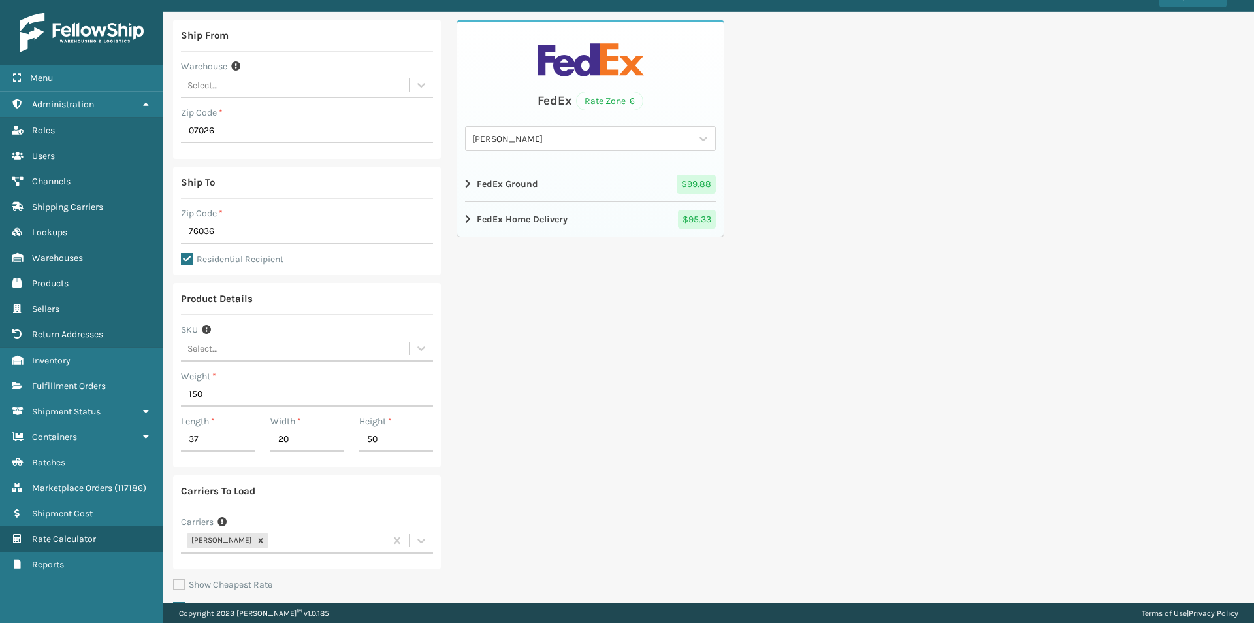
scroll to position [114, 0]
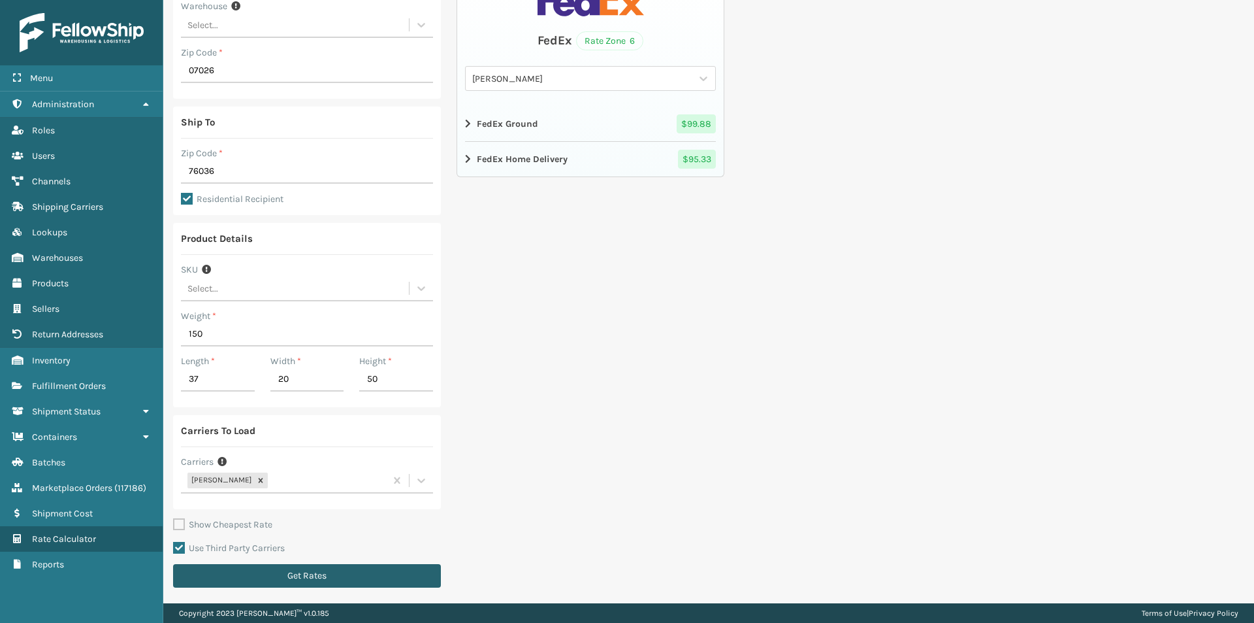
click at [264, 564] on button "Get Rates" at bounding box center [307, 576] width 268 height 24
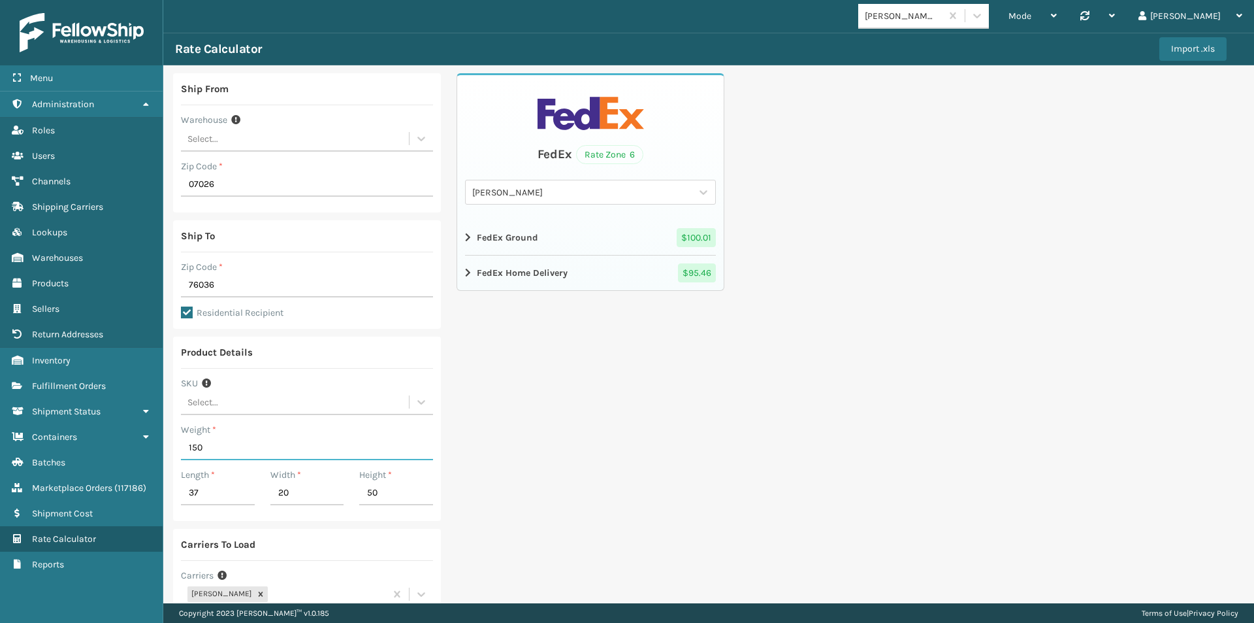
drag, startPoint x: 217, startPoint y: 449, endPoint x: 196, endPoint y: 449, distance: 20.9
click at [196, 449] on input "150" at bounding box center [307, 448] width 252 height 24
type input "151"
click at [210, 178] on input "07026" at bounding box center [307, 185] width 252 height 24
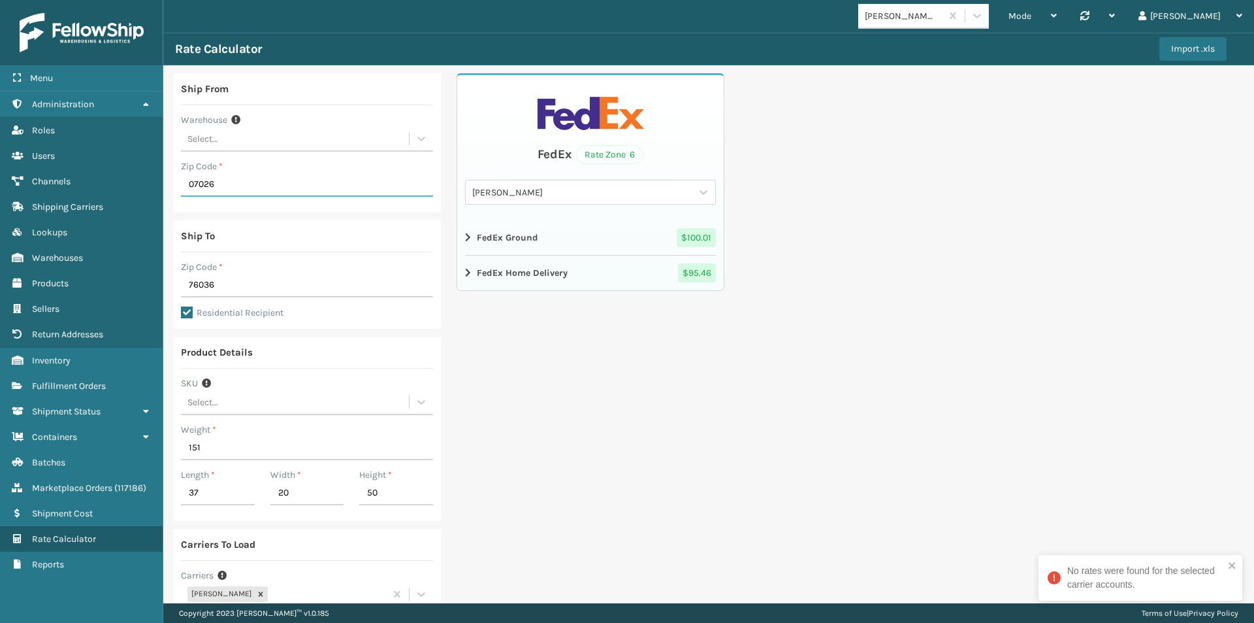
click at [210, 178] on input "07026" at bounding box center [307, 185] width 252 height 24
click at [230, 186] on input "07026" at bounding box center [307, 185] width 252 height 24
drag, startPoint x: 239, startPoint y: 187, endPoint x: 137, endPoint y: 186, distance: 102.6
click at [137, 0] on div "Menu Warehouses Administration Warehouses Roles Warehouses Users Warehouses Cha…" at bounding box center [627, 0] width 1254 height 0
paste input "27292"
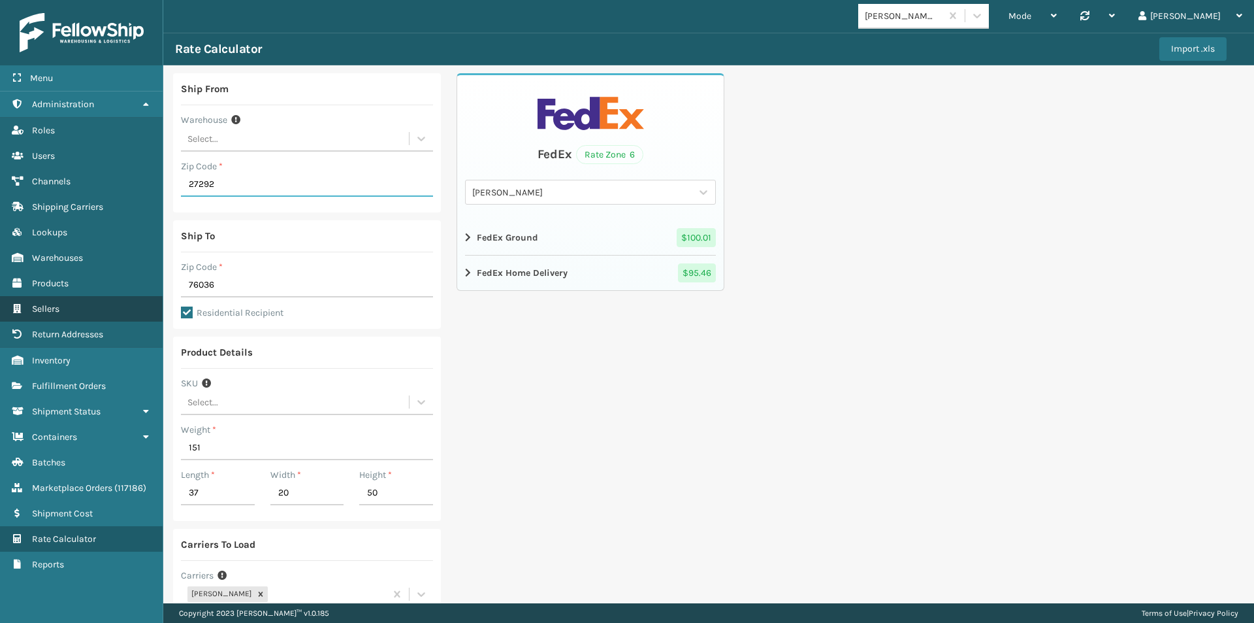
type input "27292"
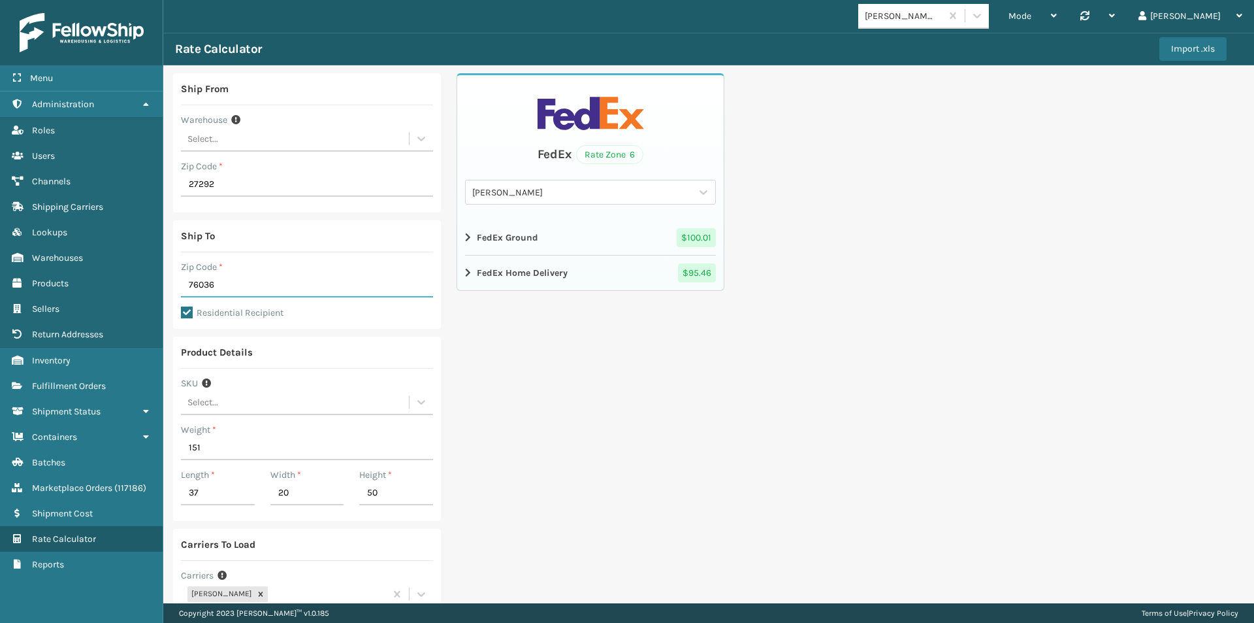
click at [210, 286] on input "76036" at bounding box center [307, 286] width 252 height 24
click at [207, 286] on input "76036" at bounding box center [307, 286] width 252 height 24
click at [206, 286] on input "76036" at bounding box center [307, 286] width 252 height 24
paste input "01562"
type input "01562"
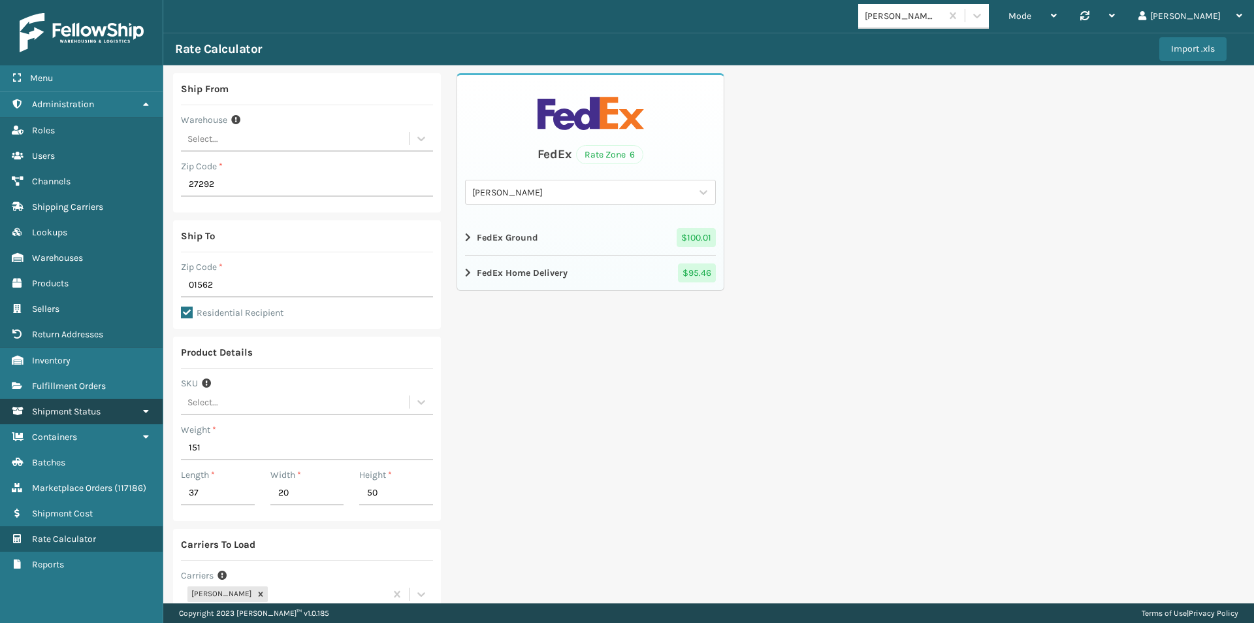
click at [149, 413] on icon at bounding box center [145, 410] width 10 height 9
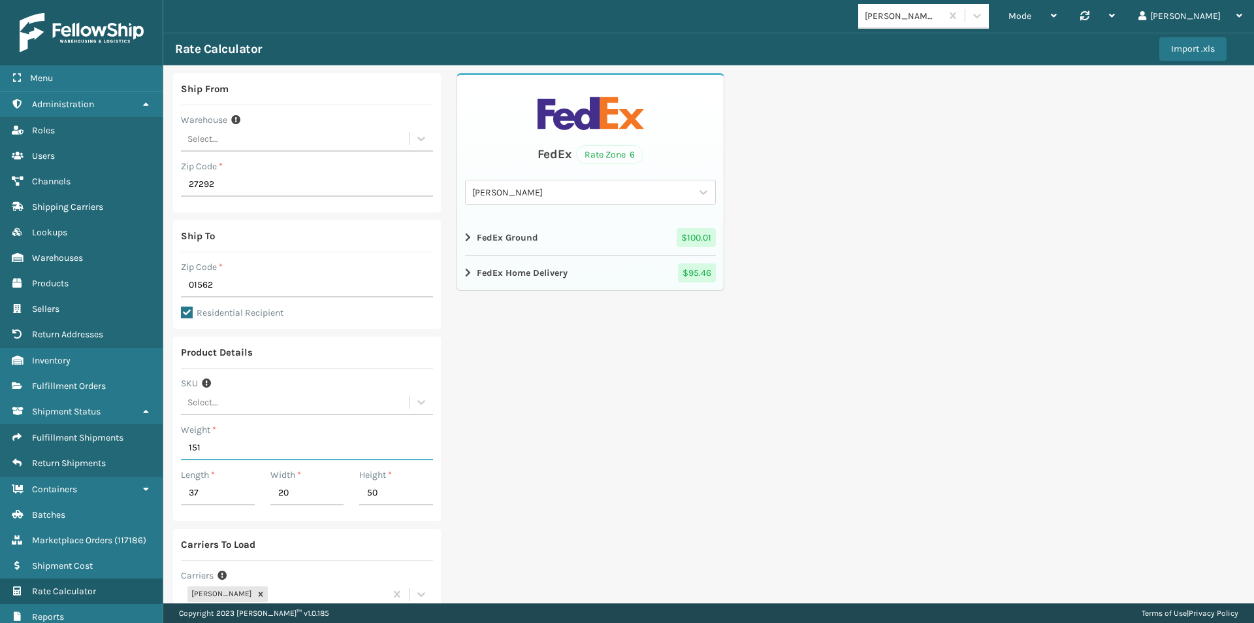
click at [200, 443] on input "151" at bounding box center [307, 448] width 252 height 24
type input "38.5"
click at [542, 459] on div "FedEx Rate Zone 6 [PERSON_NAME] FedEx FedEx Ground $ 100.01 FedEx Home Delivery…" at bounding box center [591, 391] width 268 height 636
click at [225, 485] on input "37" at bounding box center [218, 494] width 74 height 24
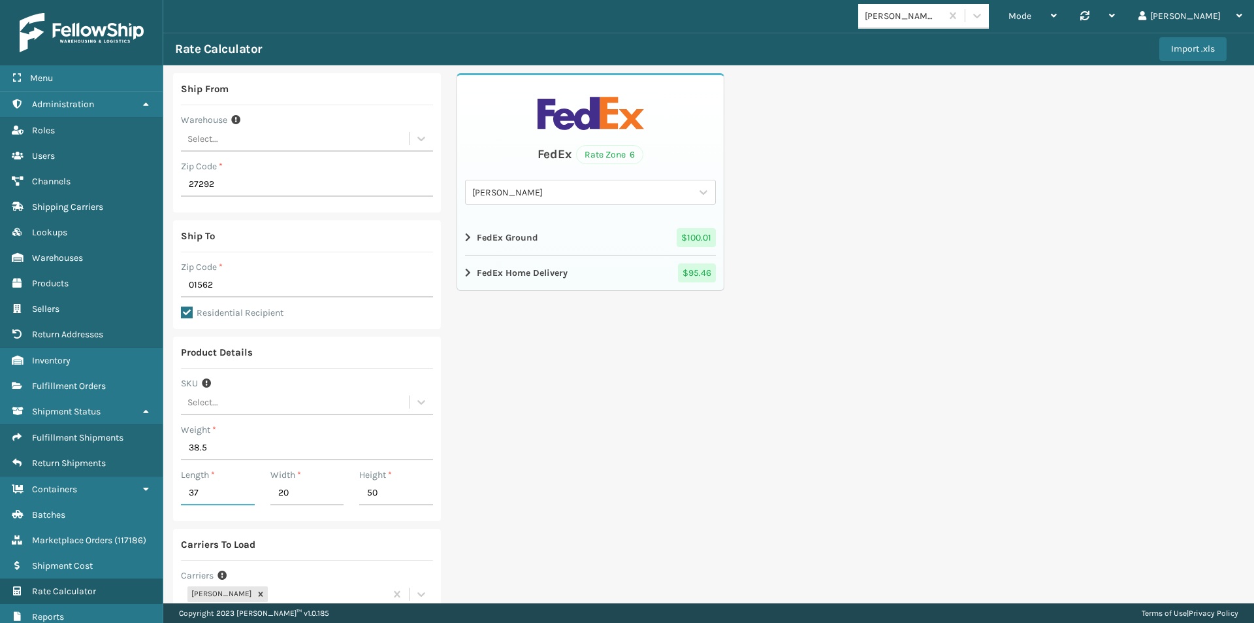
drag, startPoint x: 218, startPoint y: 489, endPoint x: 170, endPoint y: 493, distance: 47.9
click at [161, 0] on div "Menu Warehouses Administration Warehouses Roles Warehouses Users Warehouses Cha…" at bounding box center [627, 0] width 1254 height 0
type input "48.5"
type input "5.5"
type input "37.5"
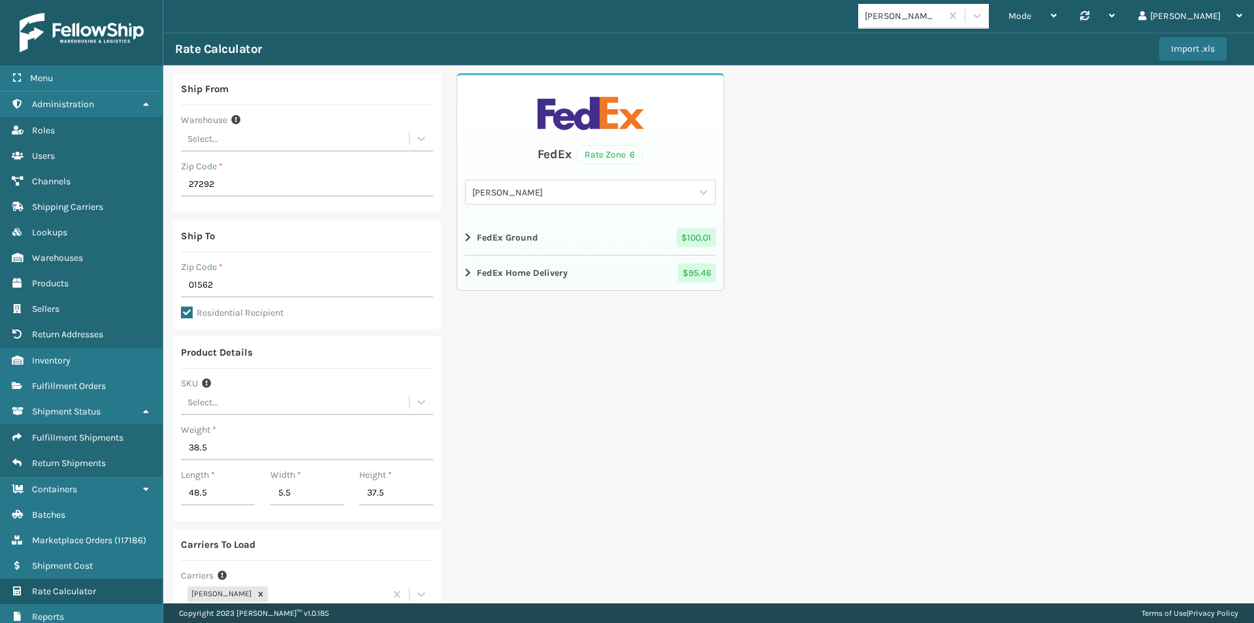
click at [629, 482] on div "FedEx Rate Zone 6 [PERSON_NAME] FedEx FedEx Ground $ 100.01 FedEx Home Delivery…" at bounding box center [591, 391] width 268 height 636
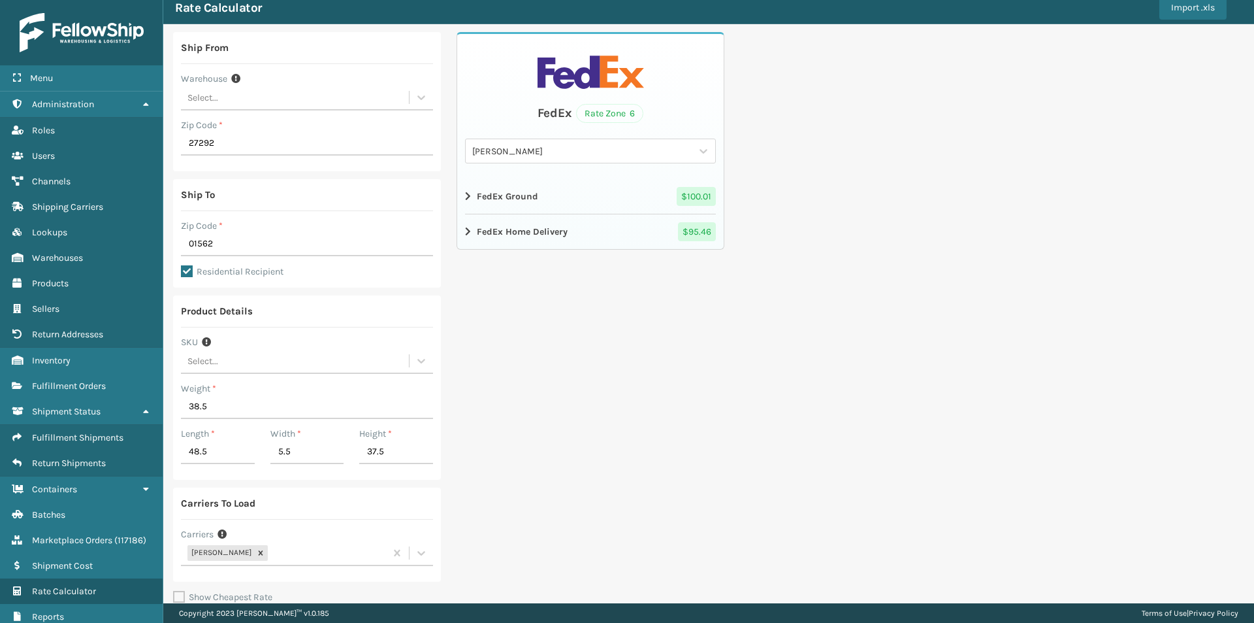
scroll to position [114, 0]
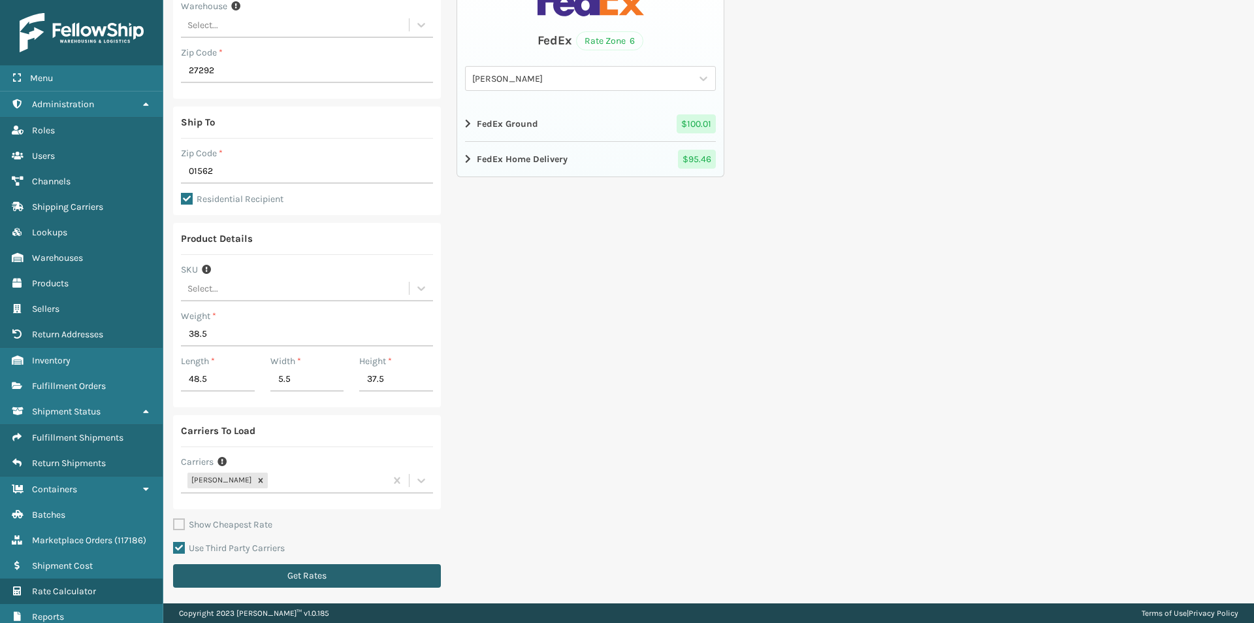
click at [302, 575] on button "Get Rates" at bounding box center [307, 576] width 268 height 24
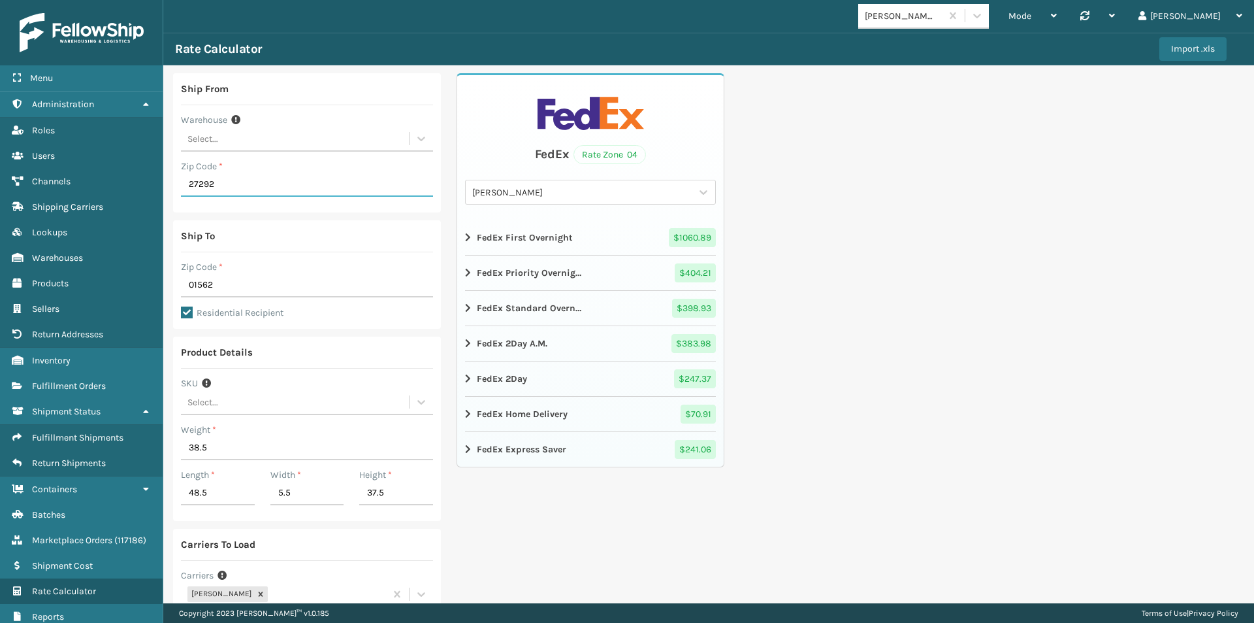
click at [199, 182] on input "27292" at bounding box center [307, 185] width 252 height 24
paste input "90660"
type input "90660"
drag, startPoint x: 195, startPoint y: 284, endPoint x: 171, endPoint y: 283, distance: 24.2
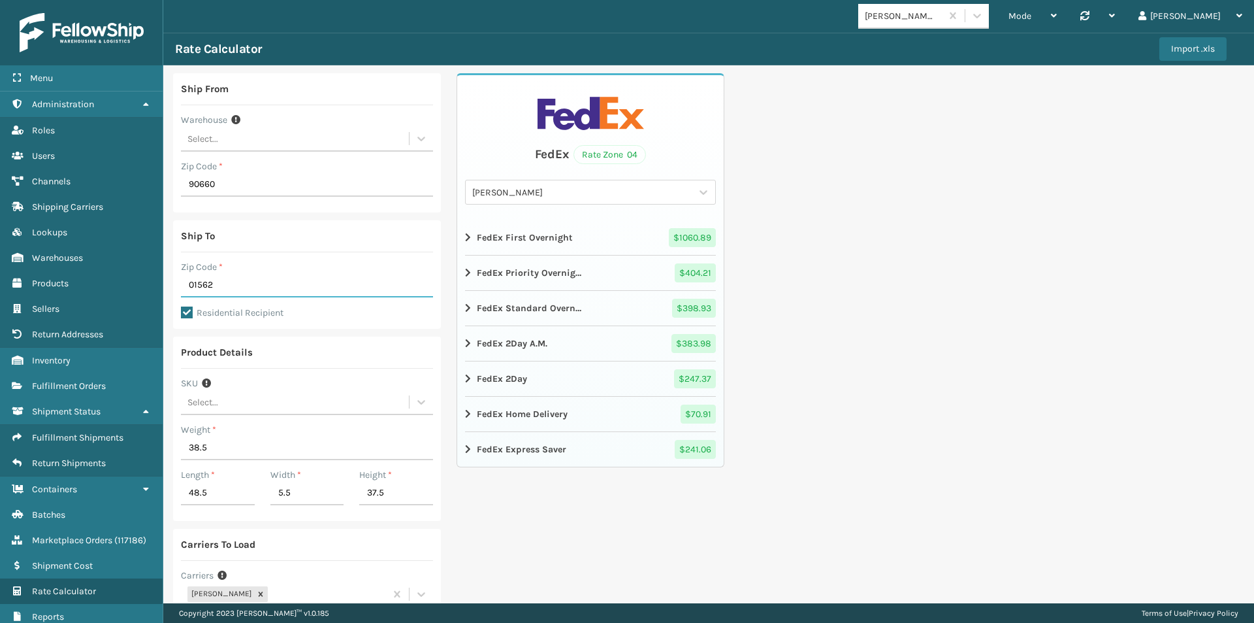
click at [172, 283] on div "Ship From Warehouse Select... Zip Code * 90660 Ship To Zip Code * 01562 Residen…" at bounding box center [708, 390] width 1091 height 651
paste input "28451-2083"
drag, startPoint x: 212, startPoint y: 295, endPoint x: 272, endPoint y: 301, distance: 61.0
click at [272, 301] on input "28451-2083" at bounding box center [307, 298] width 252 height 24
type input "28451"
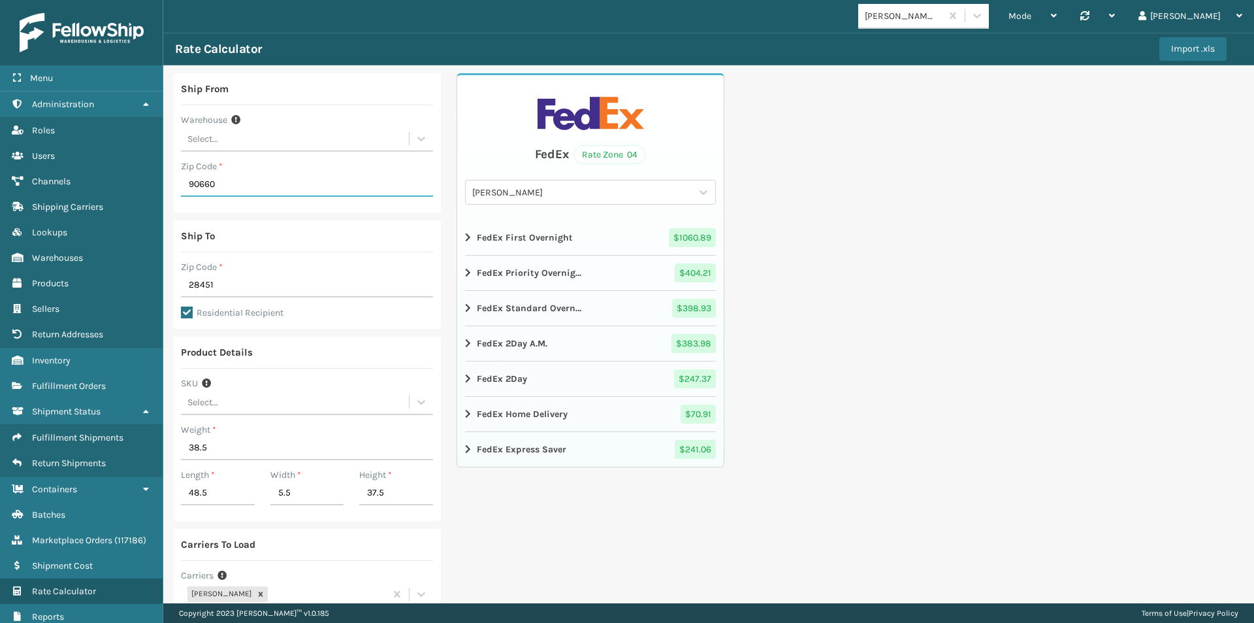
click at [201, 186] on input "90660" at bounding box center [307, 185] width 252 height 24
type input "92154"
drag, startPoint x: 216, startPoint y: 285, endPoint x: 178, endPoint y: 276, distance: 39.5
click at [178, 276] on div "Ship To Zip Code * 28451 Residential Recipient" at bounding box center [307, 274] width 268 height 108
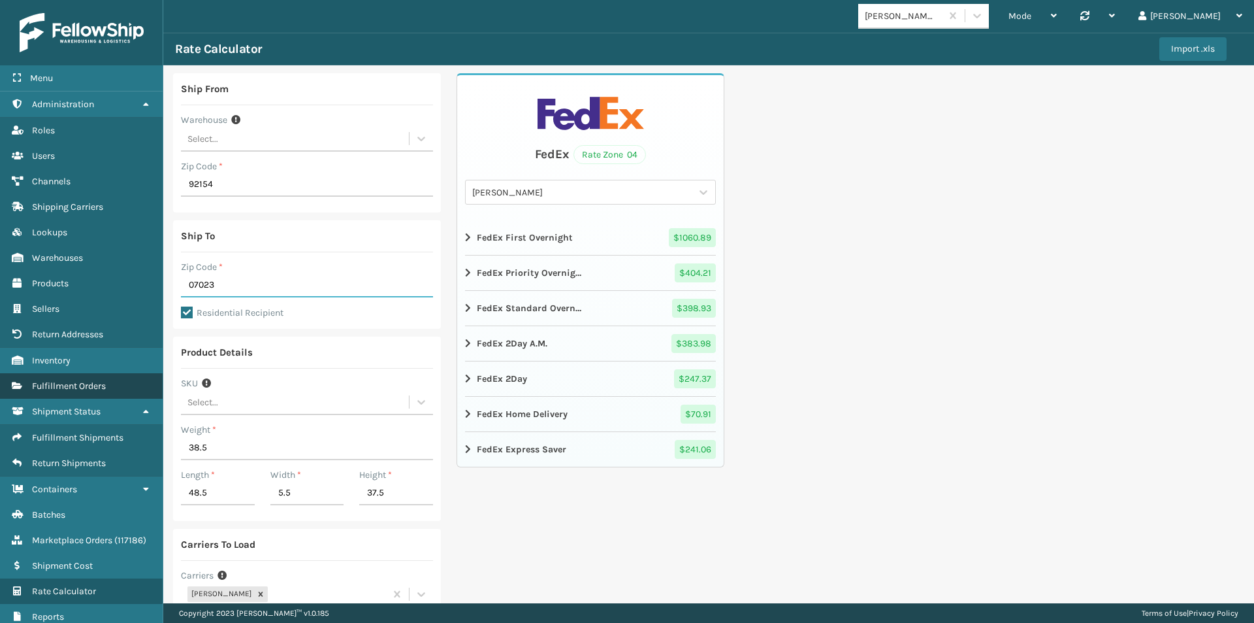
type input "07023"
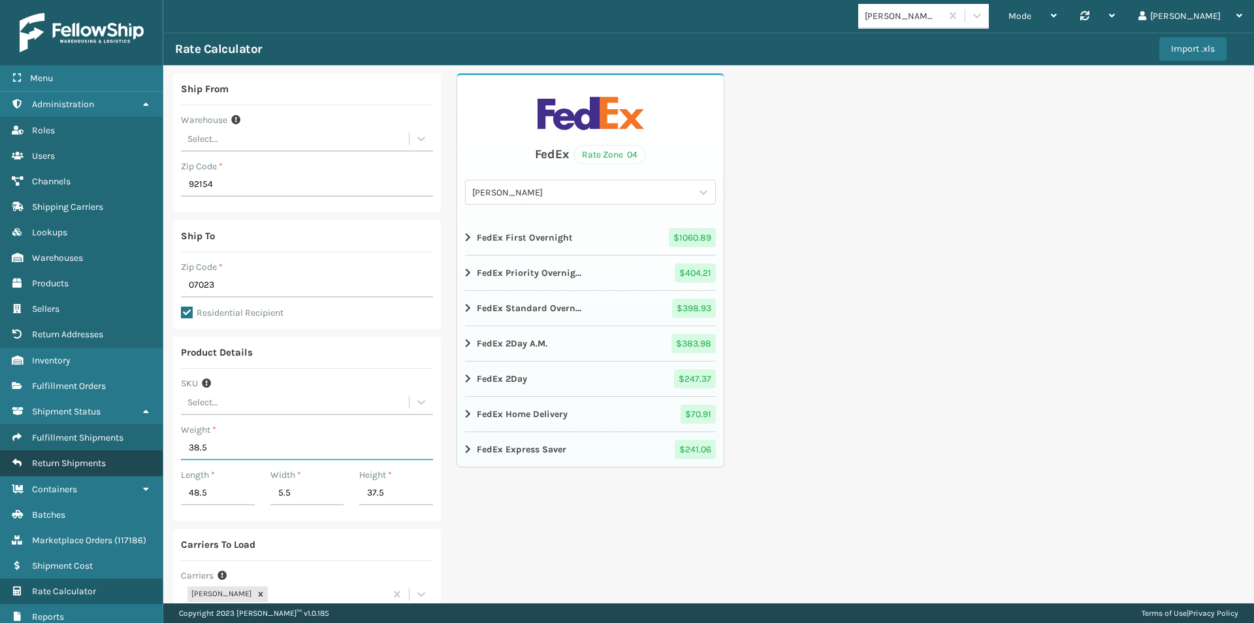
click at [150, 0] on div "Menu Warehouses Administration Warehouses Roles Warehouses Users Warehouses Cha…" at bounding box center [627, 0] width 1254 height 0
type input "127"
click at [477, 310] on strong "FedEx Standard Overnight" at bounding box center [530, 308] width 106 height 14
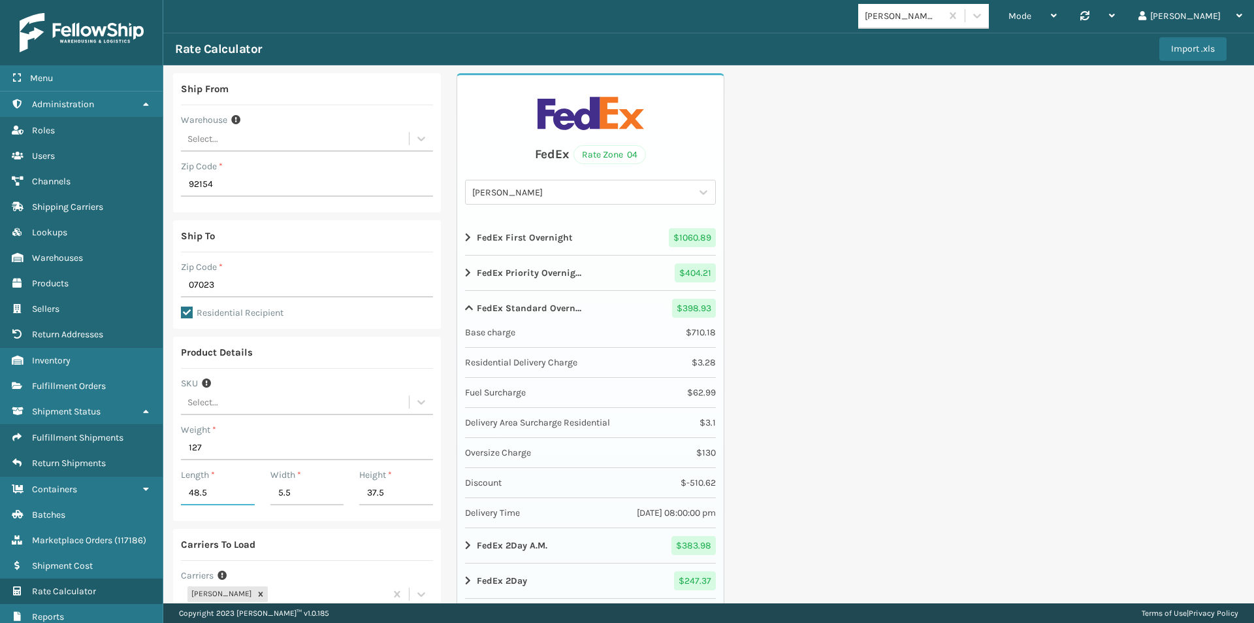
click at [203, 493] on input "48.5" at bounding box center [218, 494] width 74 height 24
click at [214, 493] on input "48.5" at bounding box center [218, 494] width 74 height 24
drag, startPoint x: 214, startPoint y: 495, endPoint x: 148, endPoint y: 496, distance: 65.3
click at [152, 0] on div "Menu Warehouses Administration Warehouses Roles Warehouses Users Warehouses Cha…" at bounding box center [627, 0] width 1254 height 0
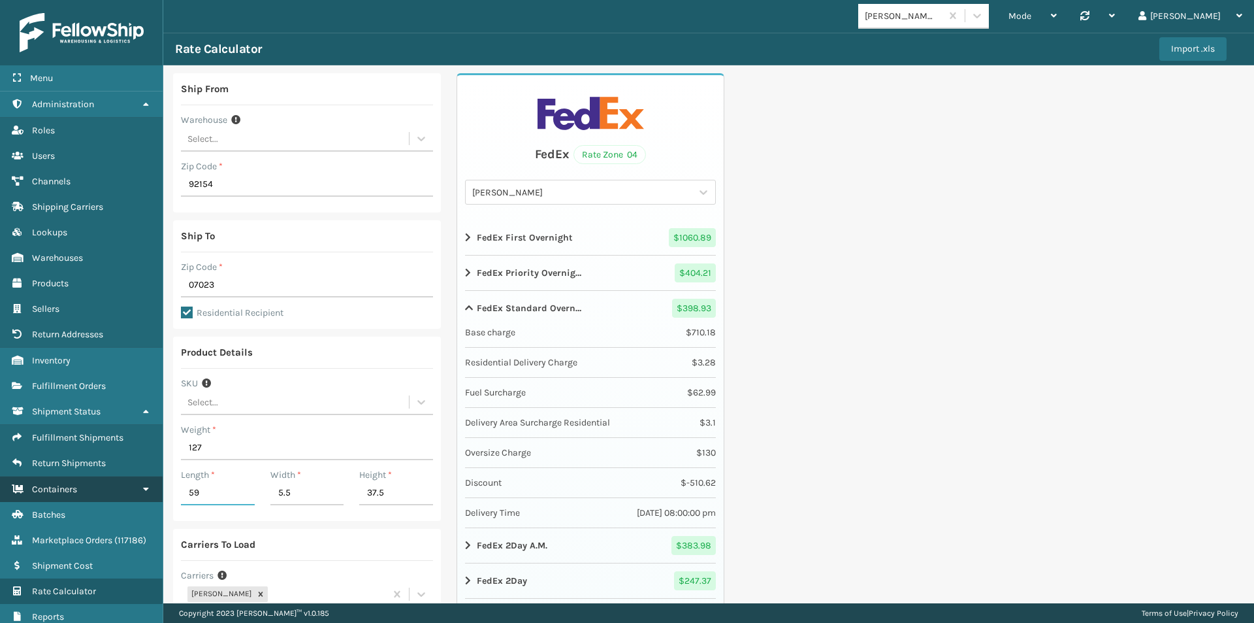
type input "59"
type input "28"
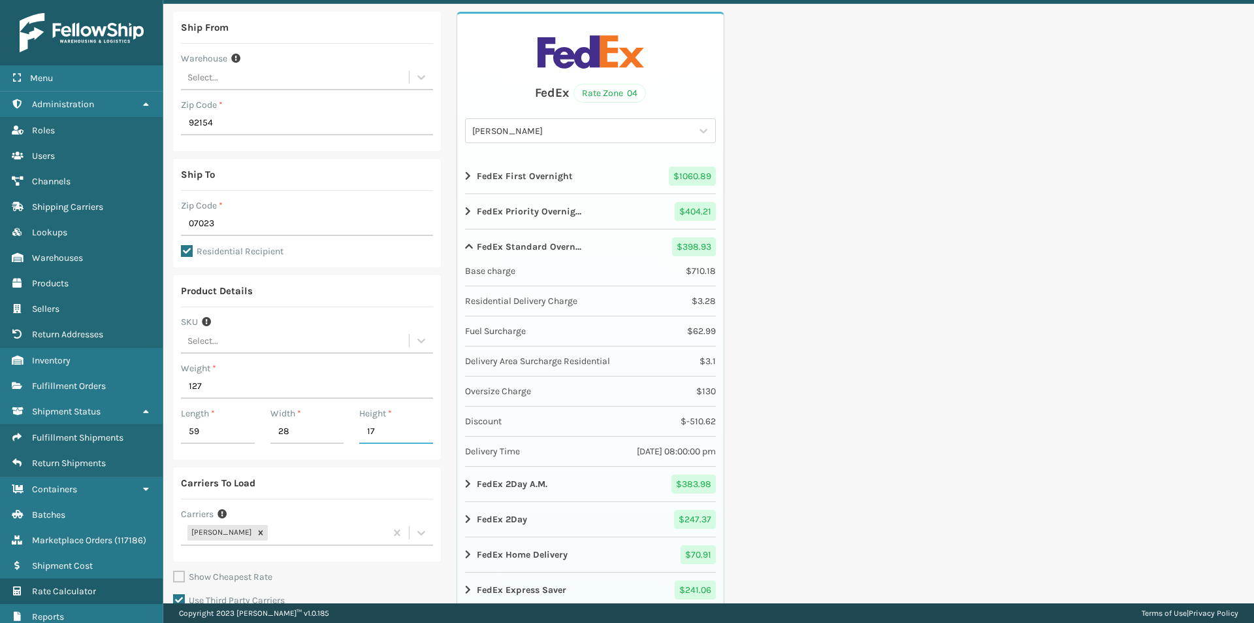
scroll to position [114, 0]
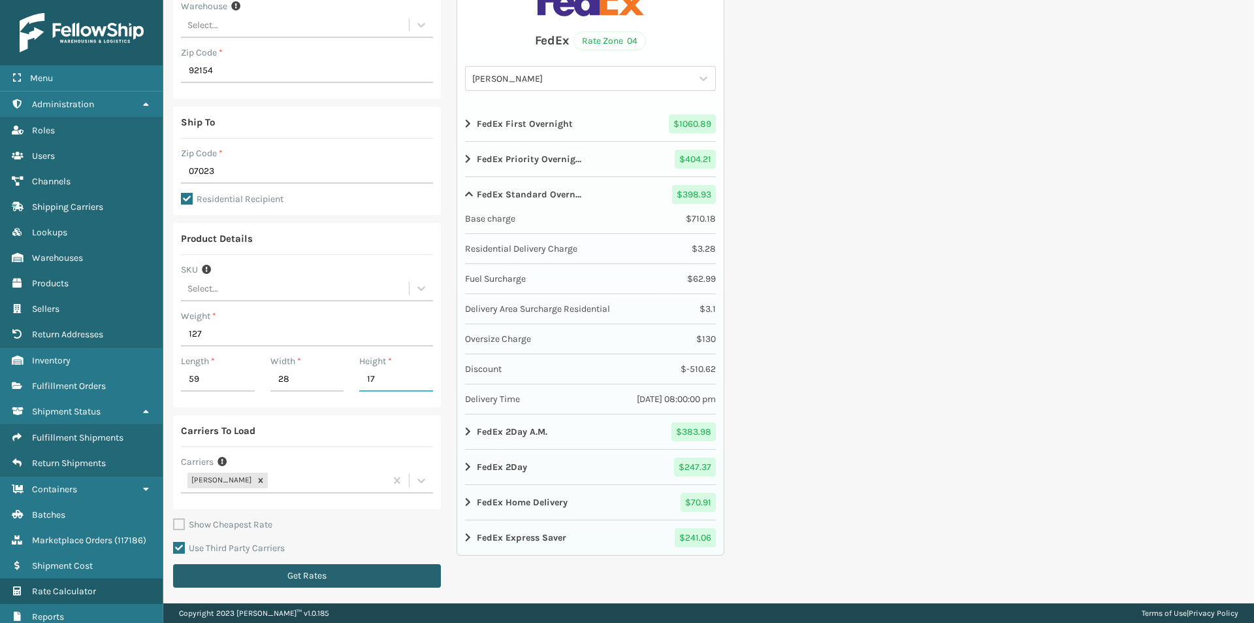
type input "17"
click at [288, 570] on button "Get Rates" at bounding box center [307, 576] width 268 height 24
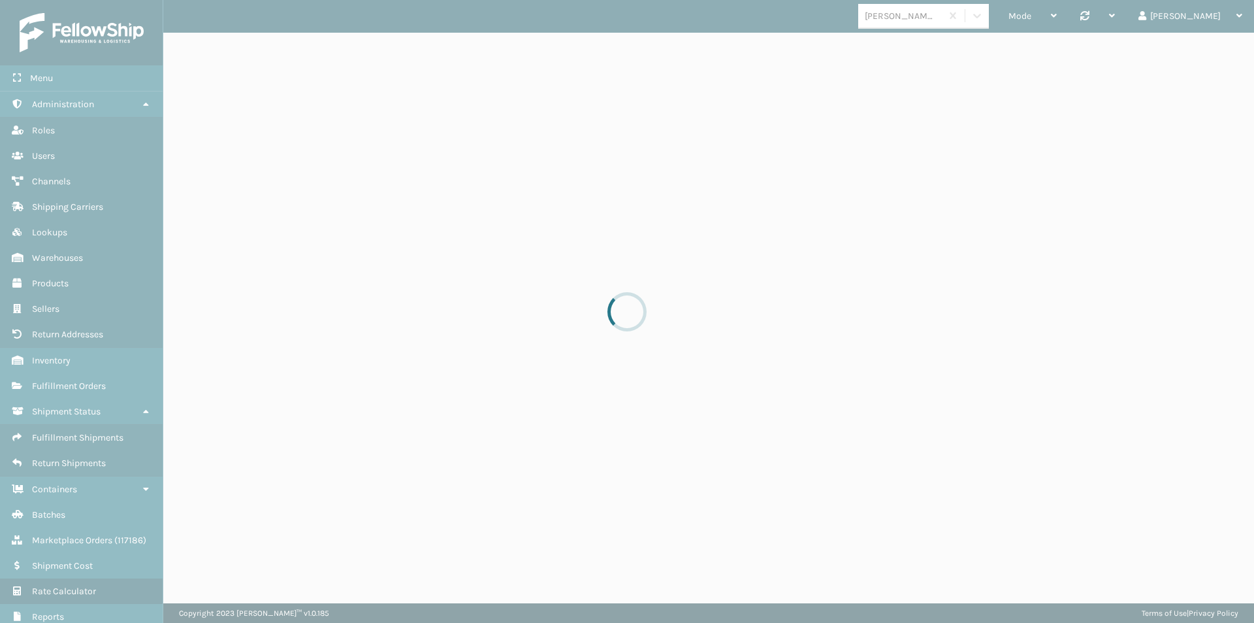
scroll to position [0, 0]
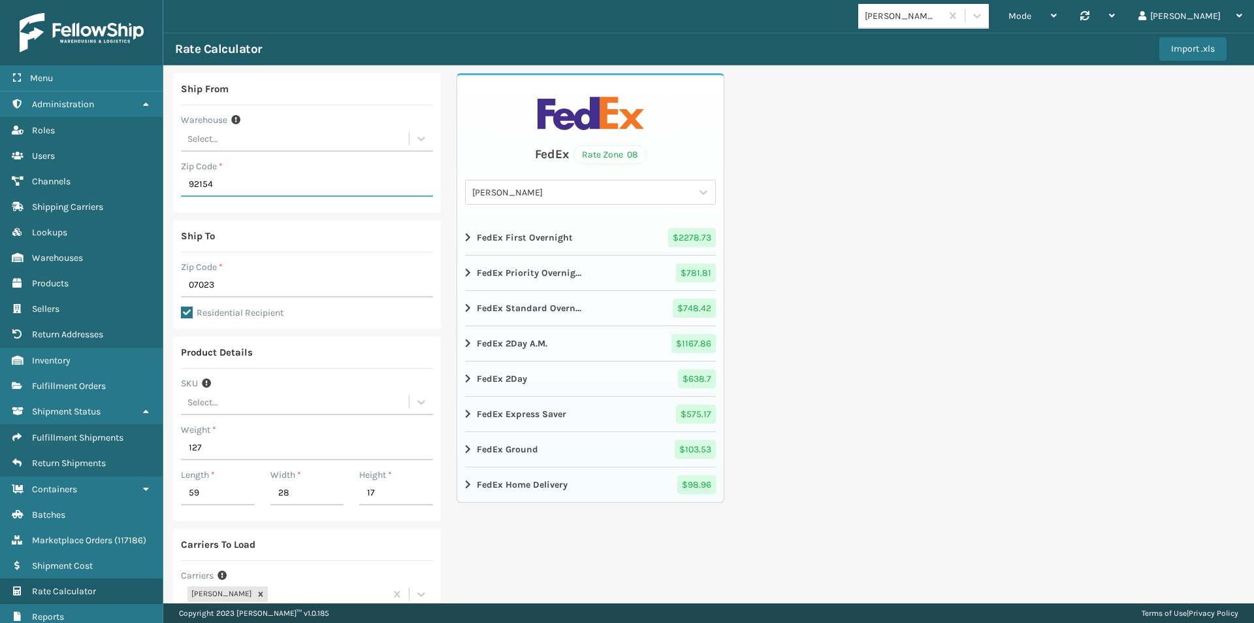
click at [229, 177] on input "92154" at bounding box center [307, 185] width 252 height 24
click at [232, 177] on input "92154" at bounding box center [307, 185] width 252 height 24
type input "85353"
drag, startPoint x: 220, startPoint y: 284, endPoint x: 167, endPoint y: 282, distance: 53.0
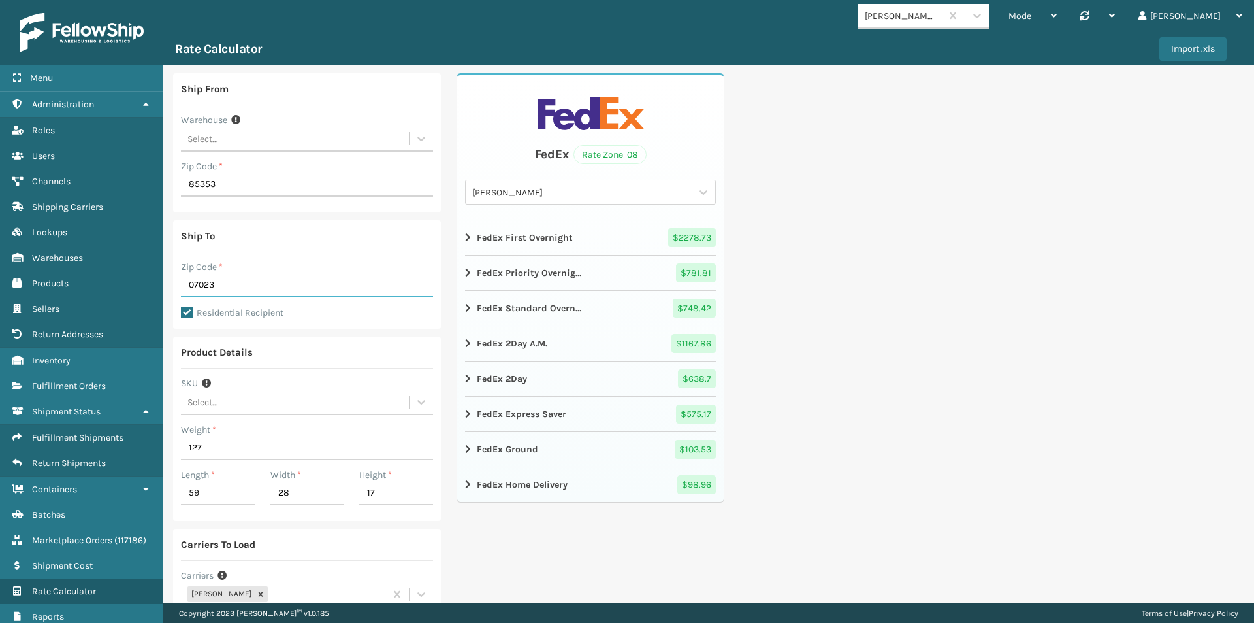
click at [167, 282] on div "Ship From Warehouse Select... Zip Code * 85353 Ship To Zip Code * 07023 Residen…" at bounding box center [708, 390] width 1091 height 651
type input "02703"
click at [214, 450] on input "127" at bounding box center [307, 448] width 252 height 24
type input "121"
click at [240, 484] on input "59" at bounding box center [218, 494] width 74 height 24
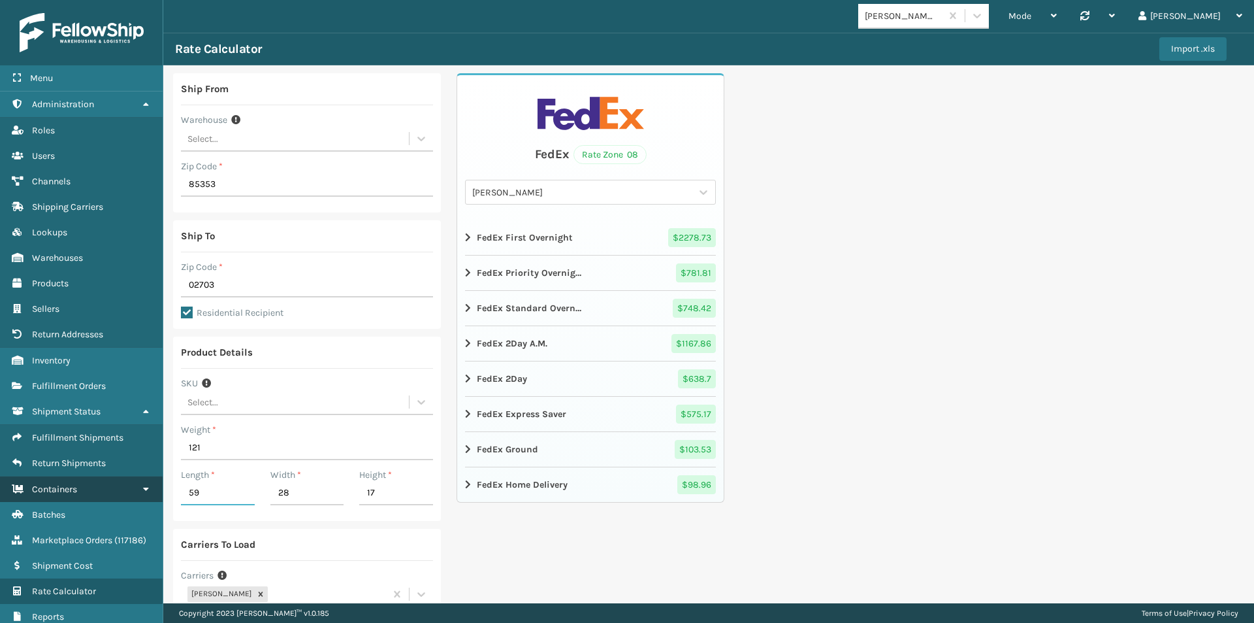
drag, startPoint x: 227, startPoint y: 486, endPoint x: 156, endPoint y: 482, distance: 71.3
click at [156, 0] on div "Menu Sellers Administration Sellers Roles Sellers Users Sellers Channels Seller…" at bounding box center [627, 0] width 1254 height 0
type input "50"
type input "15"
type input "41"
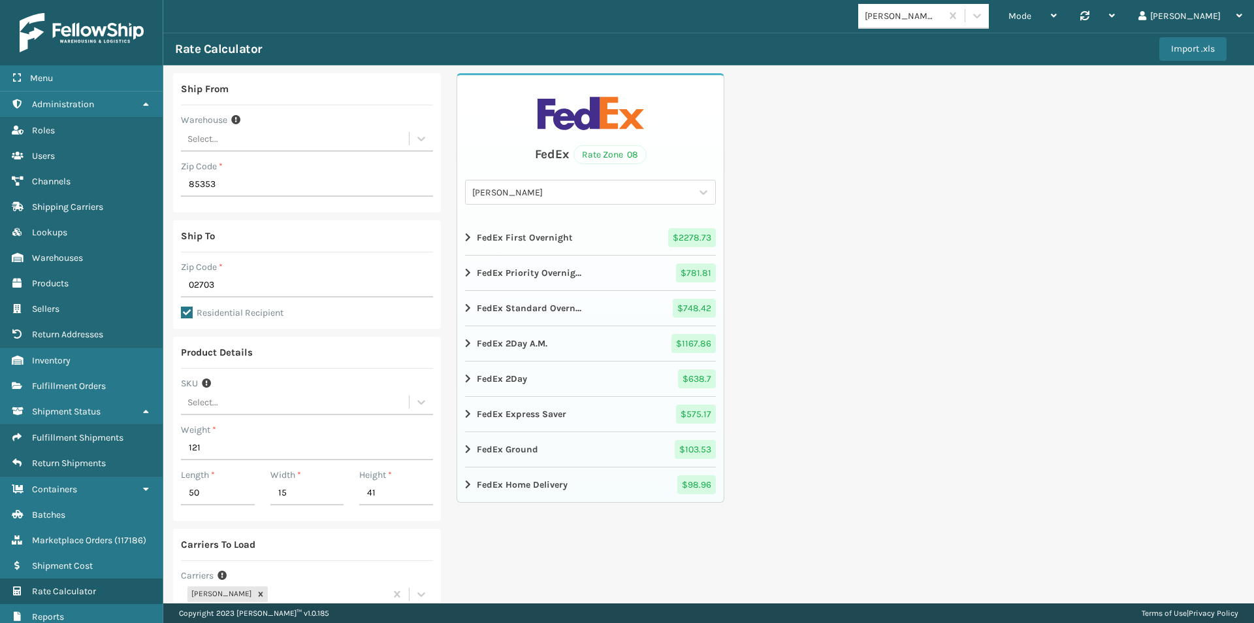
click at [964, 407] on div "Ship From Warehouse Select... Zip Code * 85353 Ship To Zip Code * 02703 Residen…" at bounding box center [708, 390] width 1091 height 651
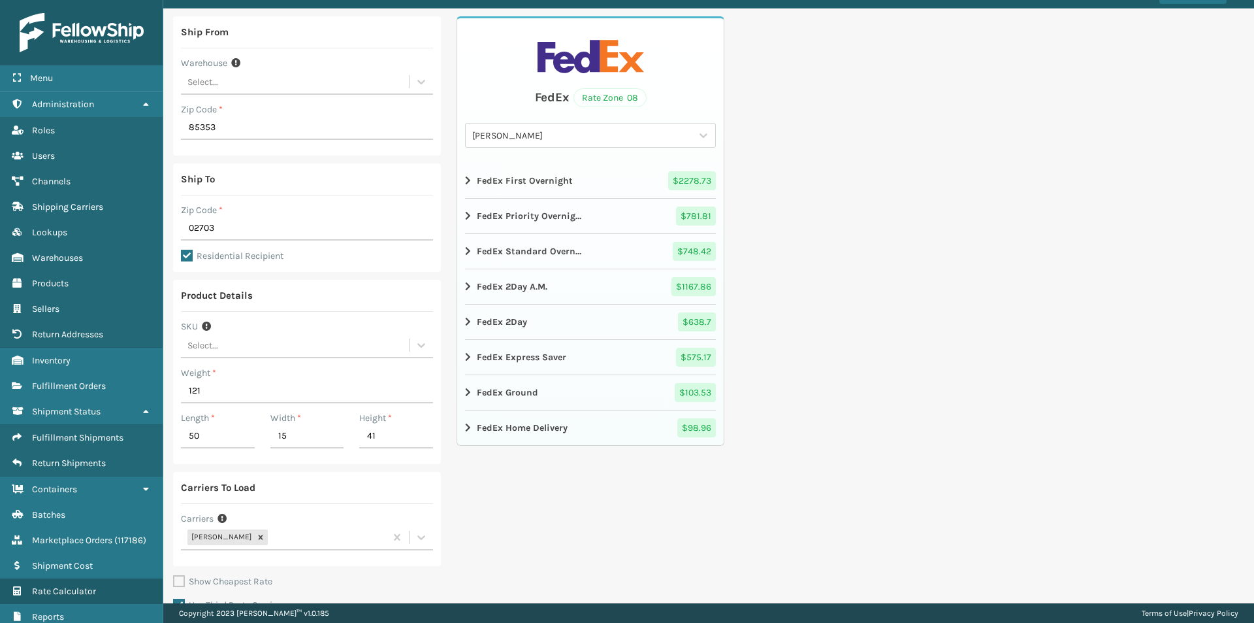
scroll to position [114, 0]
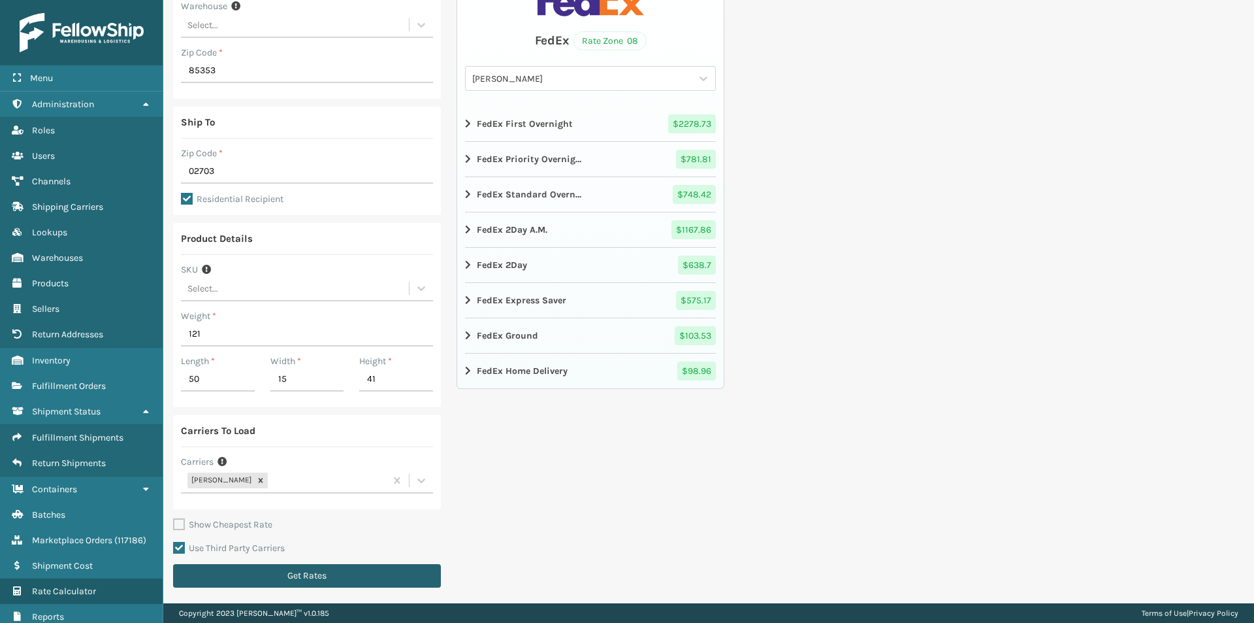
click at [270, 571] on button "Get Rates" at bounding box center [307, 576] width 268 height 24
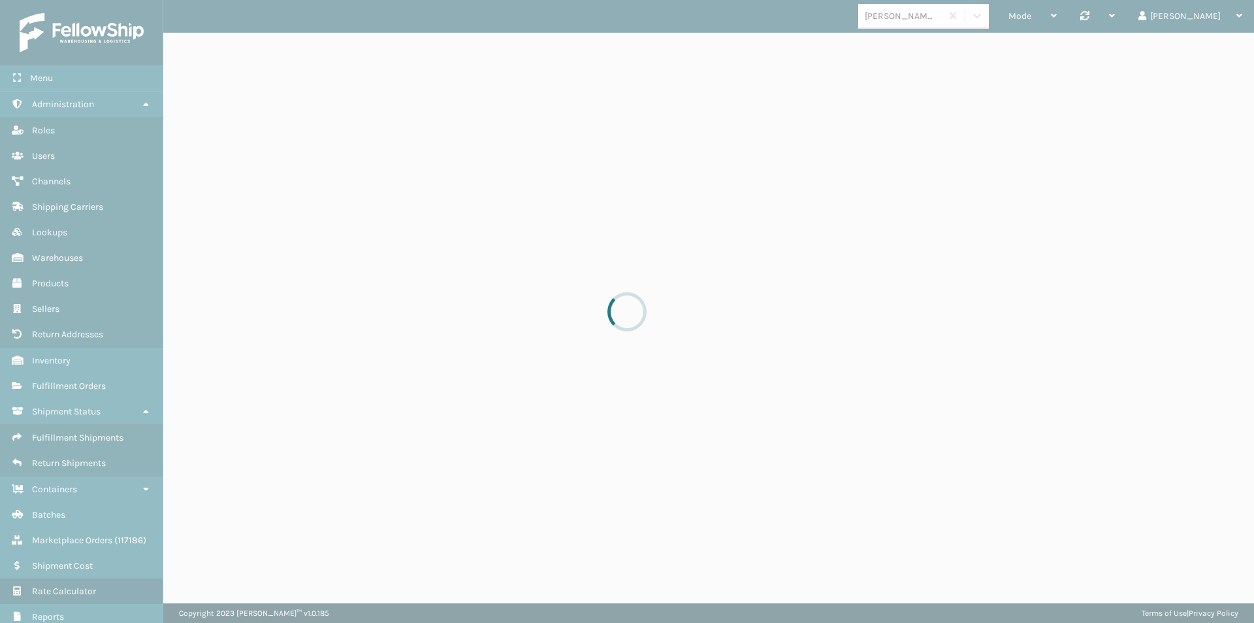
scroll to position [0, 0]
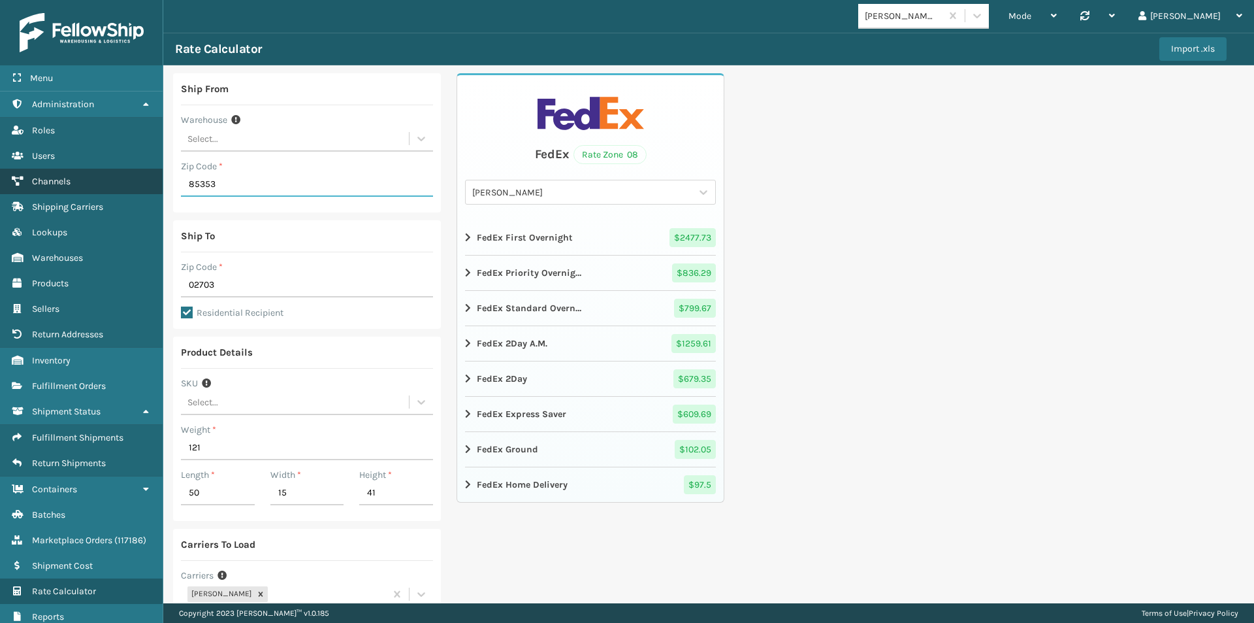
drag, startPoint x: 225, startPoint y: 189, endPoint x: 142, endPoint y: 174, distance: 84.3
click at [142, 0] on div "Menu Sellers Administration Sellers Roles Sellers Users Sellers Channels Seller…" at bounding box center [627, 0] width 1254 height 0
type input "92154"
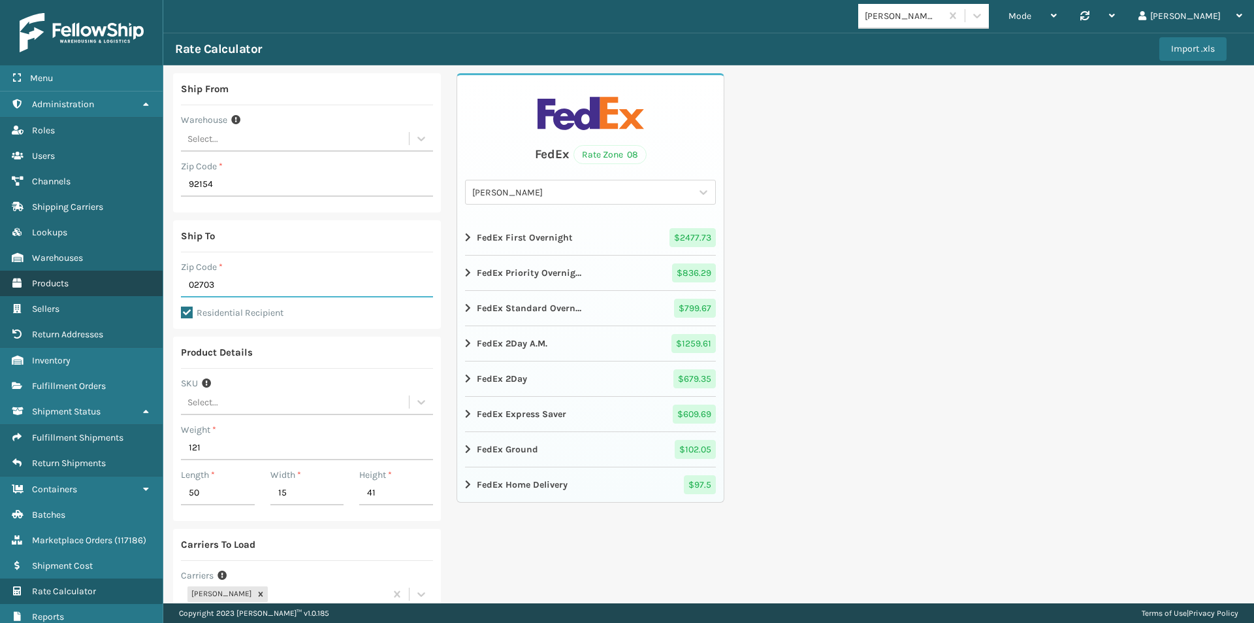
drag, startPoint x: 201, startPoint y: 283, endPoint x: 152, endPoint y: 281, distance: 49.7
click at [150, 0] on div "Menu Sellers Administration Sellers Roles Sellers Users Sellers Channels Seller…" at bounding box center [627, 0] width 1254 height 0
type input "07840"
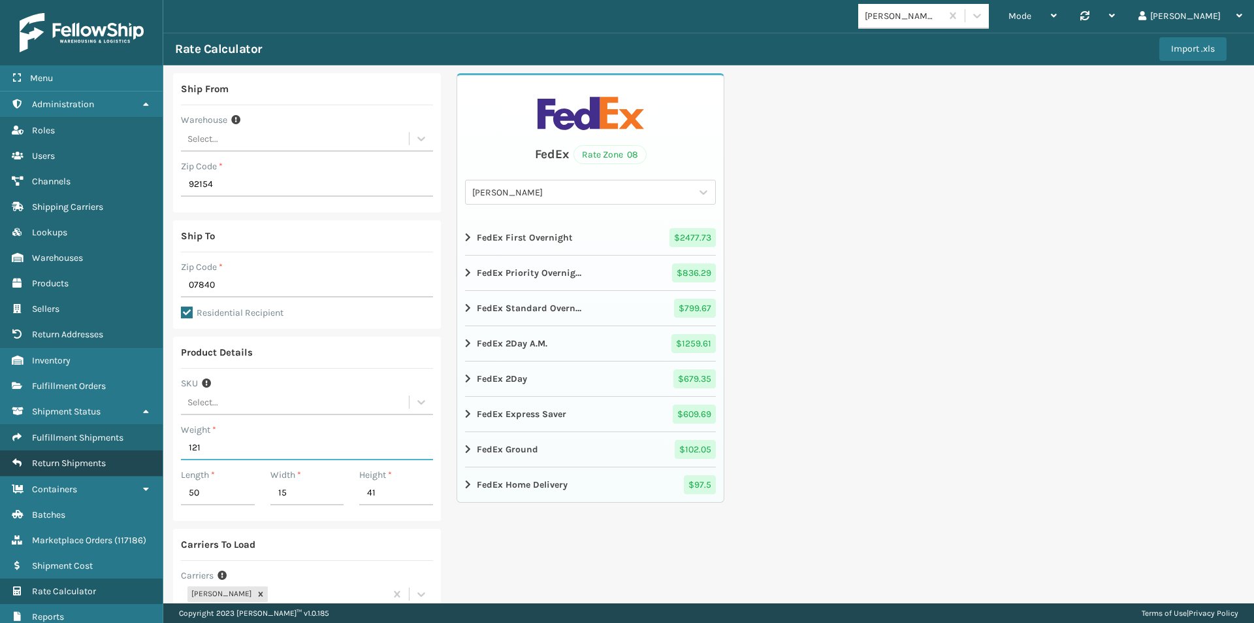
drag, startPoint x: 242, startPoint y: 453, endPoint x: 159, endPoint y: 454, distance: 83.6
click at [159, 0] on div "Menu Sellers Administration Sellers Roles Sellers Users Sellers Channels Seller…" at bounding box center [627, 0] width 1254 height 0
type input "137"
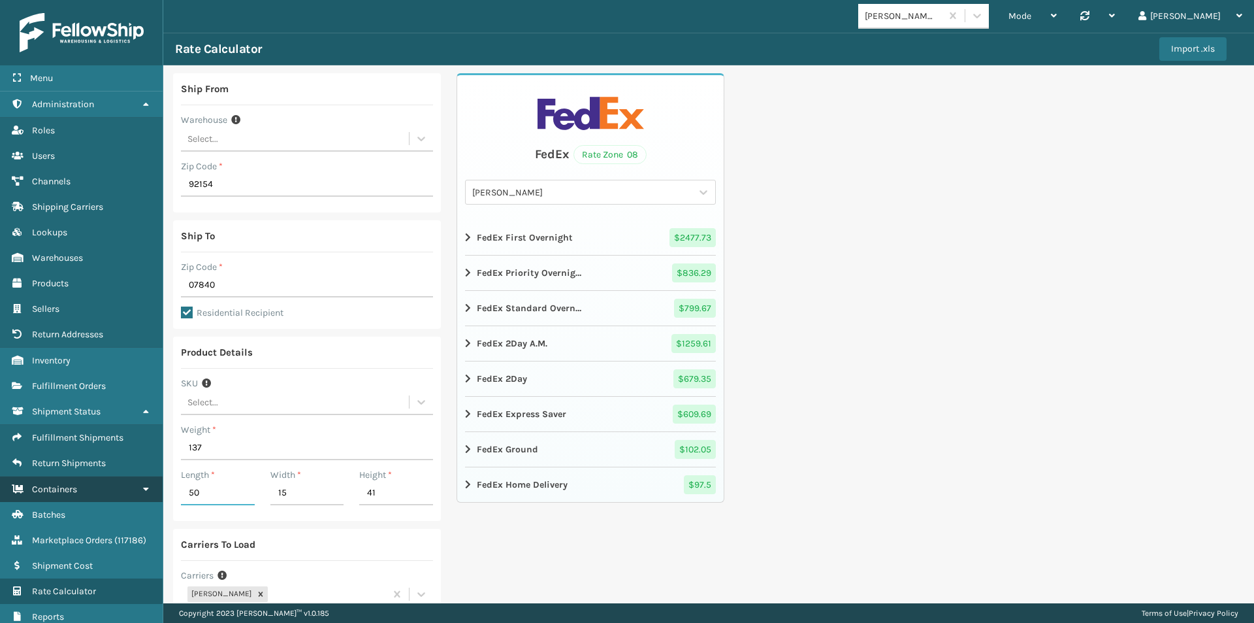
drag, startPoint x: 208, startPoint y: 485, endPoint x: 161, endPoint y: 484, distance: 47.1
click at [161, 0] on div "Menu Fulfillment Orders Administration Fulfillment Orders Roles Fulfillment Ord…" at bounding box center [627, 0] width 1254 height 0
type input "40"
type input "26"
drag, startPoint x: 380, startPoint y: 494, endPoint x: 358, endPoint y: 494, distance: 22.2
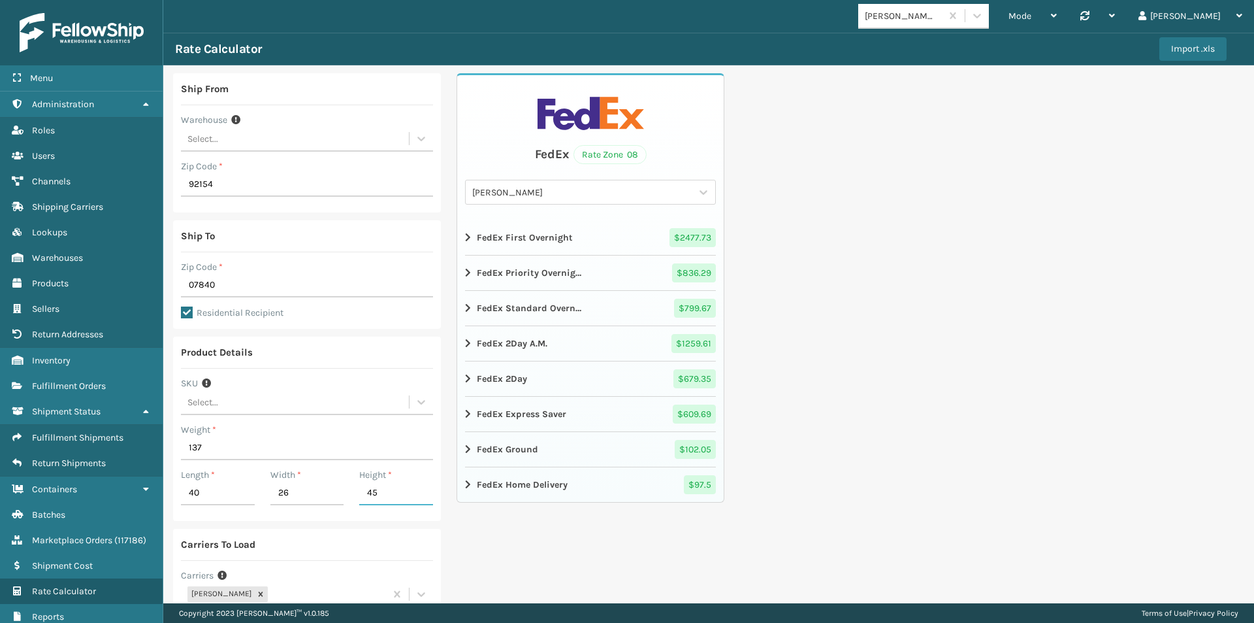
click at [359, 494] on input "45" at bounding box center [396, 494] width 74 height 24
type input "35"
click at [731, 323] on div "Ship From Warehouse Select... Zip Code * 92154 Ship To Zip Code * 07840 Residen…" at bounding box center [708, 390] width 1091 height 651
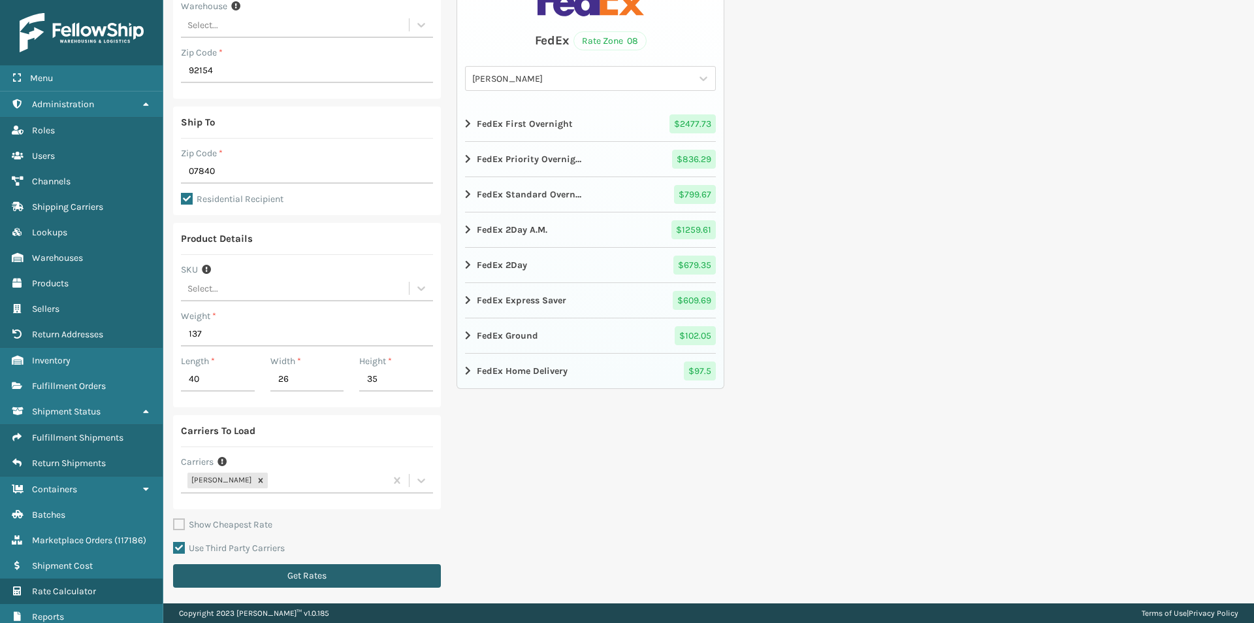
click at [248, 578] on button "Get Rates" at bounding box center [307, 576] width 268 height 24
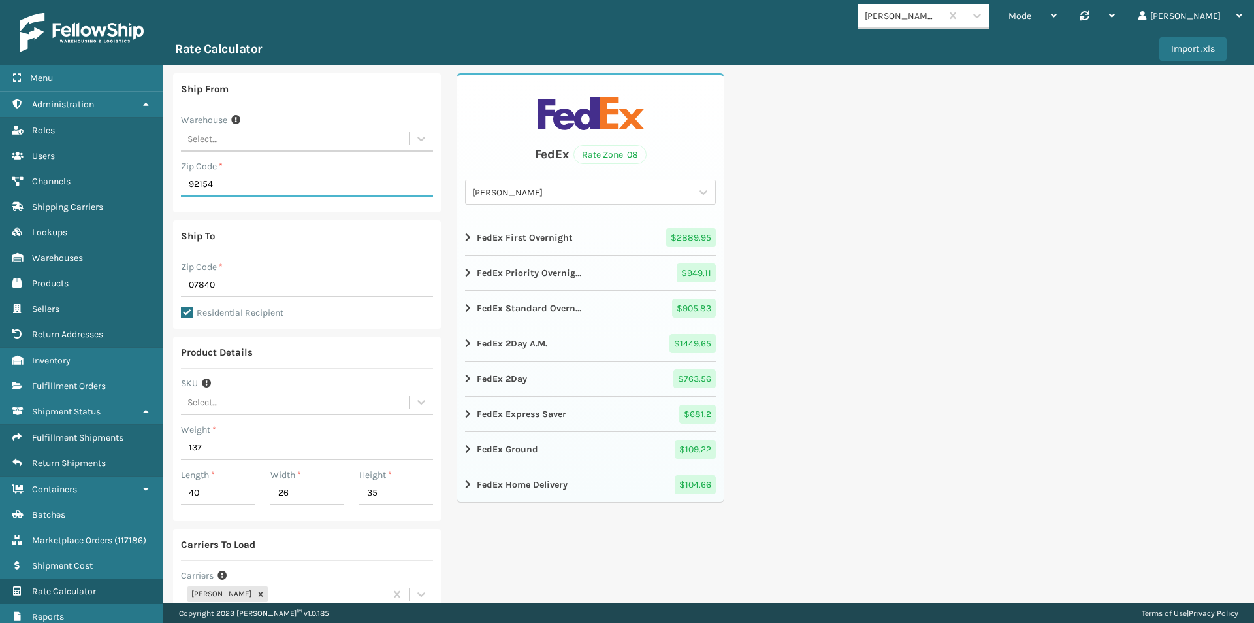
drag, startPoint x: 235, startPoint y: 186, endPoint x: 168, endPoint y: 176, distance: 67.5
click at [168, 176] on div "Ship From Warehouse Select... Zip Code * 92154 Ship To Zip Code * 07840 Residen…" at bounding box center [708, 390] width 1091 height 651
type input "92336"
click at [291, 286] on input "07840" at bounding box center [307, 286] width 252 height 24
click at [289, 286] on input "07840" at bounding box center [307, 286] width 252 height 24
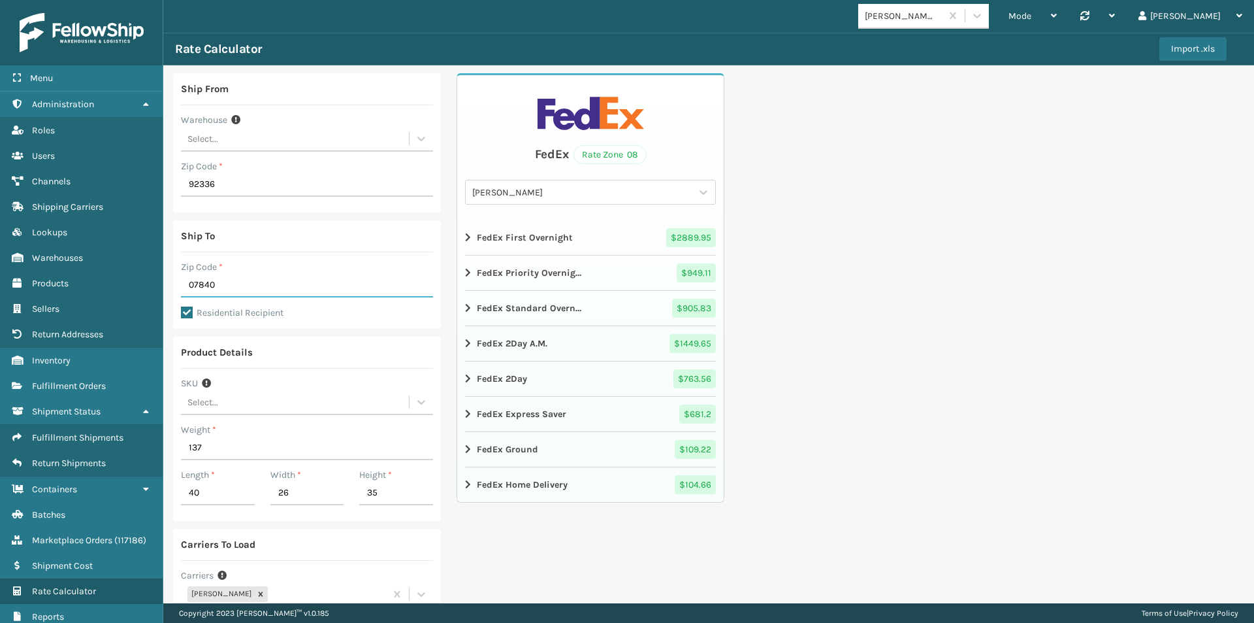
click at [289, 286] on input "07840" at bounding box center [307, 286] width 252 height 24
type input "45690"
click at [213, 441] on input "137" at bounding box center [307, 448] width 252 height 24
type input "147"
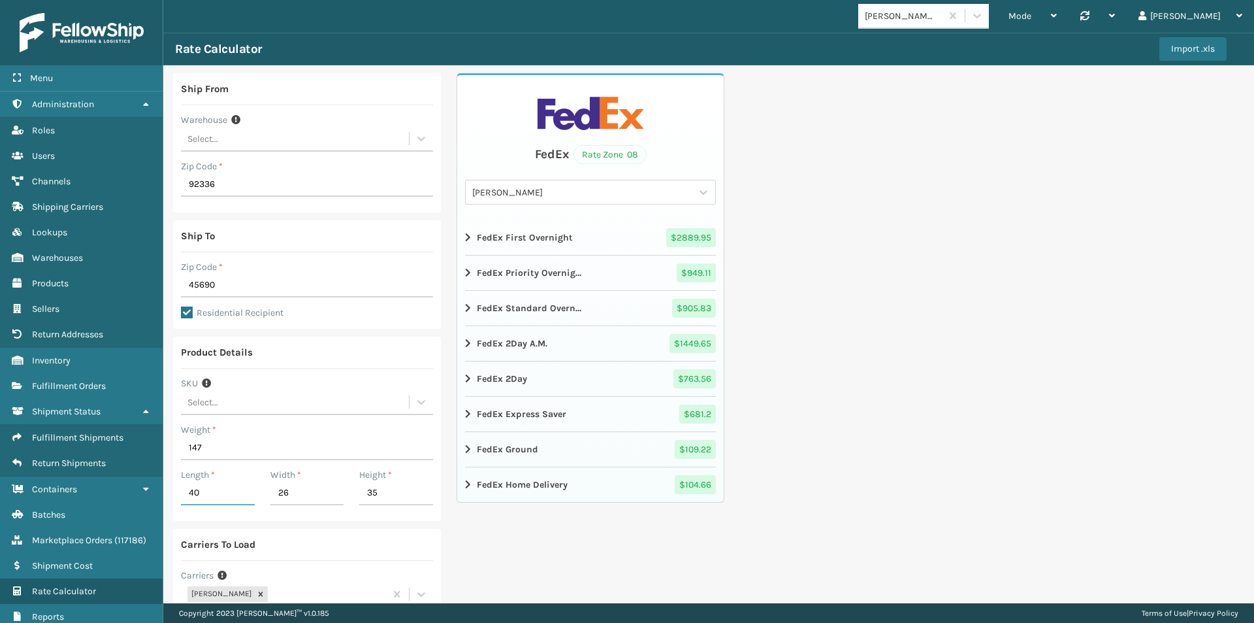
click at [208, 500] on input "40" at bounding box center [218, 494] width 74 height 24
type input "46"
type input "13"
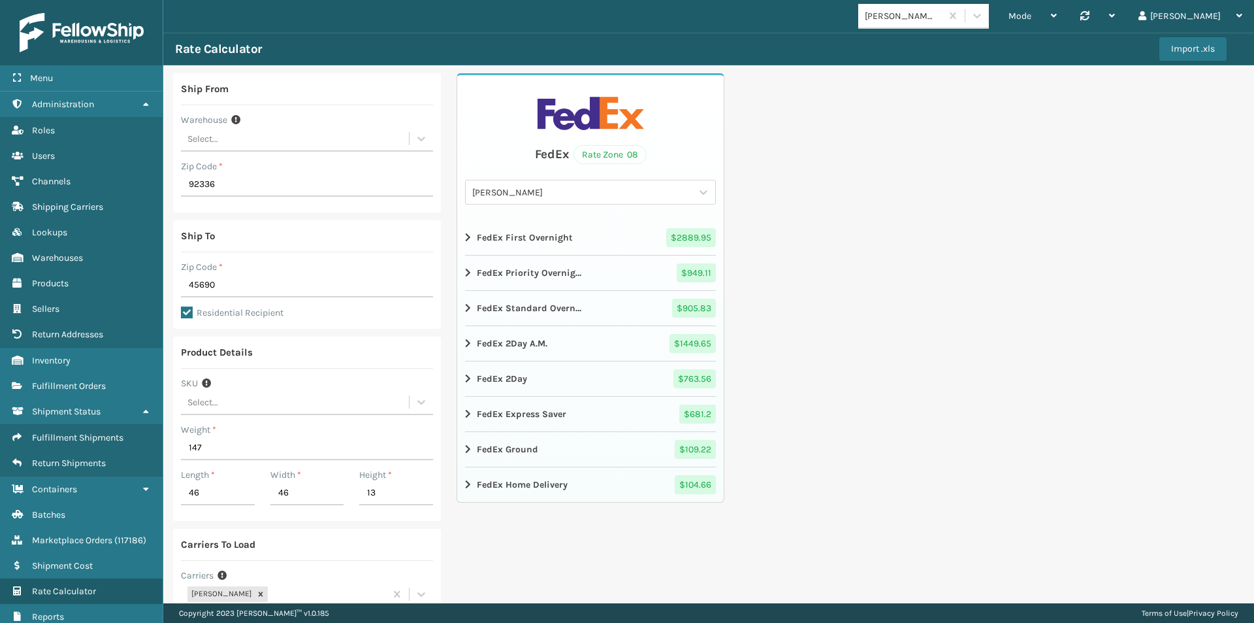
click at [1021, 406] on div "Ship From Warehouse Select... Zip Code * 92336 Ship To Zip Code * 45690 Residen…" at bounding box center [708, 390] width 1091 height 651
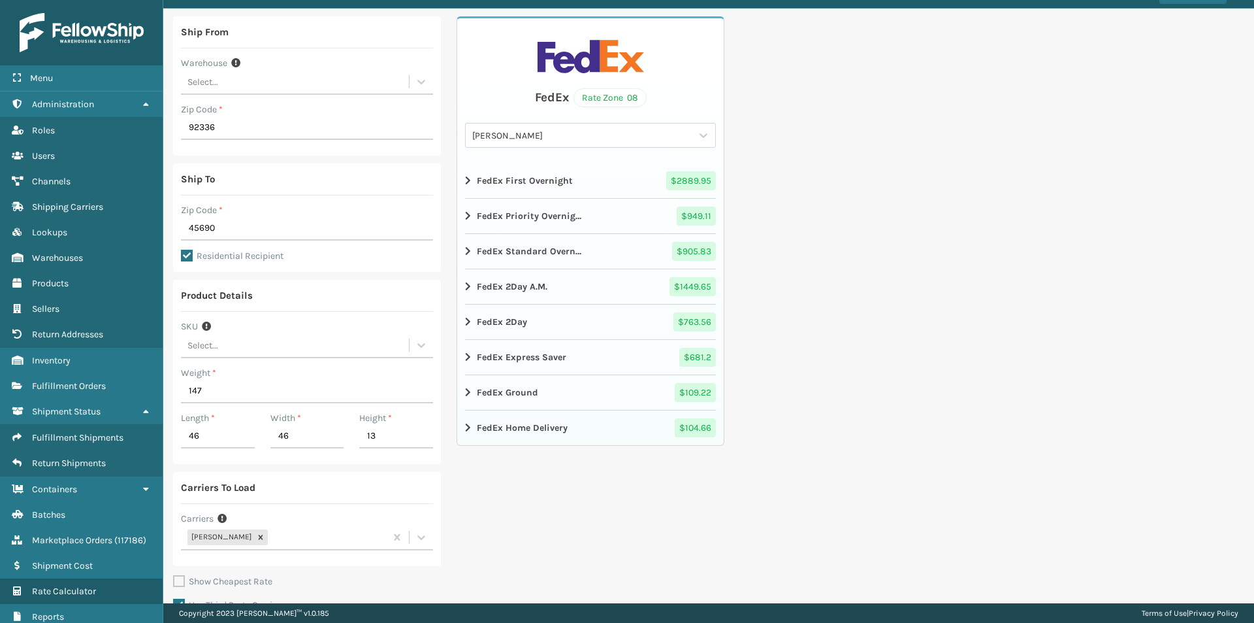
scroll to position [114, 0]
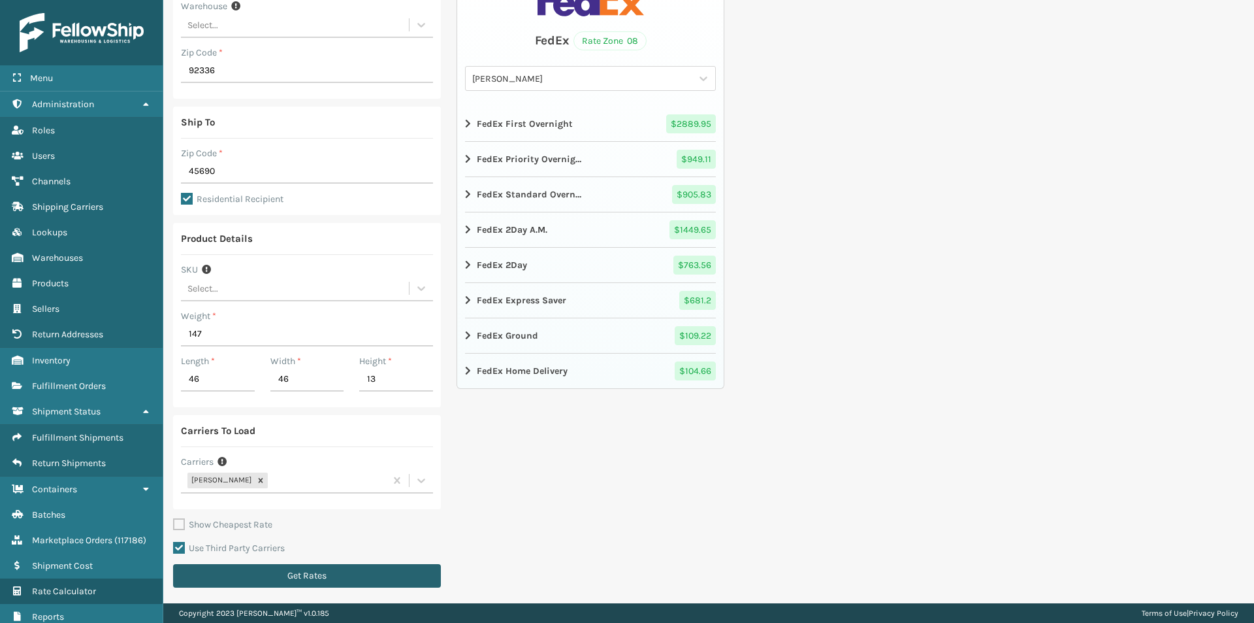
click at [279, 566] on button "Get Rates" at bounding box center [307, 576] width 268 height 24
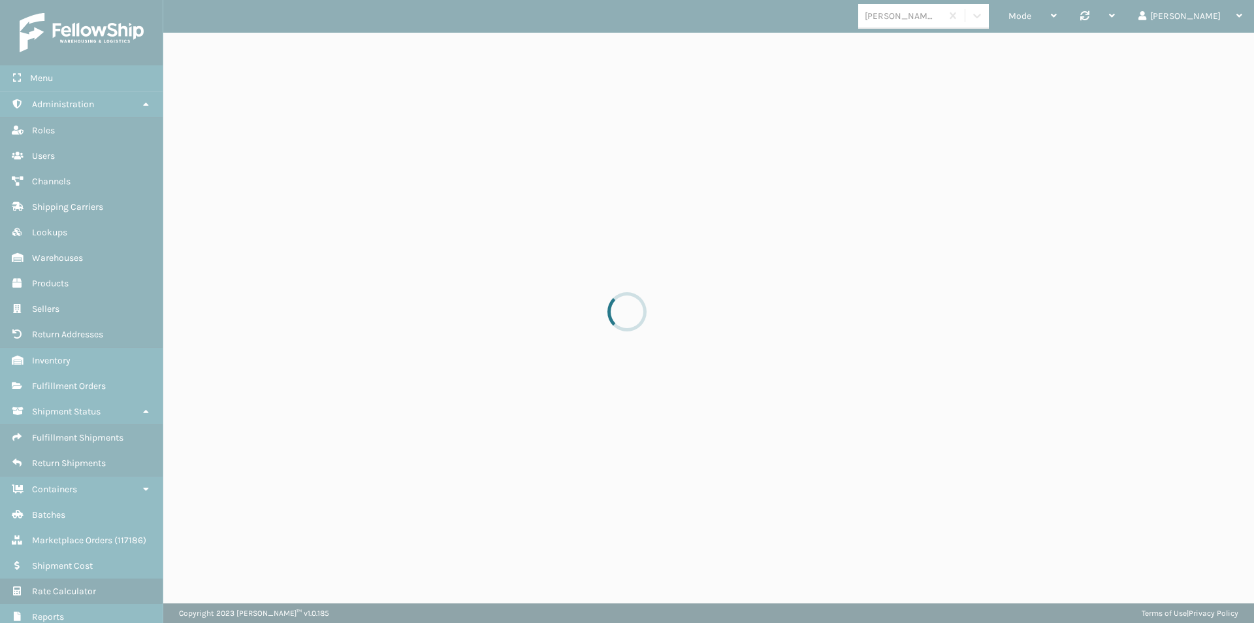
scroll to position [0, 0]
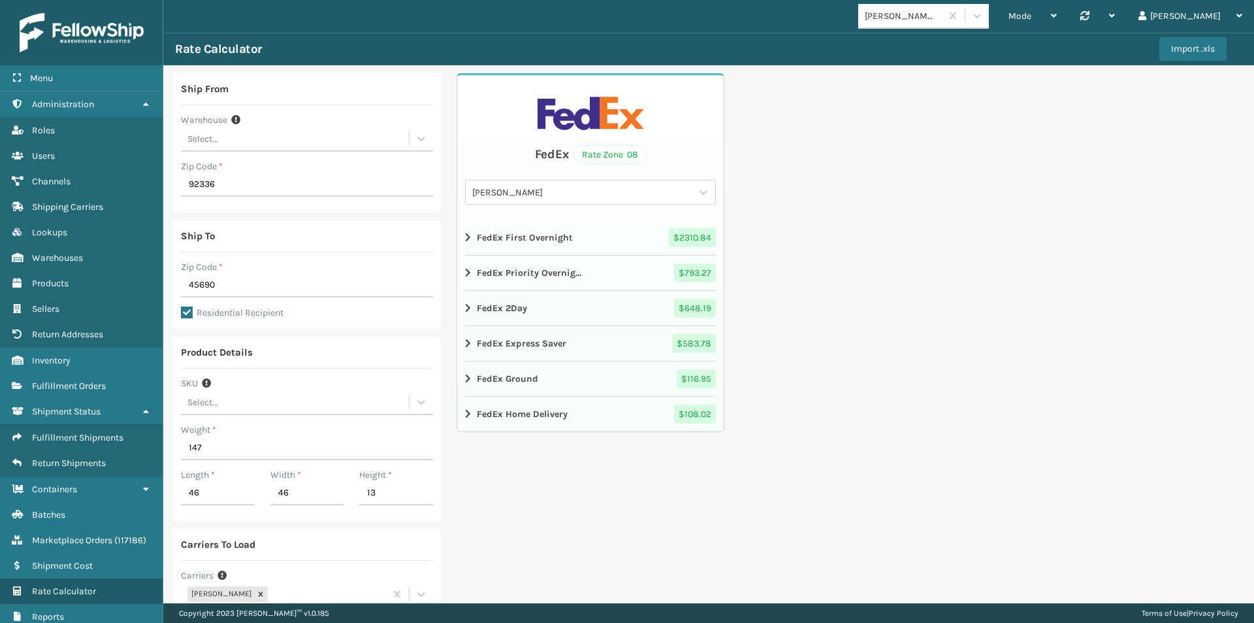
click at [60, 40] on img at bounding box center [82, 32] width 124 height 39
click at [72, 36] on img at bounding box center [82, 32] width 124 height 39
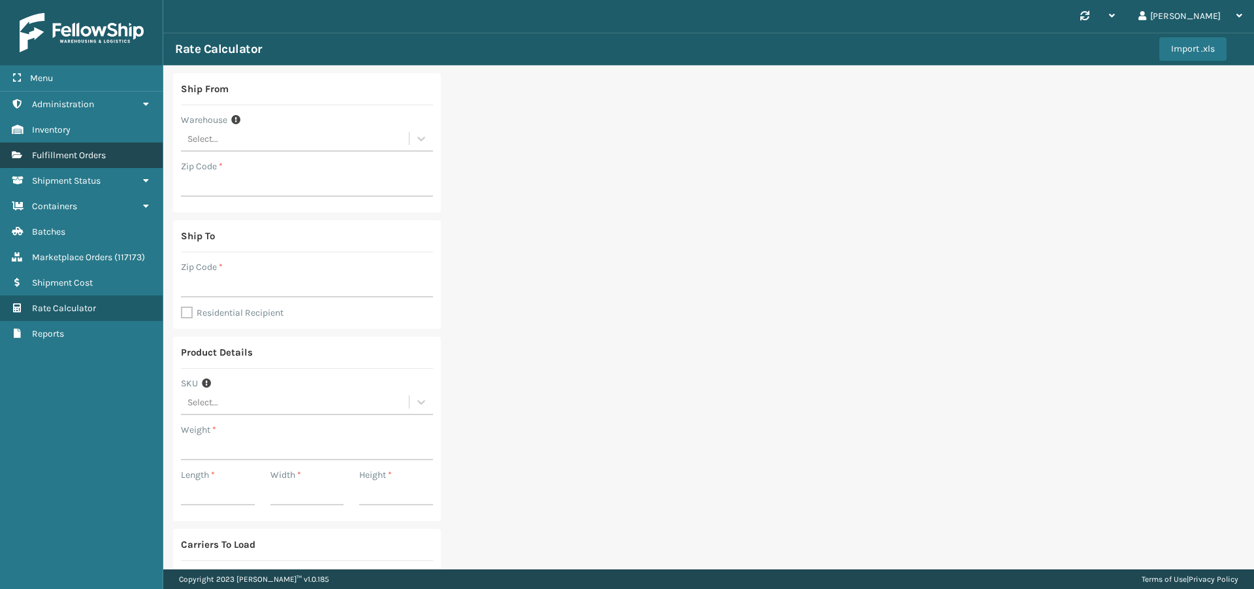
click at [61, 151] on span "Fulfillment Orders" at bounding box center [69, 155] width 74 height 11
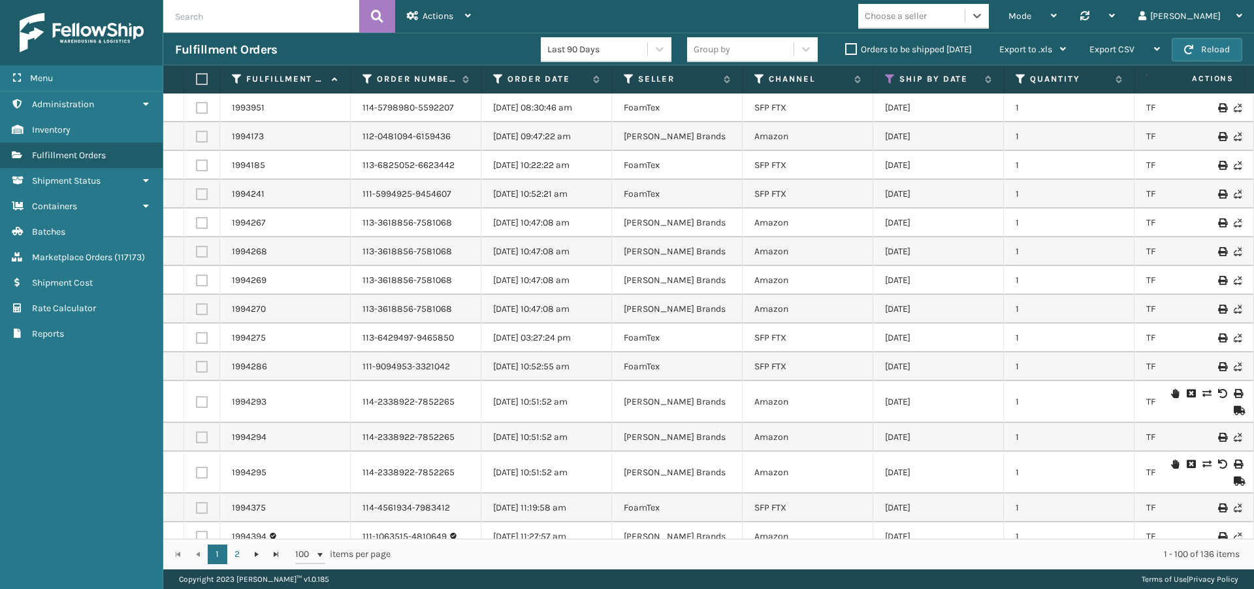
click at [845, 46] on label "Orders to be shipped [DATE]" at bounding box center [908, 49] width 127 height 11
click at [845, 46] on input "Orders to be shipped [DATE]" at bounding box center [845, 46] width 1 height 8
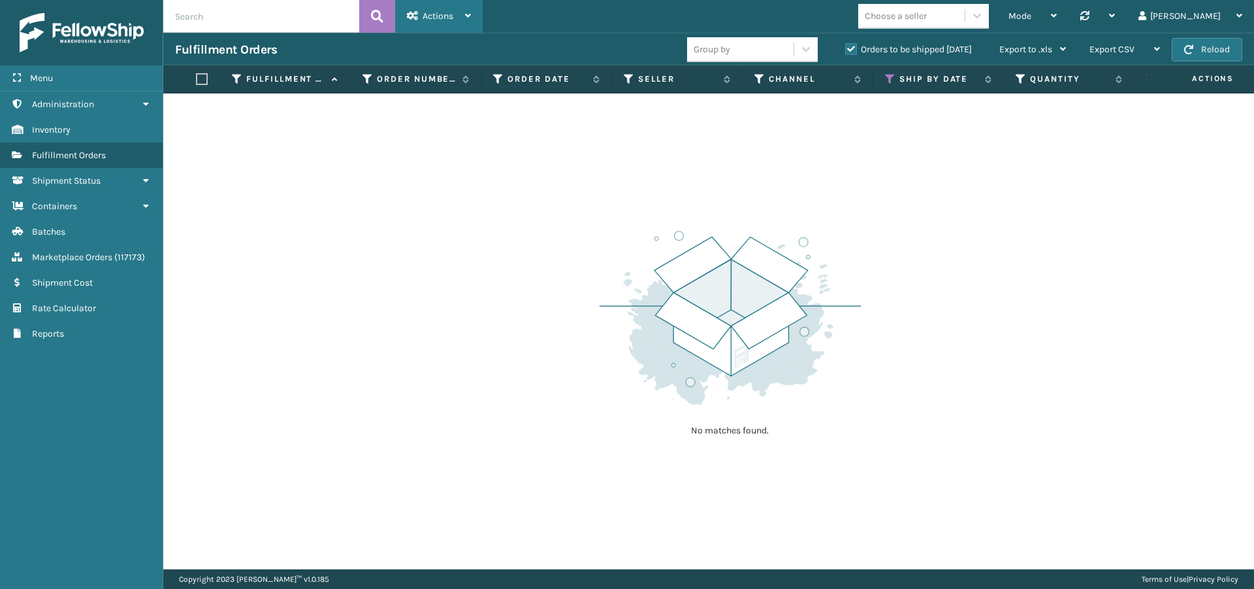
click at [432, 17] on span "Actions" at bounding box center [438, 15] width 31 height 11
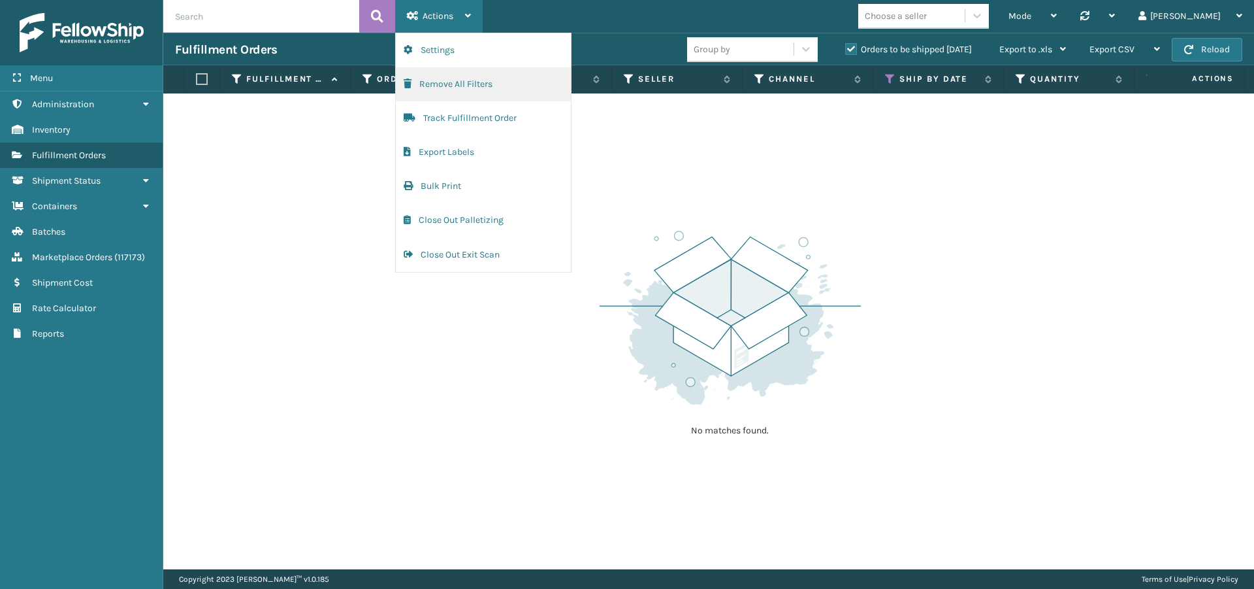
click at [453, 84] on button "Remove All Filters" at bounding box center [483, 84] width 175 height 34
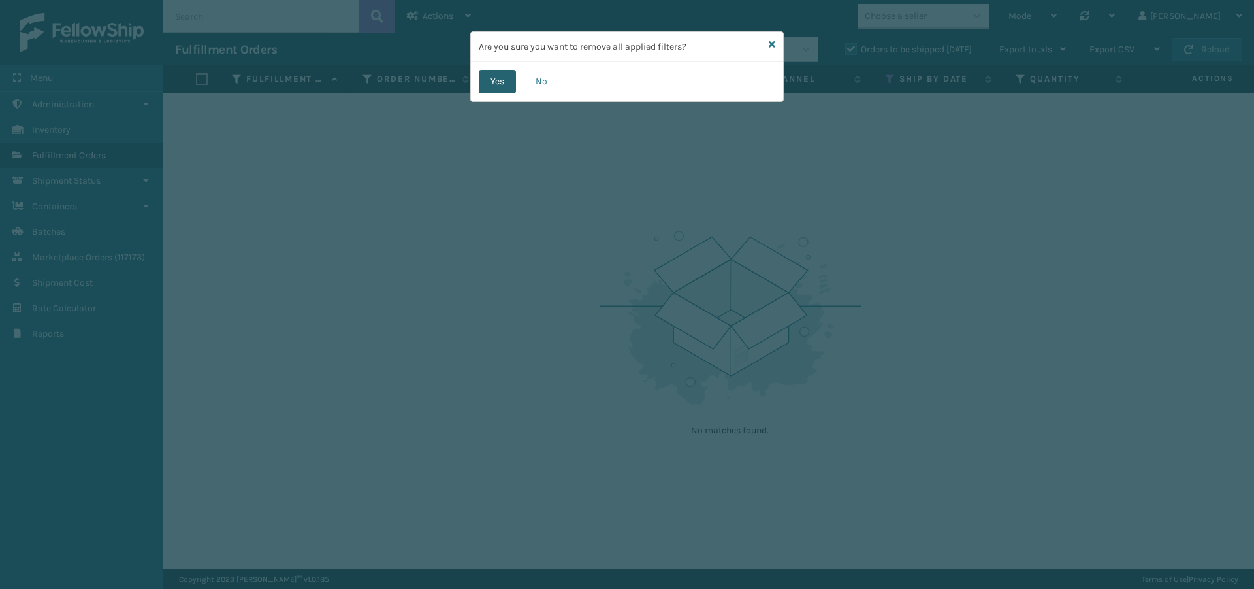
click at [498, 84] on button "Yes" at bounding box center [497, 82] width 37 height 24
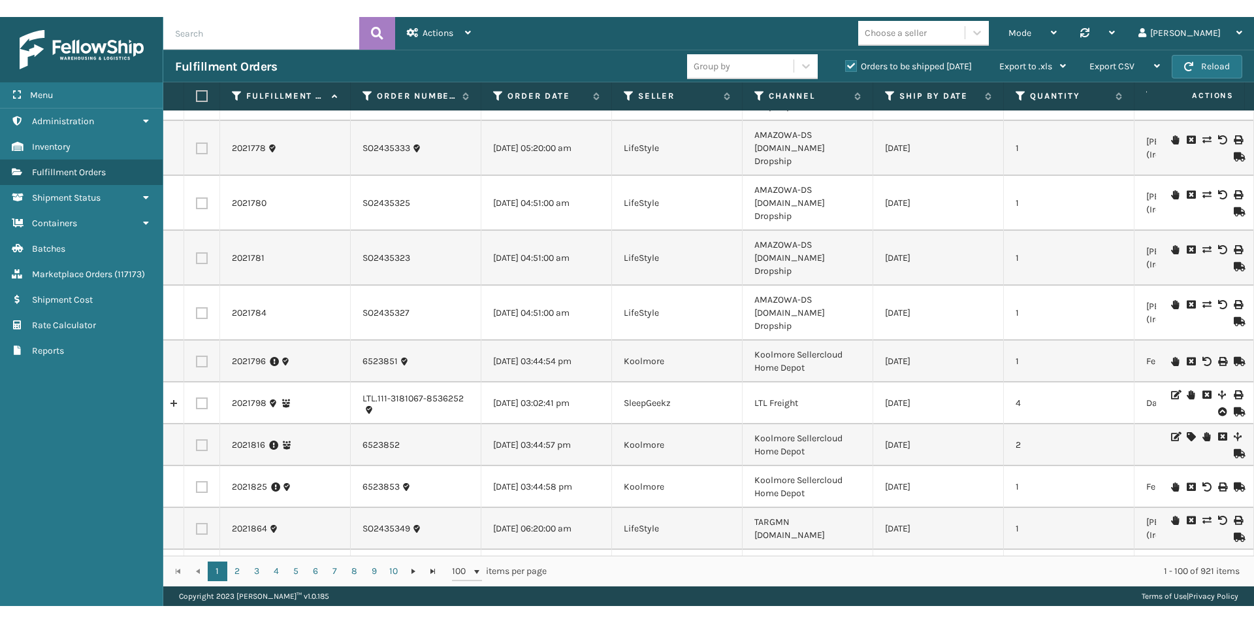
scroll to position [3724, 0]
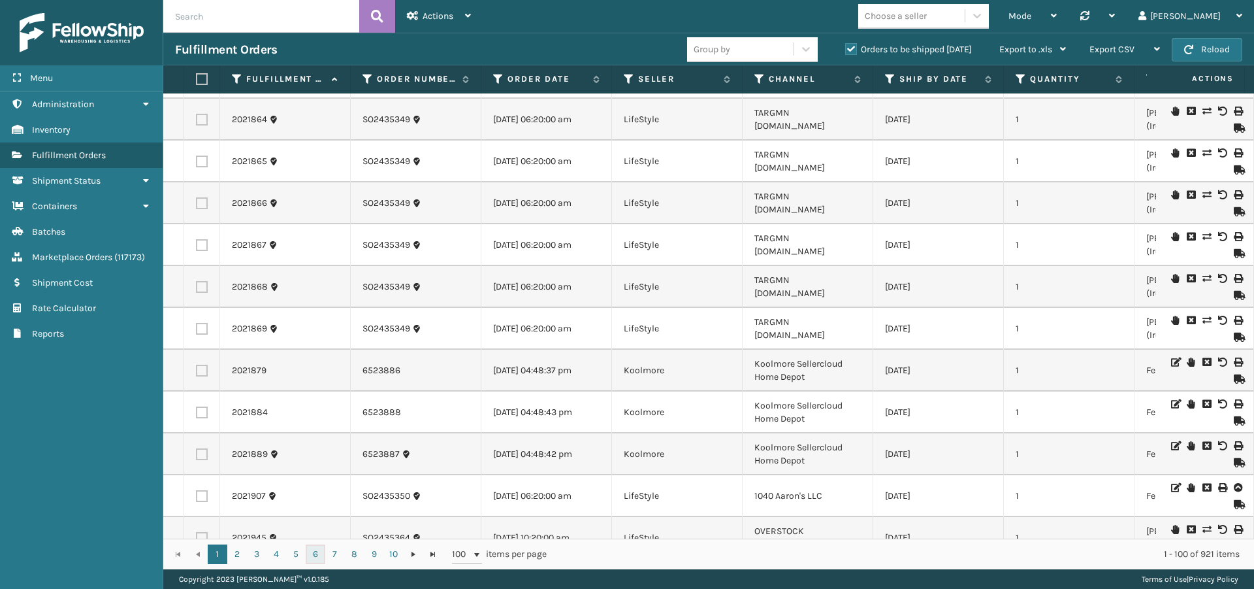
click at [312, 555] on link "6" at bounding box center [316, 554] width 20 height 20
